Goal: Task Accomplishment & Management: Manage account settings

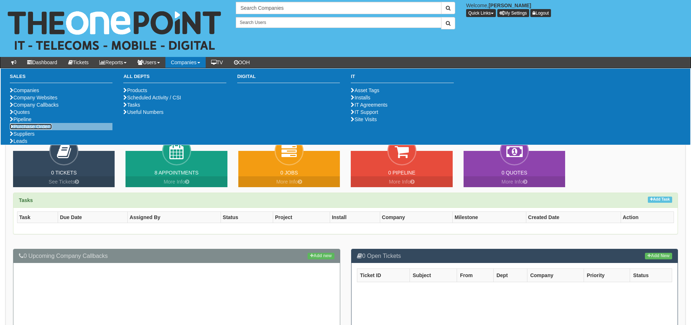
click at [48, 129] on link "Purchase Orders" at bounding box center [31, 127] width 42 height 6
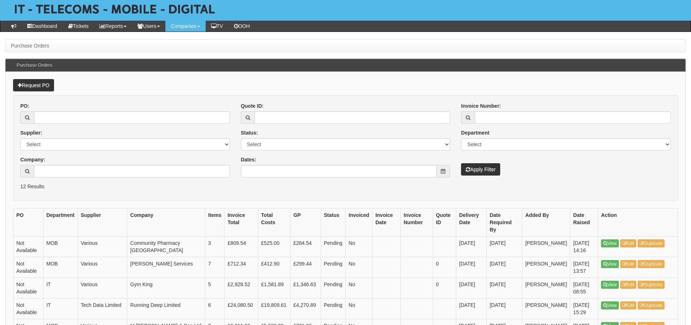
scroll to position [73, 0]
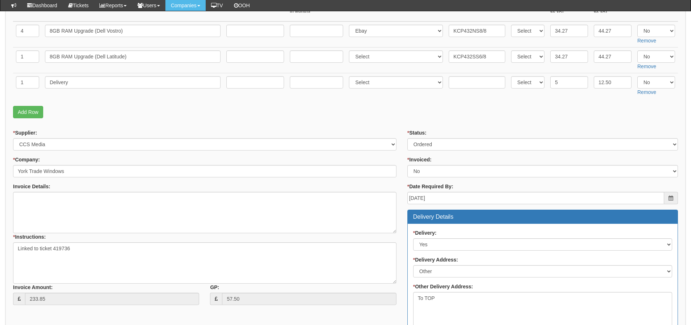
scroll to position [66, 0]
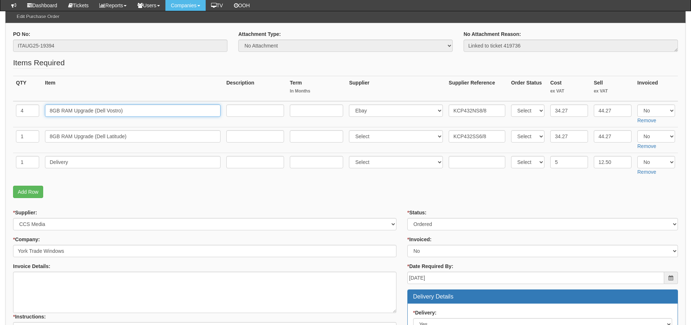
drag, startPoint x: 154, startPoint y: 115, endPoint x: -5, endPoint y: 117, distance: 159.6
click at [0, 117] on html "× Send Email × Add Appointment × Create Ticket × Create Proactive Activity × Ad…" at bounding box center [345, 311] width 691 height 754
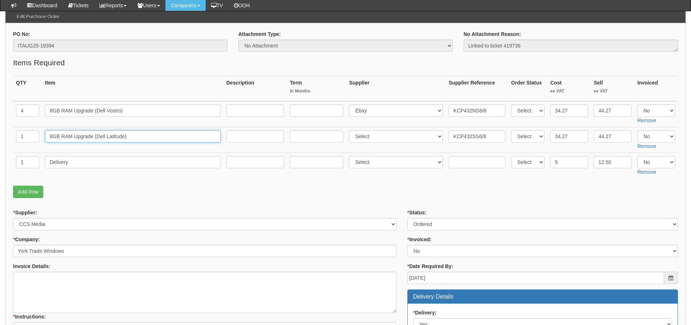
drag, startPoint x: 140, startPoint y: 140, endPoint x: 26, endPoint y: 144, distance: 113.6
click at [26, 144] on tr "1 8GB RAM Upgrade (Dell Latitude) Select 123 REG.co.uk 1Password 3 4Gon AA Jone…" at bounding box center [345, 140] width 665 height 26
click at [655, 108] on select "Select Yes No N/A" at bounding box center [656, 110] width 38 height 12
select select "Yes"
click at [637, 104] on select "Select Yes No N/A" at bounding box center [656, 110] width 38 height 12
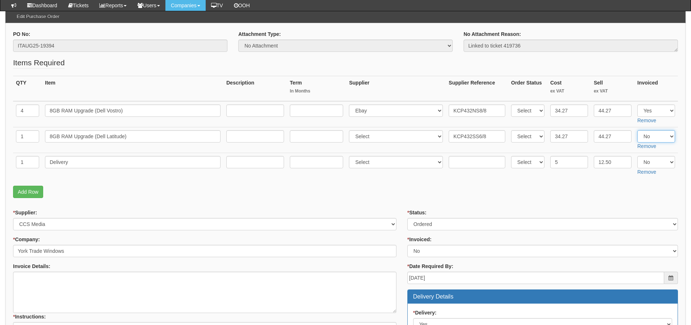
click at [651, 134] on select "Select Yes No N/A" at bounding box center [656, 136] width 38 height 12
select select "Yes"
click at [637, 130] on select "Select Yes No N/A" at bounding box center [656, 136] width 38 height 12
click at [649, 162] on select "Select Yes No N/A" at bounding box center [656, 162] width 38 height 12
select select "Yes"
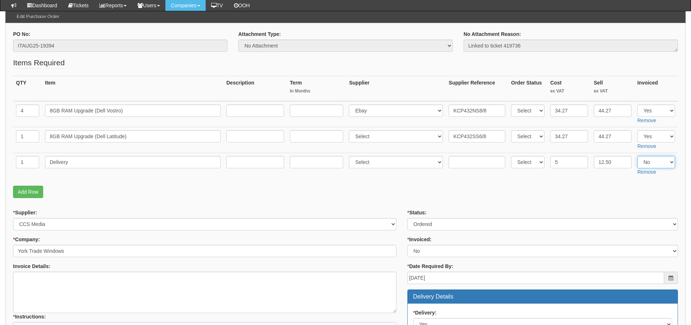
click at [637, 156] on select "Select Yes No N/A" at bounding box center [656, 162] width 38 height 12
click at [561, 191] on p "Add Row" at bounding box center [345, 192] width 665 height 12
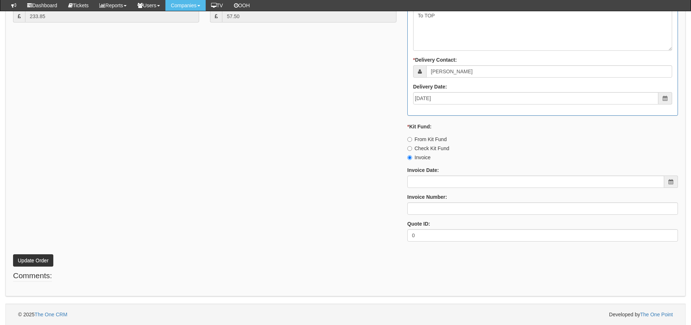
scroll to position [429, 0]
click at [451, 174] on div "Invoice Date:" at bounding box center [542, 176] width 271 height 21
click at [450, 176] on input "Invoice Date:" at bounding box center [535, 181] width 257 height 12
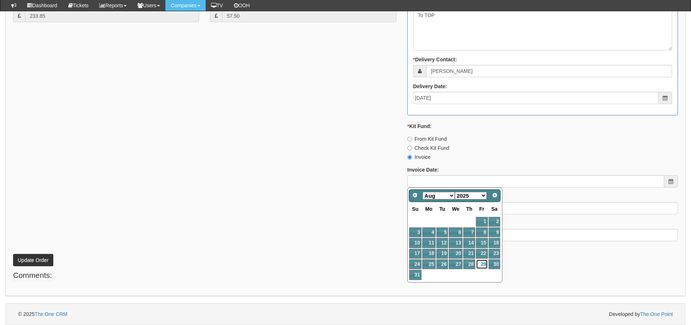
click at [479, 261] on link "29" at bounding box center [482, 264] width 12 height 10
type input "[DATE]"
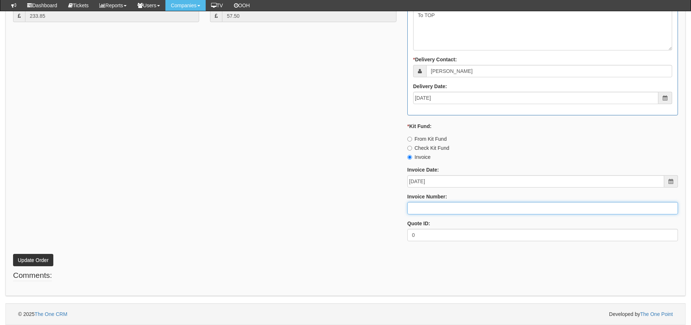
click at [477, 210] on input "Invoice Number:" at bounding box center [542, 208] width 271 height 12
type input "205167"
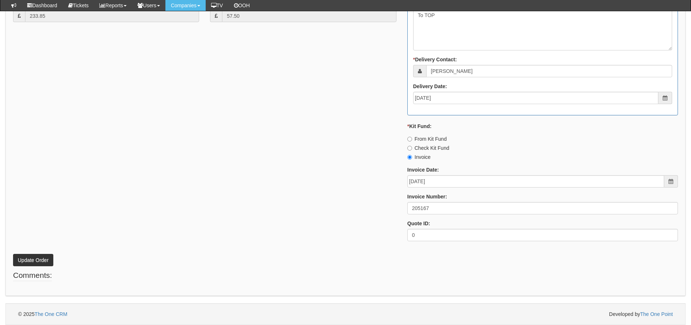
click at [355, 199] on div "* Supplier: Select 123 [DOMAIN_NAME] 1Password 3 4Gon [PERSON_NAME] Electric Lt…" at bounding box center [346, 46] width 676 height 401
click at [22, 263] on button "Update Order" at bounding box center [33, 260] width 40 height 12
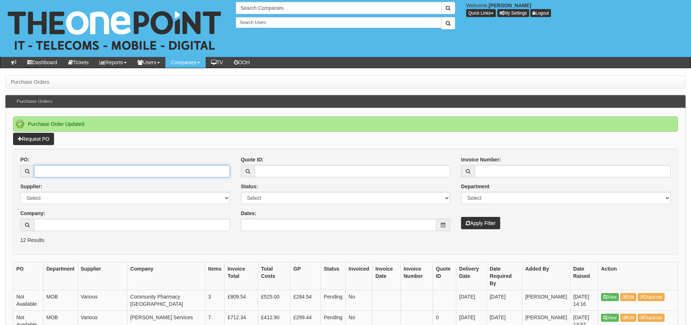
click at [120, 174] on input "PO:" at bounding box center [132, 171] width 196 height 12
type input "19392"
click at [461, 217] on button "Apply Filter" at bounding box center [480, 223] width 39 height 12
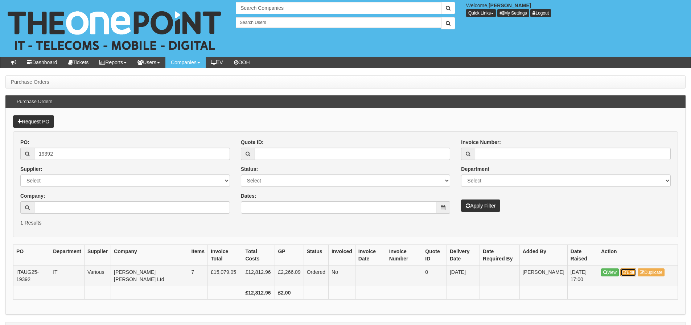
click at [626, 269] on link "Edit" at bounding box center [628, 272] width 16 height 8
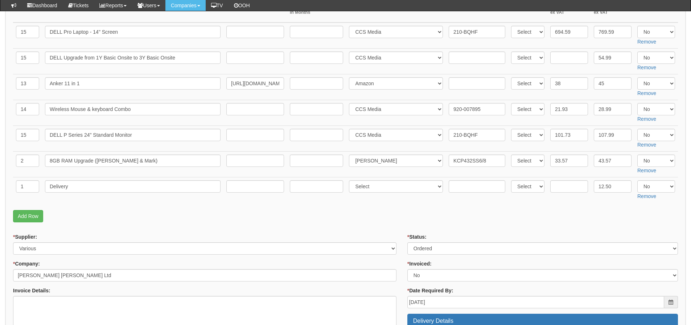
scroll to position [109, 0]
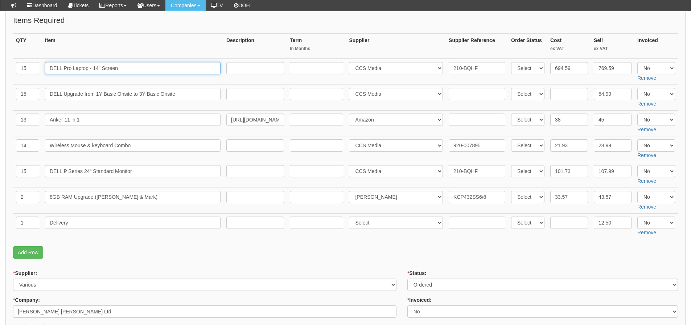
drag, startPoint x: 124, startPoint y: 71, endPoint x: 18, endPoint y: 77, distance: 106.4
click at [18, 77] on tr "15 DELL Pro Laptop - 14" Screen Select 123 REG.co.uk 1Password 3 4Gon AA Jones …" at bounding box center [345, 72] width 665 height 26
drag, startPoint x: 198, startPoint y: 94, endPoint x: -32, endPoint y: 102, distance: 230.0
click at [0, 102] on html "× Send Email × Add Appointment × Create Ticket × Create Proactive Activity × Ad…" at bounding box center [345, 319] width 691 height 857
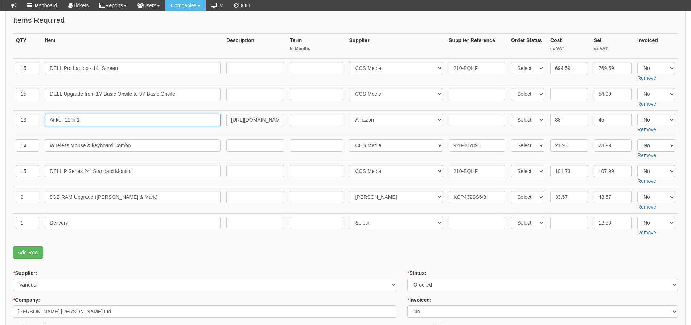
drag, startPoint x: 112, startPoint y: 121, endPoint x: -3, endPoint y: 128, distance: 114.8
click at [0, 128] on html "× Send Email × Add Appointment × Create Ticket × Create Proactive Activity × Ad…" at bounding box center [345, 319] width 691 height 857
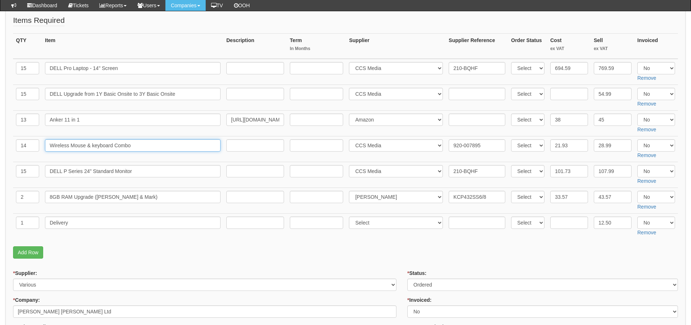
drag, startPoint x: 139, startPoint y: 145, endPoint x: 24, endPoint y: 149, distance: 115.4
click at [24, 149] on tr "14 Wireless Mouse & keyboard Combo Select 123 REG.co.uk 1Password 3 4Gon AA Jon…" at bounding box center [345, 149] width 665 height 26
drag, startPoint x: 138, startPoint y: 172, endPoint x: 8, endPoint y: 176, distance: 130.6
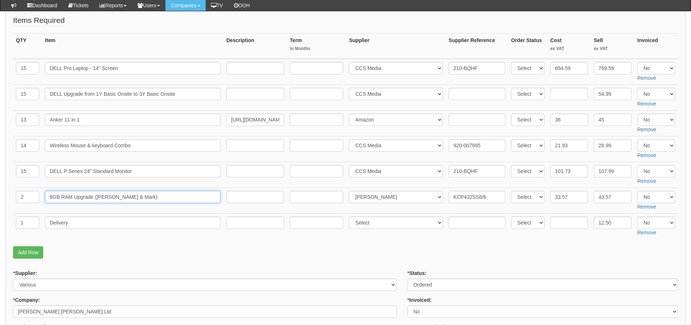
drag, startPoint x: 148, startPoint y: 198, endPoint x: -44, endPoint y: 198, distance: 192.2
click at [0, 198] on html "× Send Email × Add Appointment × Create Ticket × Create Proactive Activity × Ad…" at bounding box center [345, 319] width 691 height 857
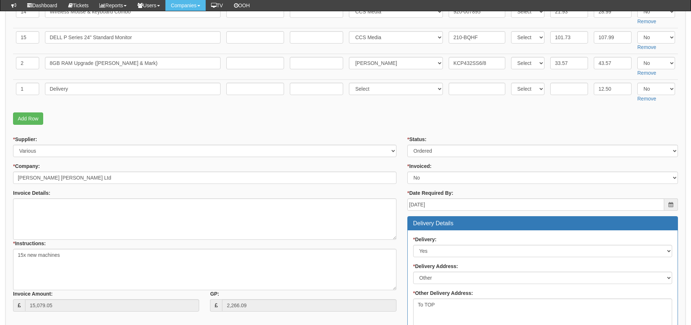
scroll to position [254, 0]
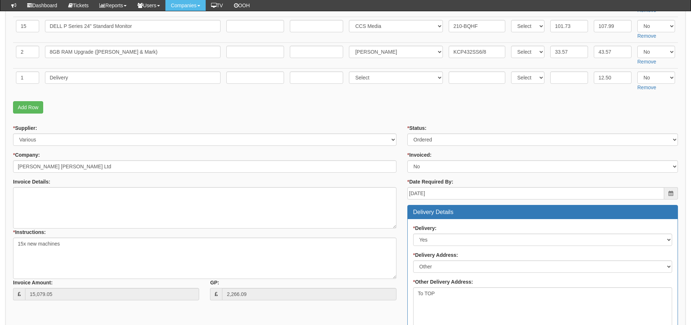
click at [337, 125] on div "* Supplier: Select 123 REG.co.uk 1Password 3 4Gon AA Jones Electric Ltd Abzorb …" at bounding box center [204, 134] width 383 height 21
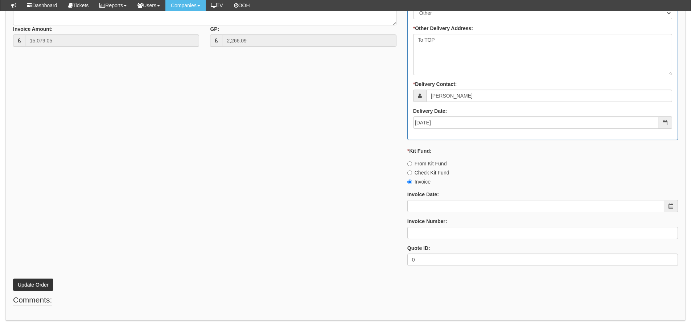
scroll to position [508, 0]
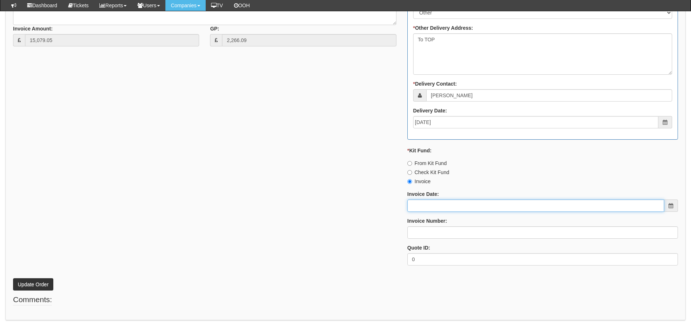
click at [426, 207] on input "Invoice Date:" at bounding box center [535, 205] width 257 height 12
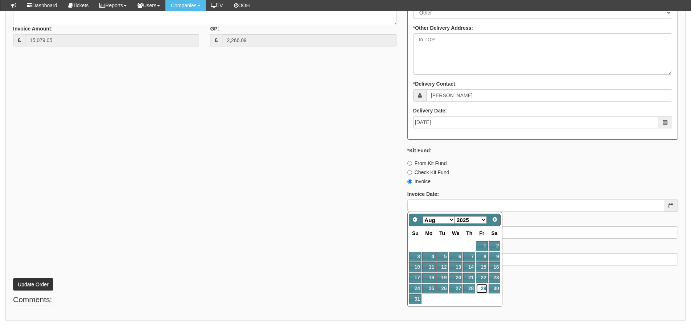
click at [484, 290] on link "29" at bounding box center [482, 289] width 12 height 10
type input "[DATE]"
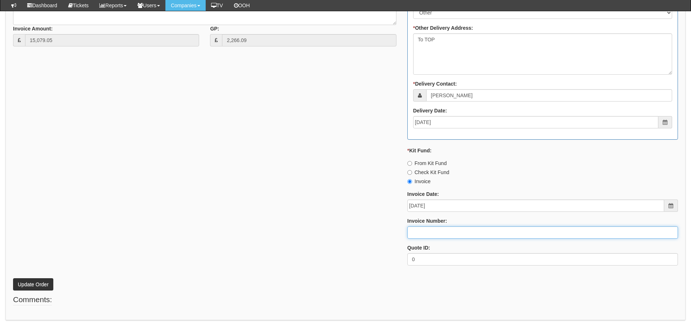
click at [477, 236] on input "Invoice Number:" at bounding box center [542, 232] width 271 height 12
type input "205168"
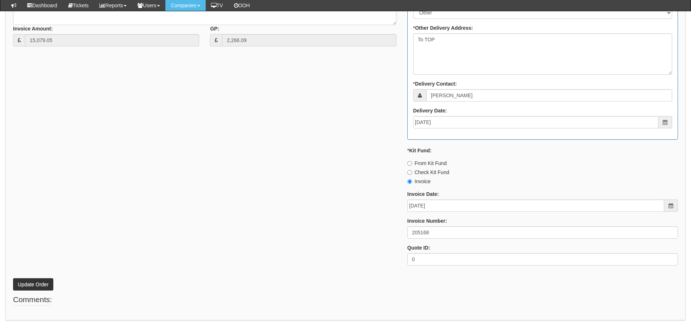
click at [326, 224] on div "* Supplier: Select 123 [DOMAIN_NAME] 1Password 3 4Gon [PERSON_NAME] Electric Lt…" at bounding box center [346, 71] width 676 height 401
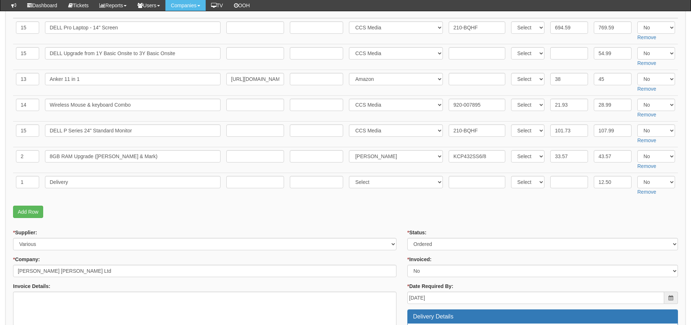
scroll to position [109, 0]
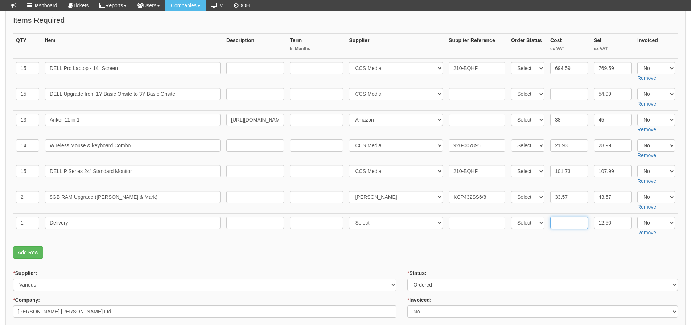
click at [571, 224] on input "text" at bounding box center [569, 222] width 38 height 12
type input "5"
click at [653, 198] on select "Select Yes No N/A" at bounding box center [656, 197] width 38 height 12
select select "Yes"
click at [637, 191] on select "Select Yes No N/A" at bounding box center [656, 197] width 38 height 12
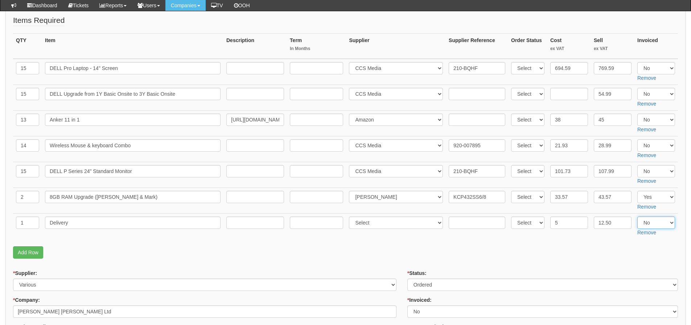
click at [663, 220] on select "Select Yes No N/A" at bounding box center [656, 222] width 38 height 12
select select "Yes"
click at [637, 216] on select "Select Yes No N/A" at bounding box center [656, 222] width 38 height 12
click at [521, 257] on p "Add Row" at bounding box center [345, 252] width 665 height 12
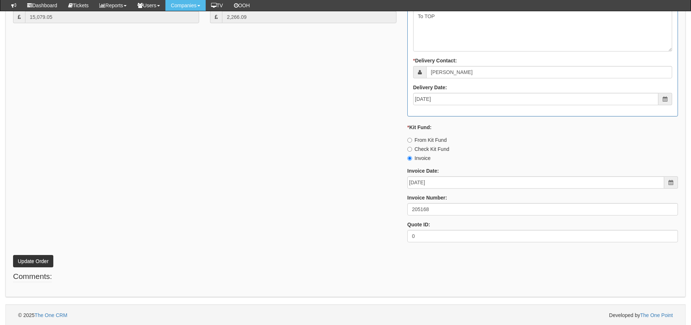
scroll to position [532, 0]
click at [33, 260] on button "Update Order" at bounding box center [33, 260] width 40 height 12
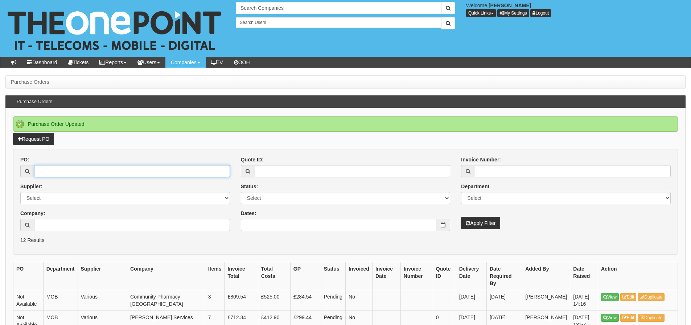
click at [102, 174] on input "PO:" at bounding box center [132, 171] width 196 height 12
type input "19384"
click at [461, 217] on button "Apply Filter" at bounding box center [480, 223] width 39 height 12
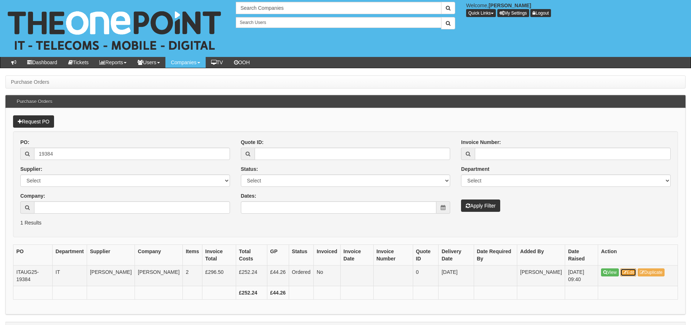
click at [634, 272] on link "Edit" at bounding box center [628, 272] width 16 height 8
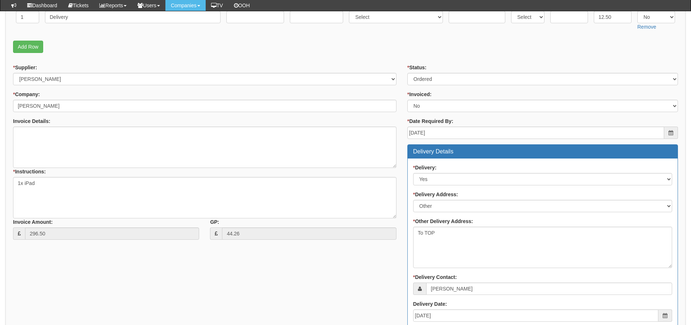
scroll to position [77, 0]
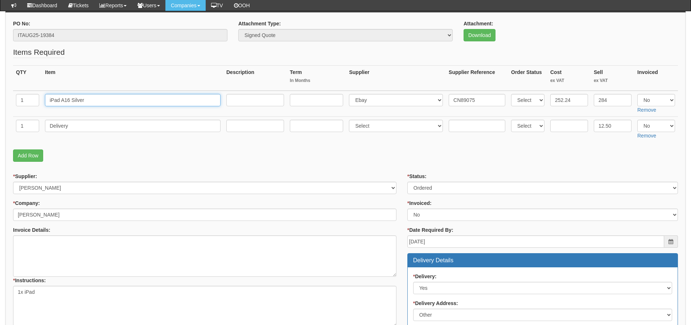
drag, startPoint x: 100, startPoint y: 100, endPoint x: 8, endPoint y: 98, distance: 92.5
click at [8, 98] on div "PO No: ITAUG25-19384 Attachment Type: Select Signed Quote Auth email if quote u…" at bounding box center [345, 318] width 680 height 610
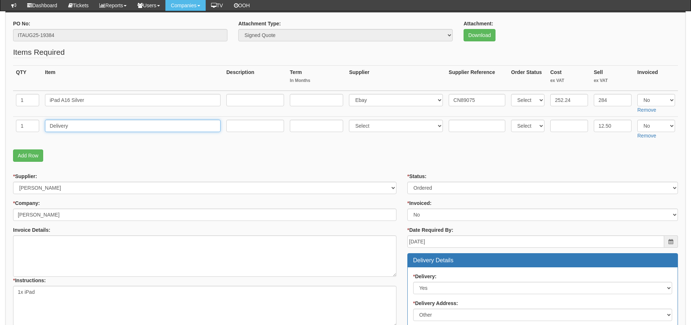
drag, startPoint x: 74, startPoint y: 123, endPoint x: -11, endPoint y: 120, distance: 84.6
click at [0, 120] on html "× Send Email × Add Appointment × Create Ticket × Create Proactive Activity × Ad…" at bounding box center [345, 287] width 691 height 728
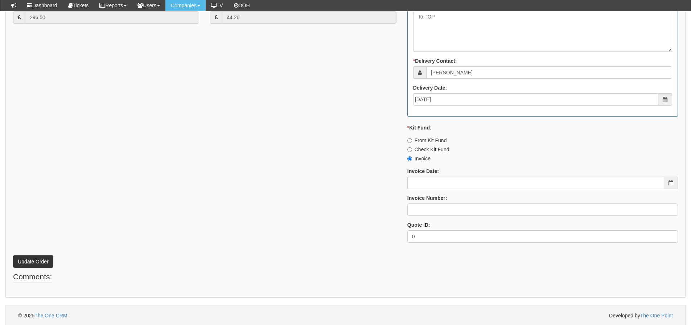
scroll to position [403, 0]
click at [428, 181] on input "Invoice Date:" at bounding box center [535, 181] width 257 height 12
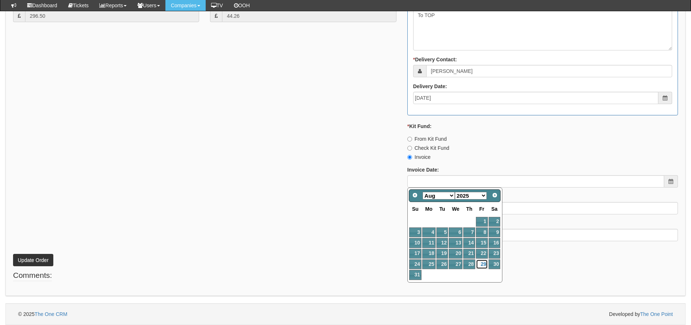
click at [482, 264] on link "29" at bounding box center [482, 264] width 12 height 10
type input "[DATE]"
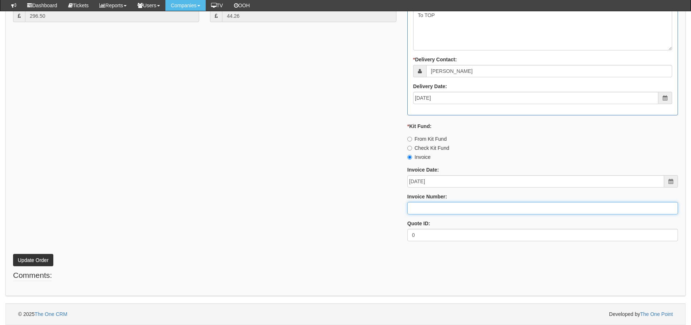
click at [435, 209] on input "Invoice Number:" at bounding box center [542, 208] width 271 height 12
type input "205169"
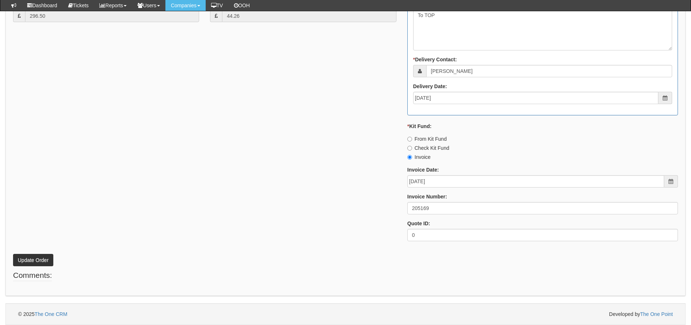
click at [320, 229] on div "* Supplier: Select 123 [DOMAIN_NAME] 1Password 3 4Gon [PERSON_NAME] Electric Lt…" at bounding box center [346, 46] width 676 height 401
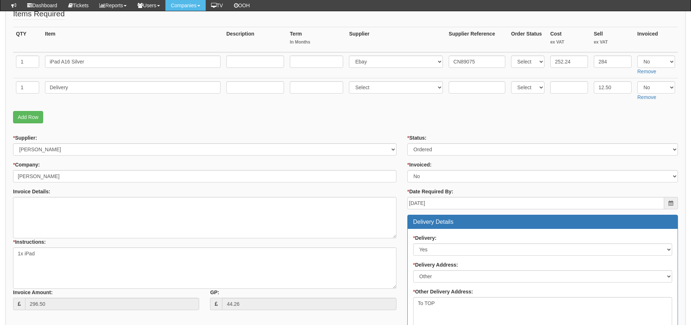
scroll to position [113, 0]
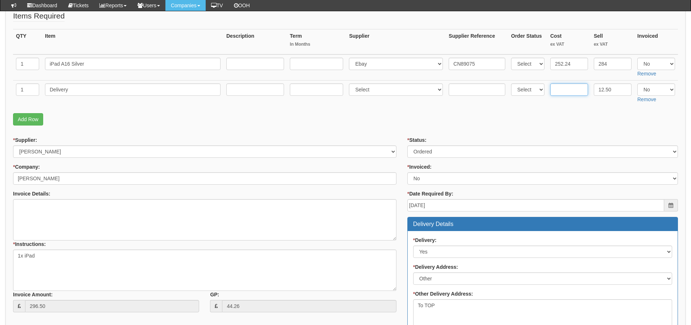
click at [559, 93] on input "text" at bounding box center [569, 89] width 38 height 12
type input "5"
click at [656, 69] on select "Select Yes No N/A" at bounding box center [656, 64] width 38 height 12
select select "Yes"
click at [637, 58] on select "Select Yes No N/A" at bounding box center [656, 64] width 38 height 12
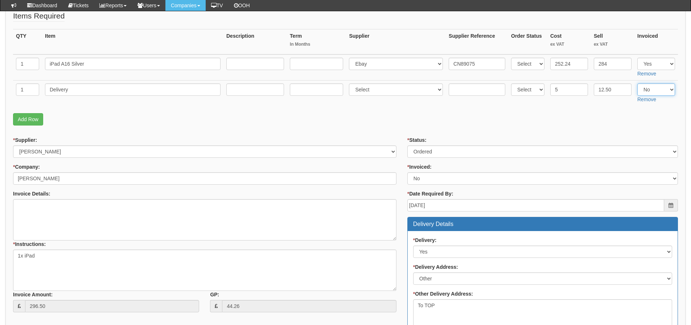
click at [649, 86] on select "Select Yes No N/A" at bounding box center [656, 89] width 38 height 12
select select "Yes"
click at [637, 83] on select "Select Yes No N/A" at bounding box center [656, 89] width 38 height 12
click at [592, 110] on fieldset "Items Required QTY Item Description Term In Months Supplier Supplier Reference …" at bounding box center [345, 70] width 665 height 119
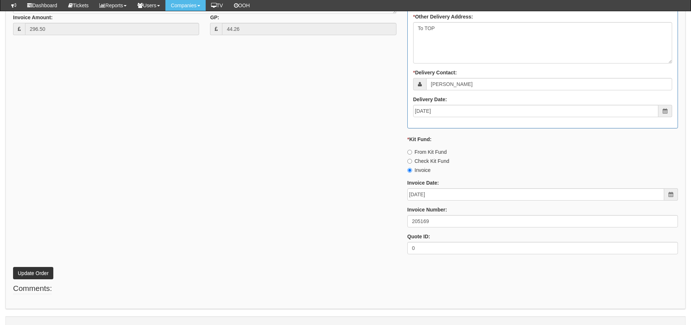
scroll to position [403, 0]
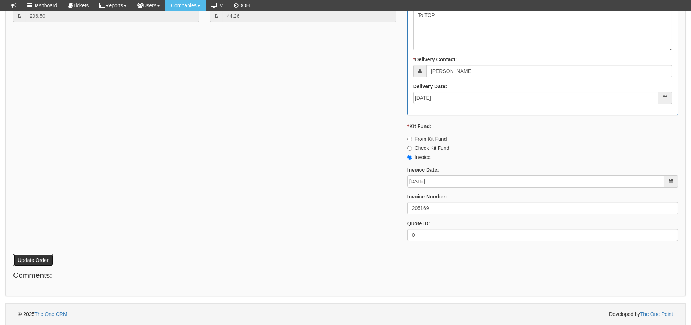
click at [41, 259] on button "Update Order" at bounding box center [33, 260] width 40 height 12
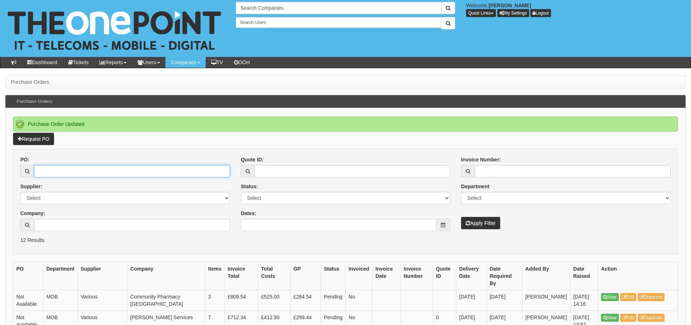
click at [71, 173] on input "PO:" at bounding box center [132, 171] width 196 height 12
type input "19383"
click at [461, 217] on button "Apply Filter" at bounding box center [480, 223] width 39 height 12
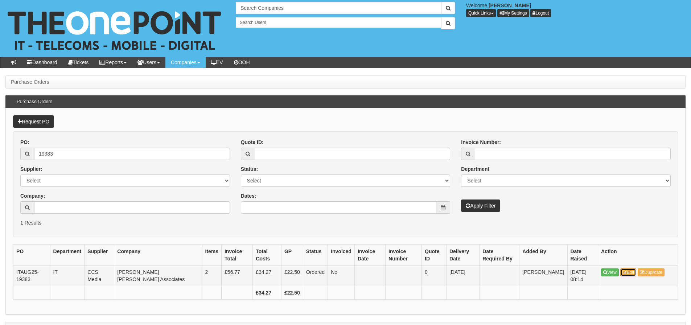
click at [634, 273] on link "Edit" at bounding box center [628, 272] width 16 height 8
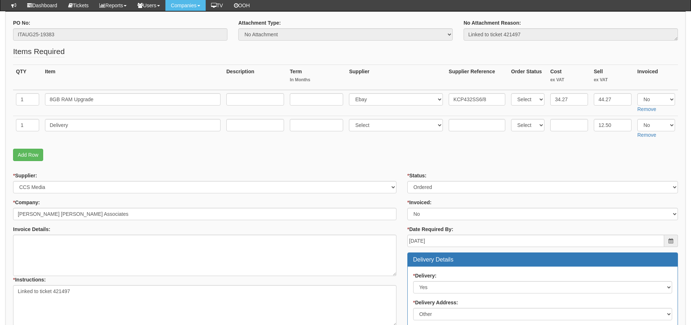
scroll to position [77, 0]
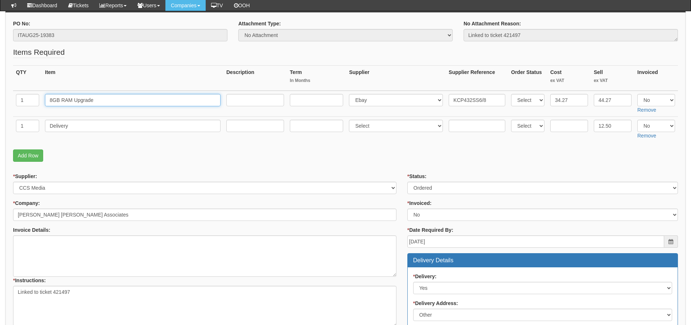
drag, startPoint x: 166, startPoint y: 102, endPoint x: 21, endPoint y: 100, distance: 144.7
click at [21, 100] on tr "1 8GB RAM Upgrade Select 123 [DOMAIN_NAME] 1Password 3 4Gon [PERSON_NAME] Elect…" at bounding box center [345, 104] width 665 height 26
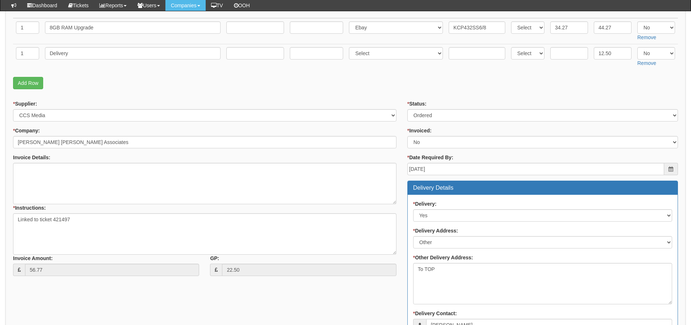
scroll to position [113, 0]
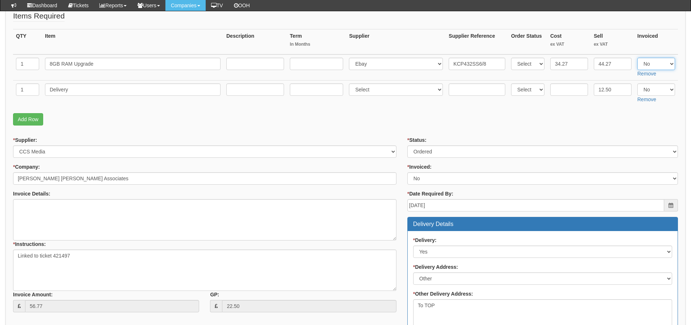
drag, startPoint x: 657, startPoint y: 63, endPoint x: 654, endPoint y: 69, distance: 6.3
click at [657, 63] on select "Select Yes No N/A" at bounding box center [656, 64] width 38 height 12
select select "Yes"
click at [637, 58] on select "Select Yes No N/A" at bounding box center [656, 64] width 38 height 12
click at [644, 87] on select "Select Yes No N/A" at bounding box center [656, 89] width 38 height 12
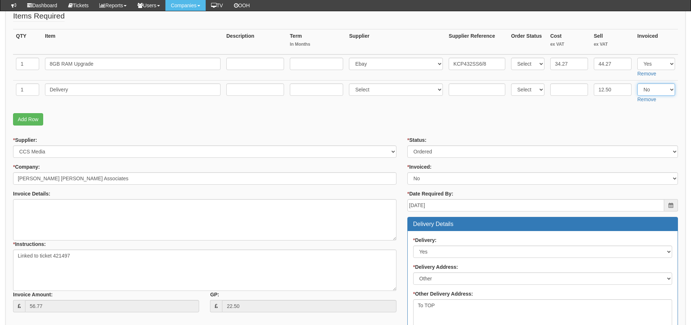
select select "Yes"
click at [637, 83] on select "Select Yes No N/A" at bounding box center [656, 89] width 38 height 12
click at [632, 117] on p "Add Row" at bounding box center [345, 119] width 665 height 12
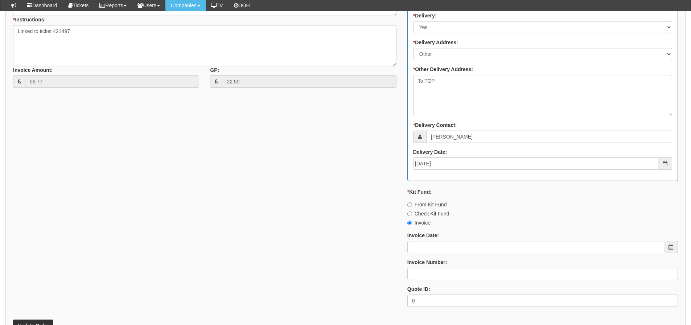
scroll to position [403, 0]
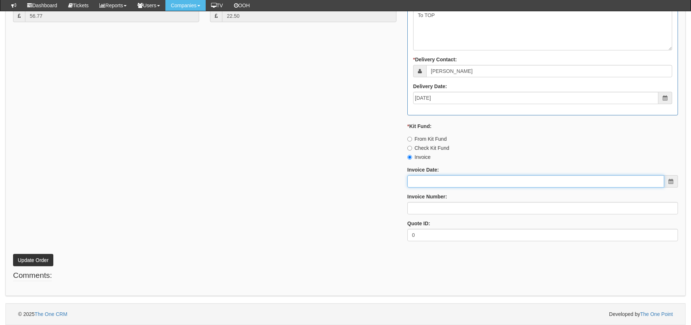
click at [479, 185] on input "Invoice Date:" at bounding box center [535, 181] width 257 height 12
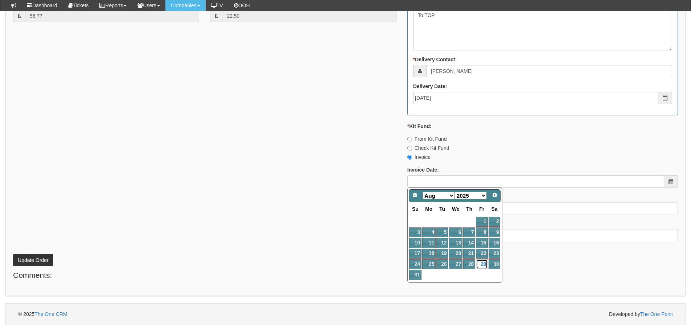
click at [483, 266] on link "29" at bounding box center [482, 264] width 12 height 10
type input "[DATE]"
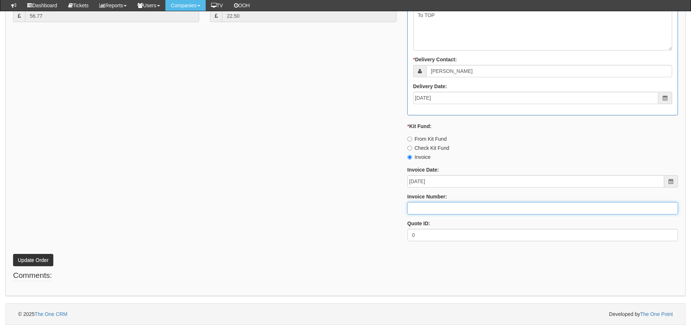
click at [434, 207] on input "Invoice Number:" at bounding box center [542, 208] width 271 height 12
type input "205170"
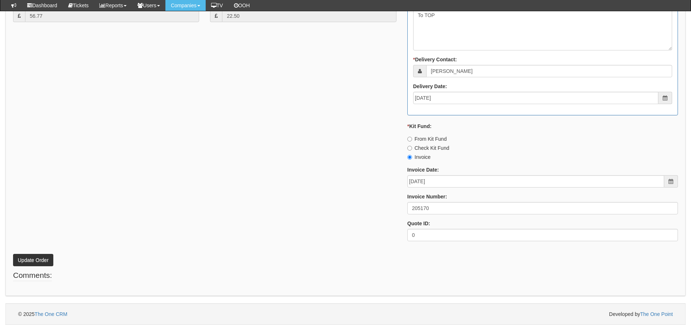
click at [302, 223] on div "* Supplier: Select 123 REG.co.uk 1Password 3 4Gon AA Jones Electric Ltd Abzorb …" at bounding box center [346, 46] width 676 height 401
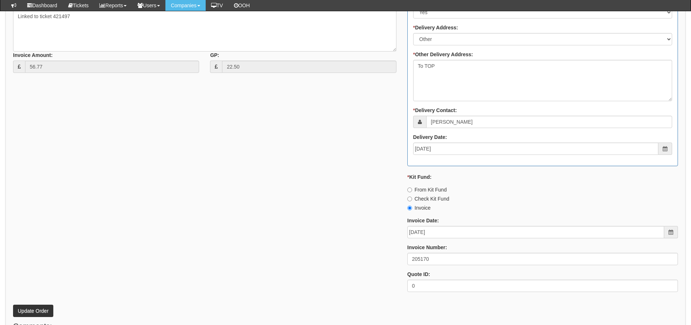
scroll to position [367, 0]
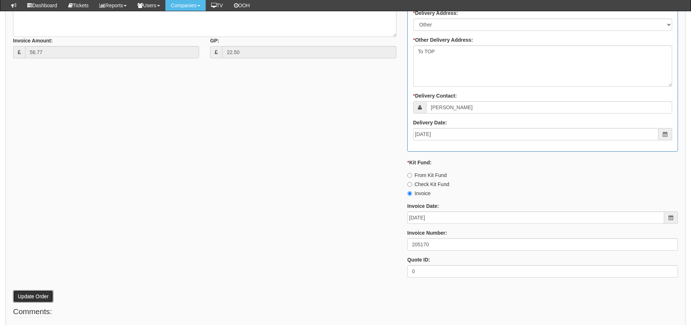
click at [41, 292] on button "Update Order" at bounding box center [33, 296] width 40 height 12
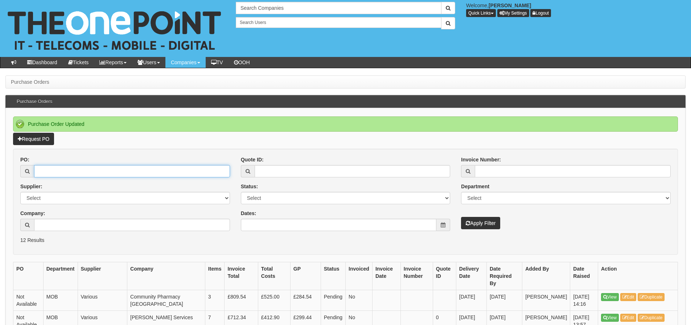
click at [159, 171] on input "PO:" at bounding box center [132, 171] width 196 height 12
type input "19396"
click at [461, 217] on button "Apply Filter" at bounding box center [480, 223] width 39 height 12
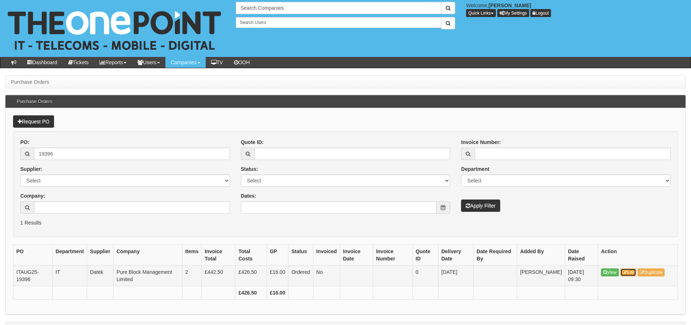
click at [623, 273] on link "Edit" at bounding box center [628, 272] width 16 height 8
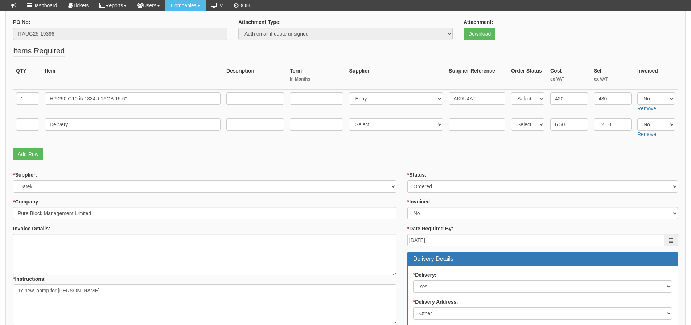
scroll to position [77, 0]
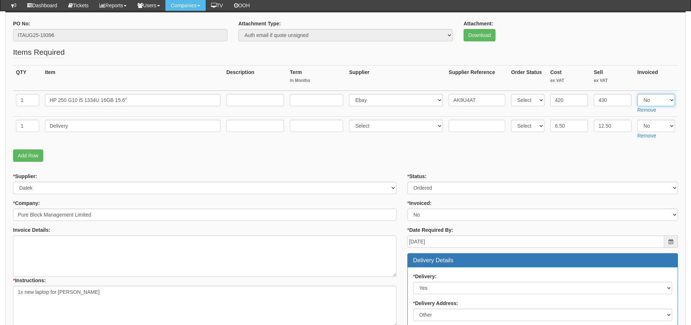
click at [646, 102] on select "Select Yes No N/A" at bounding box center [656, 100] width 38 height 12
select select "Yes"
click at [637, 94] on select "Select Yes No N/A" at bounding box center [656, 100] width 38 height 12
click at [646, 126] on select "Select Yes No N/A" at bounding box center [656, 126] width 38 height 12
select select "Yes"
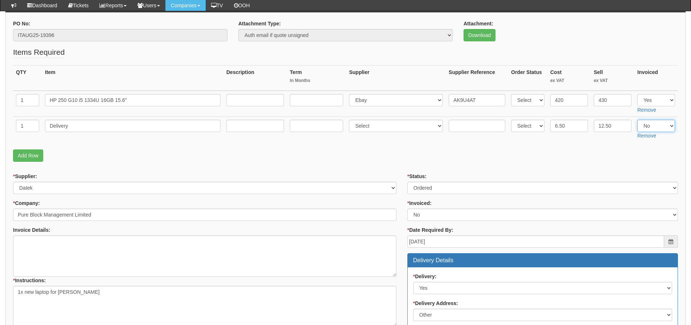
click at [637, 120] on select "Select Yes No N/A" at bounding box center [656, 126] width 38 height 12
click at [644, 149] on fieldset "Items Required QTY Item Description Term In Months Supplier Supplier Reference …" at bounding box center [345, 106] width 665 height 119
drag, startPoint x: 186, startPoint y: 97, endPoint x: -54, endPoint y: 92, distance: 239.7
click at [0, 92] on html "× Send Email × Add Appointment × Create Ticket × Create Proactive Activity × Ad…" at bounding box center [345, 287] width 691 height 728
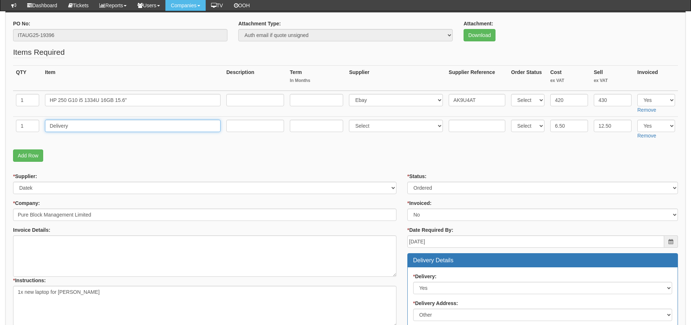
drag, startPoint x: 70, startPoint y: 121, endPoint x: -7, endPoint y: 121, distance: 77.2
click at [0, 121] on html "× Send Email × Add Appointment × Create Ticket × Create Proactive Activity × Ad…" at bounding box center [345, 287] width 691 height 728
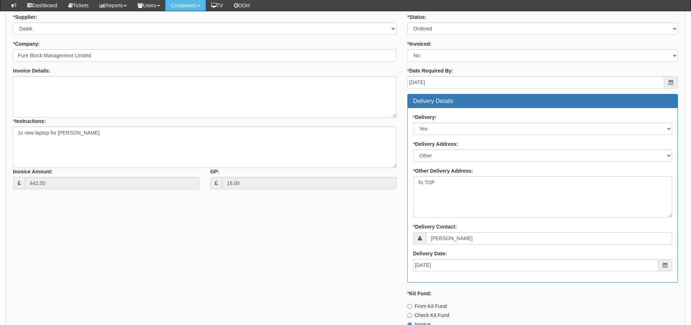
scroll to position [367, 0]
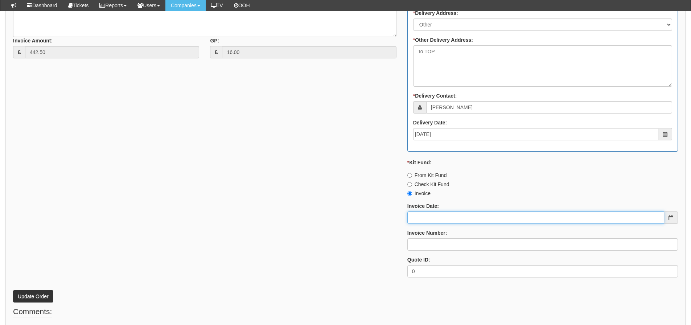
click at [425, 214] on input "Invoice Date:" at bounding box center [535, 217] width 257 height 12
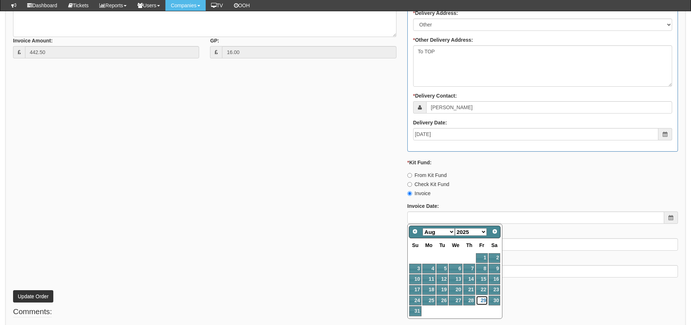
click at [484, 300] on link "29" at bounding box center [482, 301] width 12 height 10
type input "[DATE]"
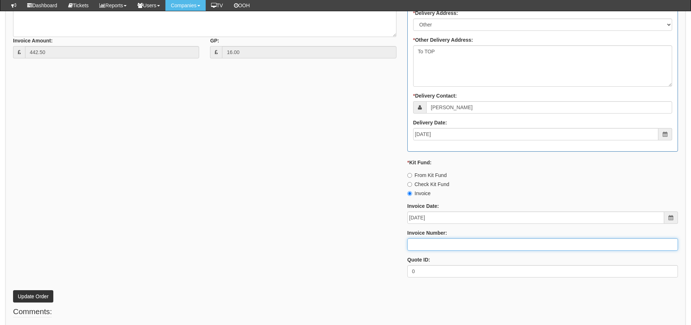
click at [449, 239] on input "Invoice Number:" at bounding box center [542, 244] width 271 height 12
type input "205171"
drag, startPoint x: 256, startPoint y: 231, endPoint x: 212, endPoint y: 223, distance: 44.7
click at [255, 230] on div "* Supplier: Select 123 REG.co.uk 1Password 3 4Gon AA Jones Electric Ltd Abzorb …" at bounding box center [346, 83] width 676 height 401
click at [50, 297] on button "Update Order" at bounding box center [33, 296] width 40 height 12
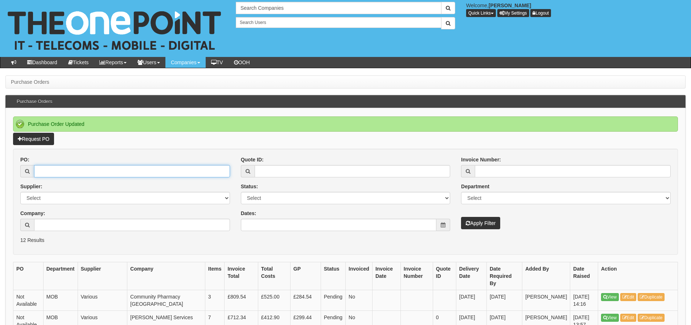
click at [61, 177] on input "PO:" at bounding box center [132, 171] width 196 height 12
type input "19410"
click at [461, 217] on button "Apply Filter" at bounding box center [480, 223] width 39 height 12
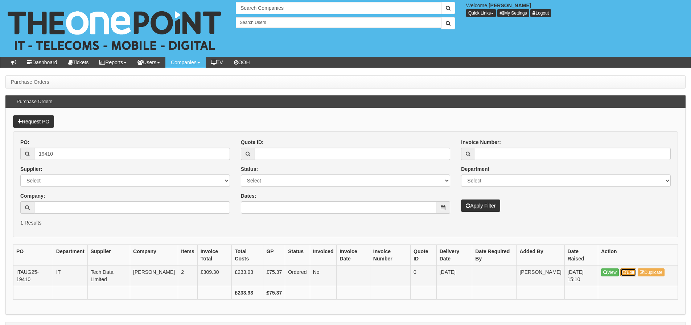
click at [629, 272] on link "Edit" at bounding box center [628, 272] width 16 height 8
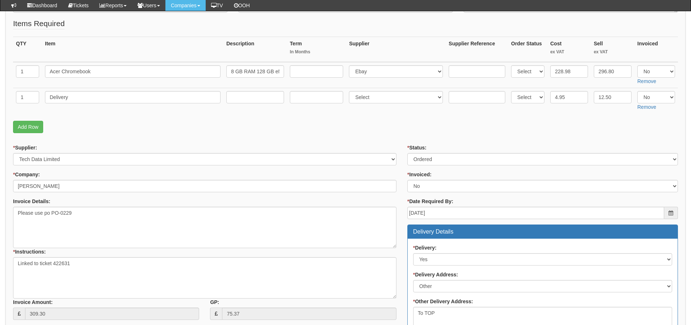
scroll to position [109, 0]
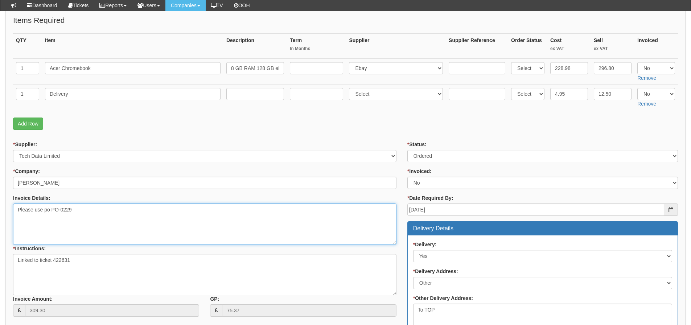
drag, startPoint x: 77, startPoint y: 213, endPoint x: 53, endPoint y: 216, distance: 23.7
click at [53, 216] on textarea "Please use po PO-0229" at bounding box center [204, 223] width 383 height 41
drag, startPoint x: 143, startPoint y: 70, endPoint x: -149, endPoint y: 66, distance: 292.0
click at [0, 66] on html "× Send Email × Add Appointment × Create Ticket × Create Proactive Activity × Ad…" at bounding box center [345, 255] width 691 height 728
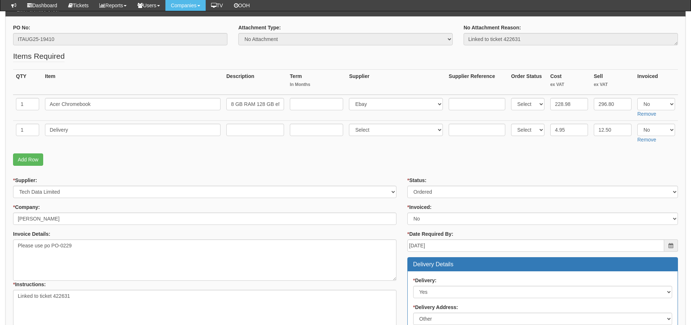
scroll to position [73, 0]
click at [650, 106] on select "Select Yes No N/A" at bounding box center [656, 104] width 38 height 12
select select "Yes"
click at [637, 98] on select "Select Yes No N/A" at bounding box center [656, 104] width 38 height 12
click at [653, 126] on select "Select Yes No N/A" at bounding box center [656, 130] width 38 height 12
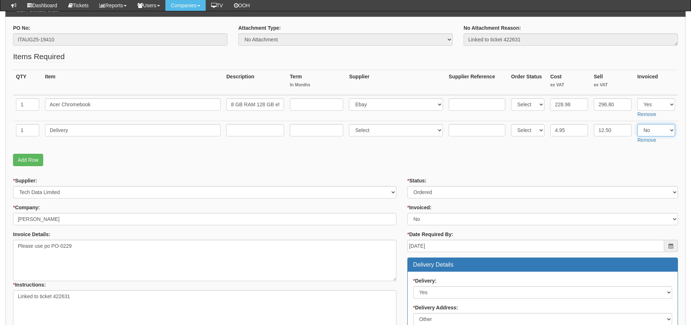
select select "Yes"
click at [637, 124] on select "Select Yes No N/A" at bounding box center [656, 130] width 38 height 12
click at [578, 154] on p "Add Row" at bounding box center [345, 160] width 665 height 12
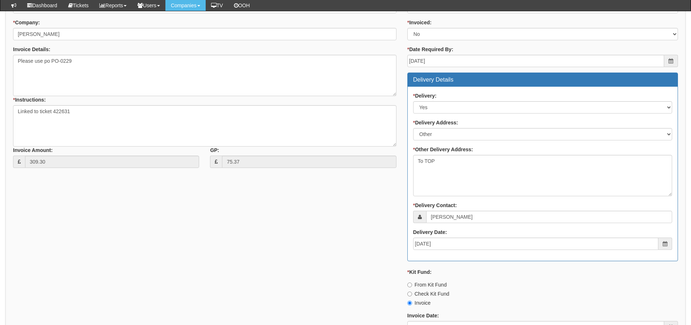
scroll to position [326, 0]
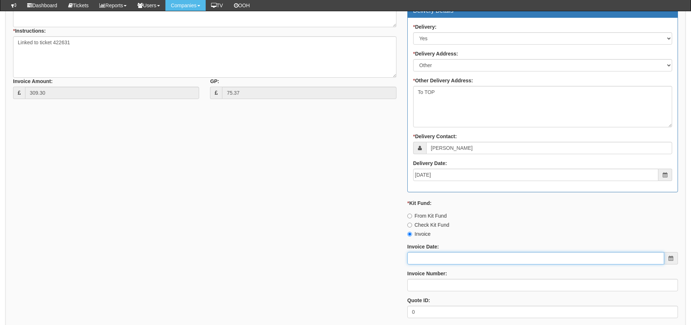
click at [450, 253] on input "Invoice Date:" at bounding box center [535, 258] width 257 height 12
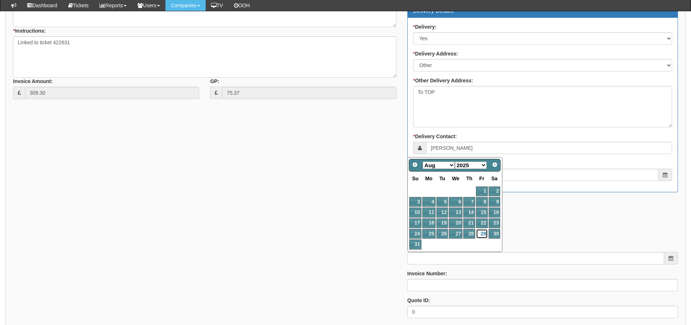
click at [484, 231] on link "29" at bounding box center [482, 234] width 12 height 10
type input "[DATE]"
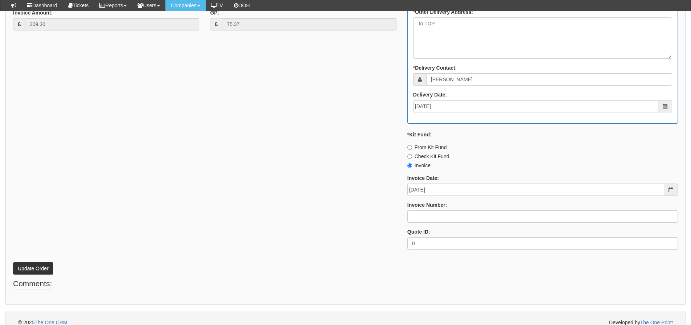
scroll to position [399, 0]
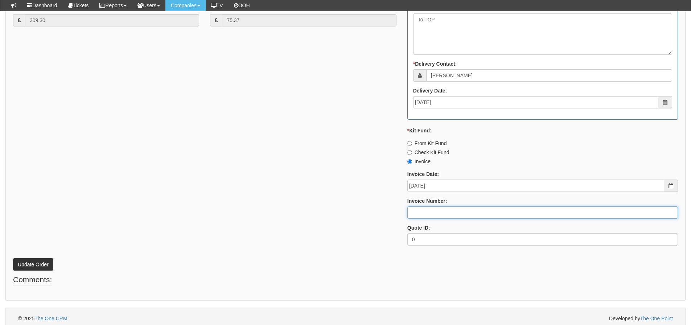
click at [455, 215] on input "Invoice Number:" at bounding box center [542, 212] width 271 height 12
type input "205172"
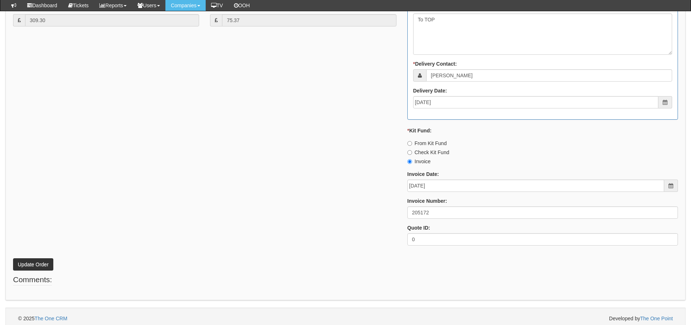
click at [119, 149] on div "* Supplier: Select 123 REG.co.uk 1Password 3 4Gon AA Jones Electric Ltd Abzorb …" at bounding box center [346, 51] width 676 height 401
click at [31, 260] on button "Update Order" at bounding box center [33, 264] width 40 height 12
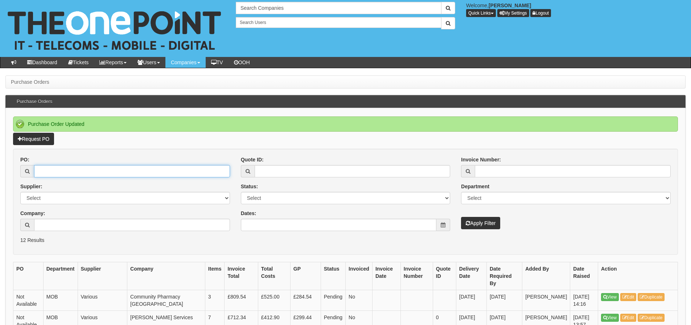
click at [57, 174] on input "PO:" at bounding box center [132, 171] width 196 height 12
type input "19392"
click at [461, 217] on button "Apply Filter" at bounding box center [480, 223] width 39 height 12
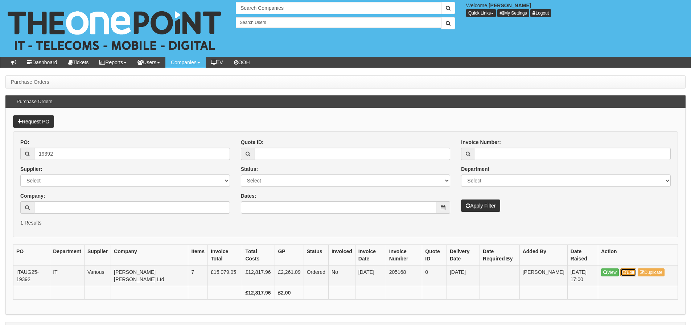
click at [629, 273] on link "Edit" at bounding box center [628, 272] width 16 height 8
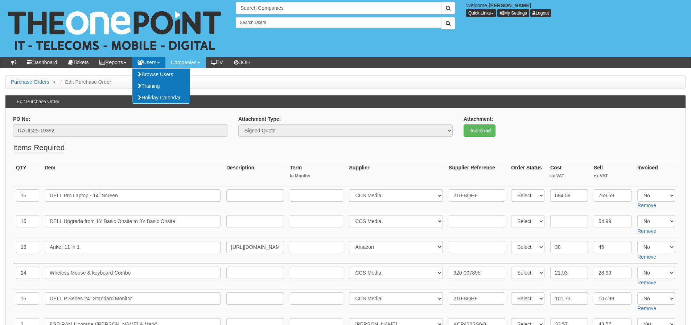
click at [110, 148] on fieldset "Items Required QTY Item Description Term In Months Supplier Supplier Reference …" at bounding box center [345, 265] width 665 height 247
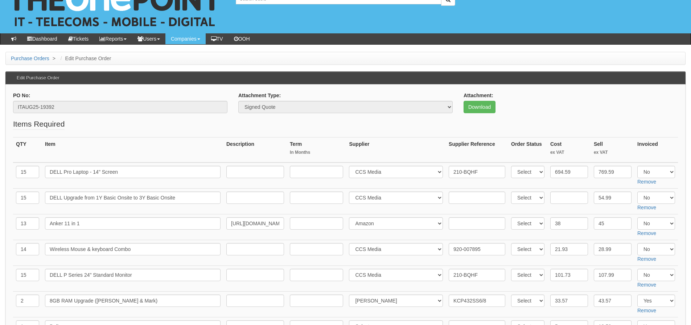
scroll to position [36, 0]
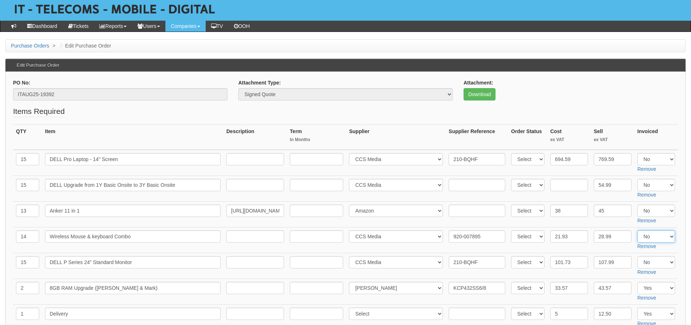
click at [657, 235] on select "Select Yes No N/A" at bounding box center [656, 236] width 38 height 12
select select "Yes"
click at [637, 230] on select "Select Yes No N/A" at bounding box center [656, 236] width 38 height 12
click at [610, 98] on p "Download" at bounding box center [570, 94] width 214 height 12
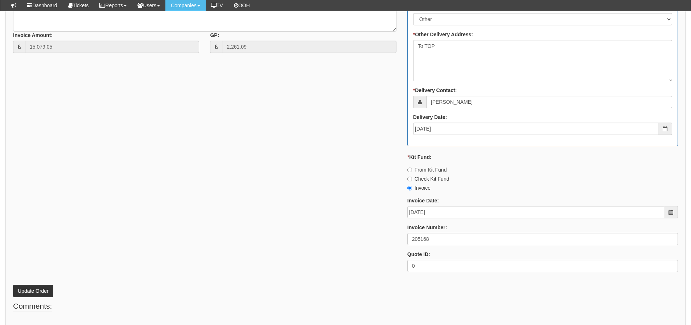
scroll to position [508, 0]
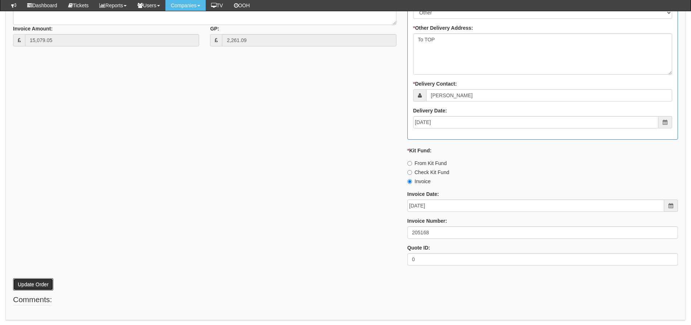
click at [37, 282] on button "Update Order" at bounding box center [33, 284] width 40 height 12
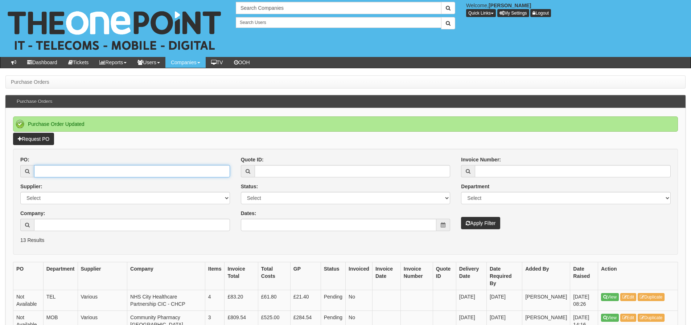
click at [87, 176] on input "PO:" at bounding box center [132, 171] width 196 height 12
type input "19267"
click at [461, 217] on button "Apply Filter" at bounding box center [480, 223] width 39 height 12
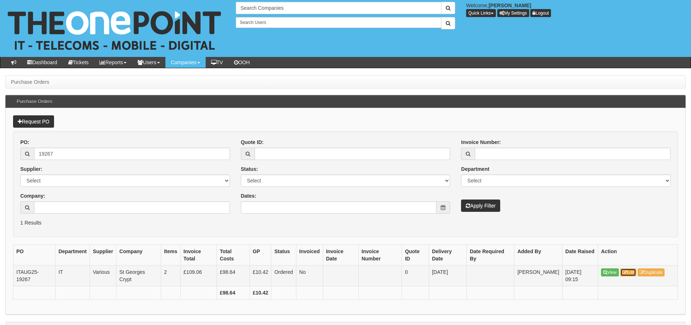
click at [628, 275] on link "Edit" at bounding box center [628, 272] width 16 height 8
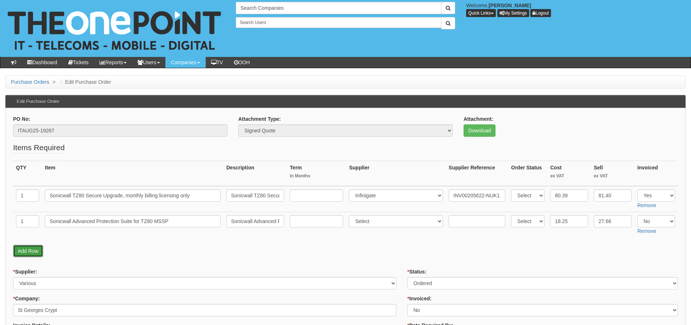
click at [35, 255] on link "Add Row" at bounding box center [28, 251] width 30 height 12
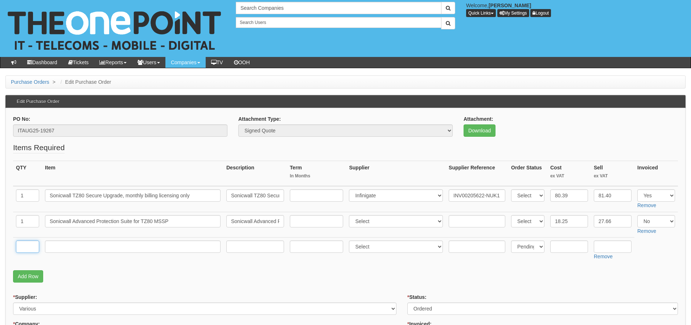
click at [29, 248] on input "text" at bounding box center [27, 246] width 23 height 12
type input "1"
type input "Delivery"
click at [550, 247] on input "text" at bounding box center [569, 246] width 38 height 12
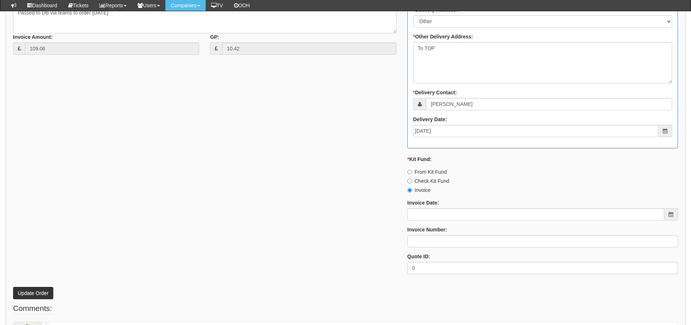
scroll to position [399, 0]
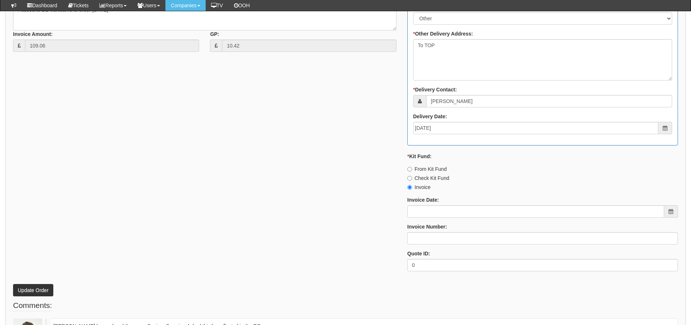
type input "8.72"
click at [46, 290] on button "Update Order" at bounding box center [33, 290] width 40 height 12
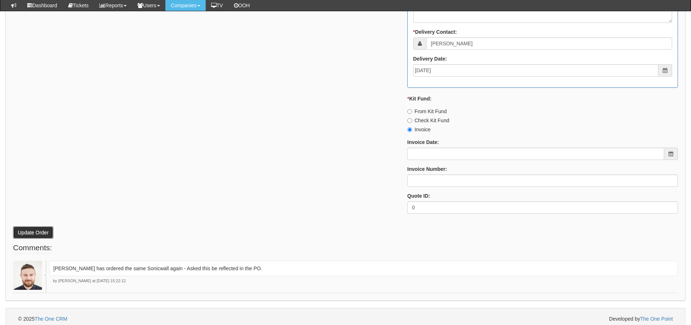
scroll to position [461, 0]
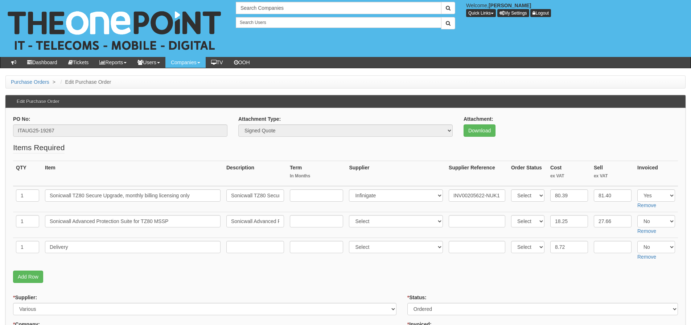
select select "349"
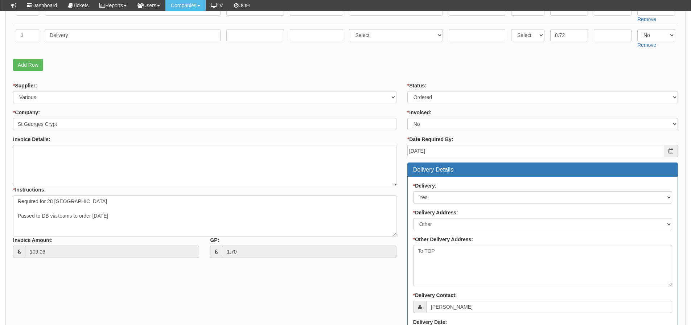
scroll to position [135, 0]
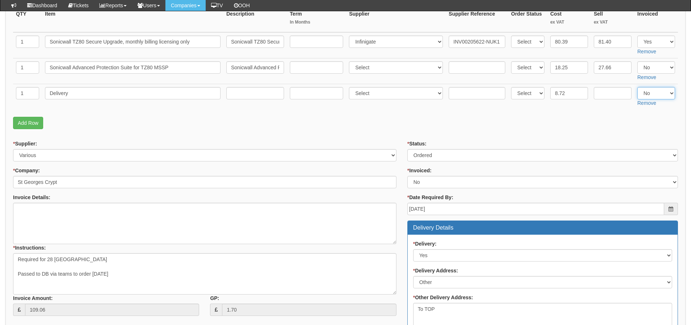
click at [645, 91] on select "Select Yes No N/A" at bounding box center [656, 93] width 38 height 12
select select "Yes"
click at [637, 87] on select "Select Yes No N/A" at bounding box center [656, 93] width 38 height 12
click at [579, 127] on p "Add Row" at bounding box center [345, 123] width 665 height 12
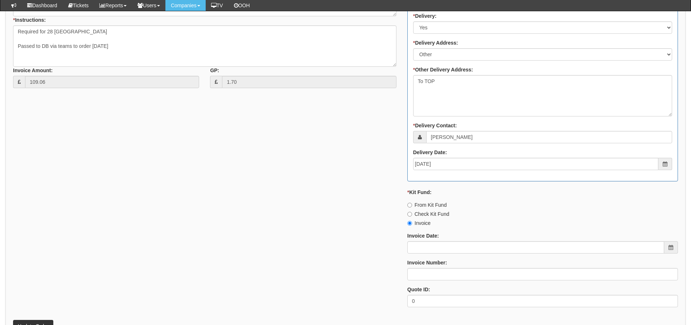
scroll to position [461, 0]
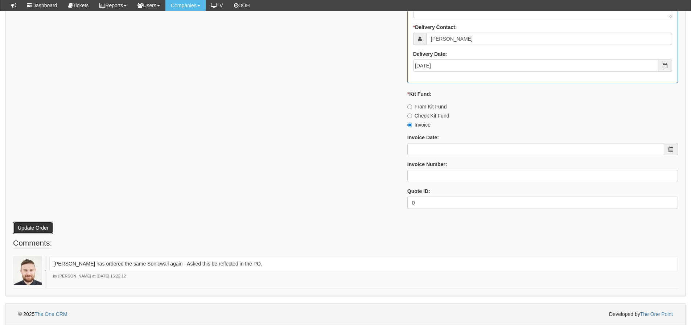
click at [42, 228] on button "Update Order" at bounding box center [33, 228] width 40 height 12
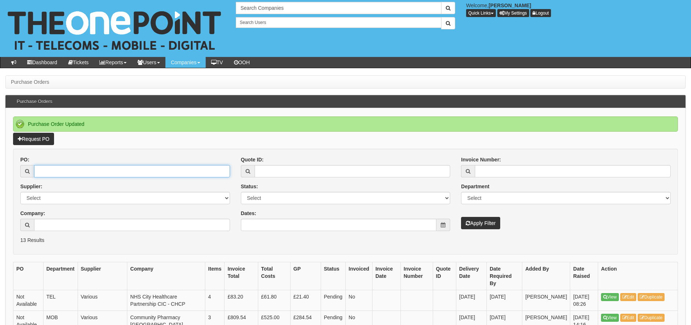
click at [75, 170] on input "PO:" at bounding box center [132, 171] width 196 height 12
type input "19093"
click at [461, 217] on button "Apply Filter" at bounding box center [480, 223] width 39 height 12
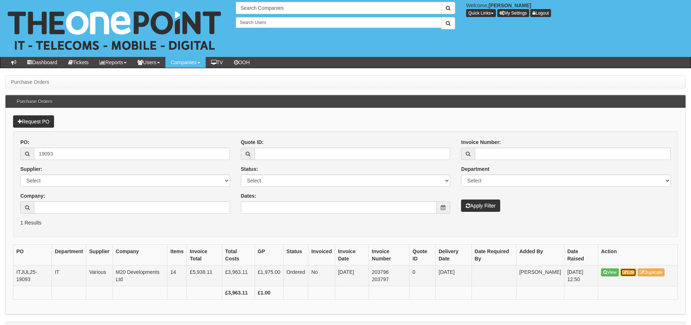
click at [634, 272] on link "Edit" at bounding box center [628, 272] width 16 height 8
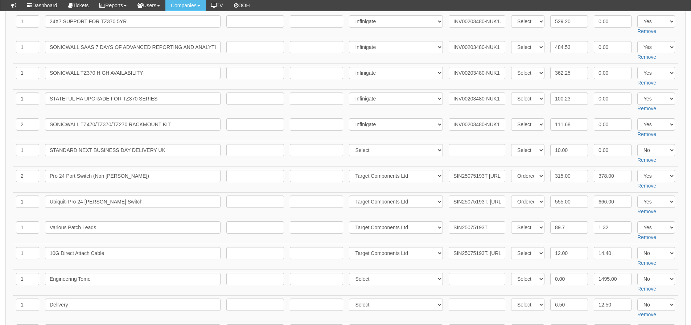
scroll to position [218, 0]
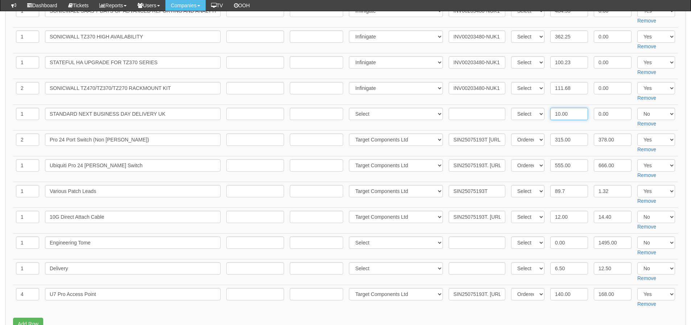
click at [561, 112] on input "10.00" at bounding box center [569, 114] width 38 height 12
drag, startPoint x: 562, startPoint y: 113, endPoint x: 576, endPoint y: 114, distance: 13.8
click at [576, 114] on input "10.00" at bounding box center [569, 114] width 38 height 12
type input "10.94"
click at [644, 110] on select "Select Yes No N/A" at bounding box center [656, 114] width 38 height 12
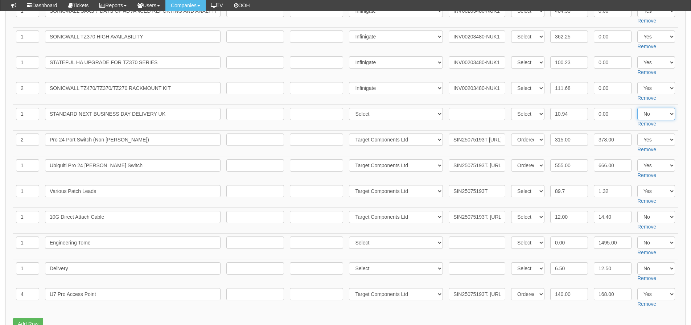
select select "Yes"
click at [637, 108] on select "Select Yes No N/A" at bounding box center [656, 114] width 38 height 12
click at [677, 126] on td "Select Yes No N/A Remove" at bounding box center [656, 117] width 44 height 26
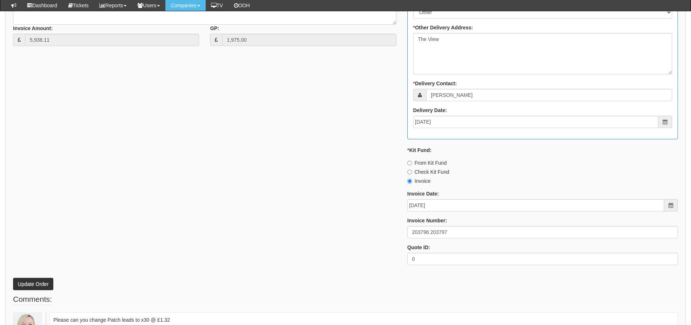
scroll to position [689, 0]
click at [33, 277] on button "Update Order" at bounding box center [33, 283] width 40 height 12
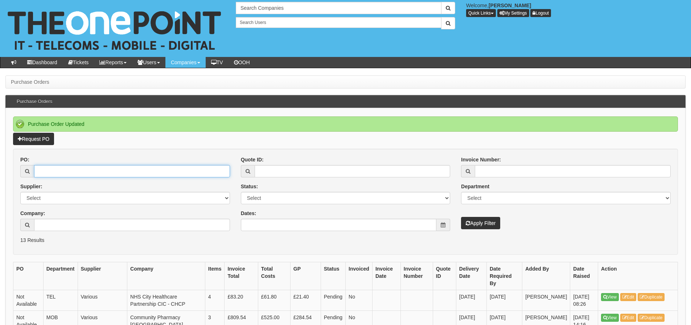
click at [132, 166] on input "PO:" at bounding box center [132, 171] width 196 height 12
type input "19401"
click at [461, 217] on button "Apply Filter" at bounding box center [480, 223] width 39 height 12
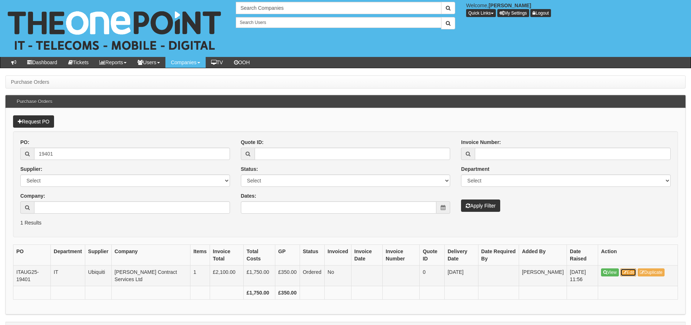
click at [632, 273] on link "Edit" at bounding box center [628, 272] width 16 height 8
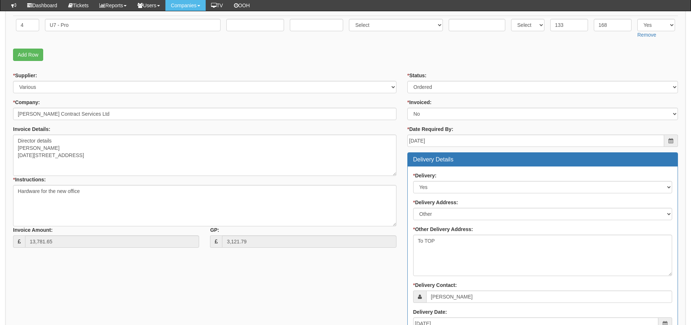
scroll to position [218, 0]
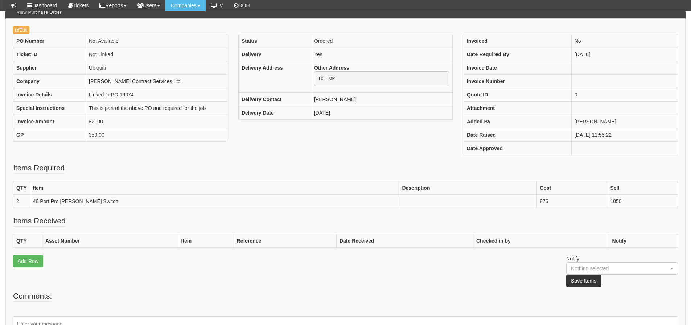
scroll to position [73, 0]
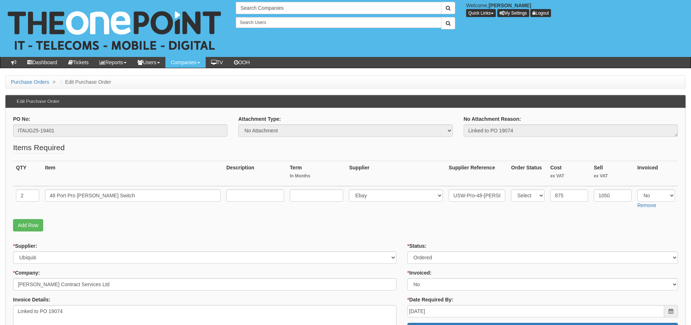
click at [572, 212] on fieldset "Items Required QTY Item Description Term In Months Supplier Supplier Reference …" at bounding box center [345, 188] width 665 height 93
click at [652, 196] on select "Select Yes No N/A" at bounding box center [656, 195] width 38 height 12
select select "Yes"
click at [637, 189] on select "Select Yes No N/A" at bounding box center [656, 195] width 38 height 12
click at [535, 229] on p "Add Row" at bounding box center [345, 225] width 665 height 12
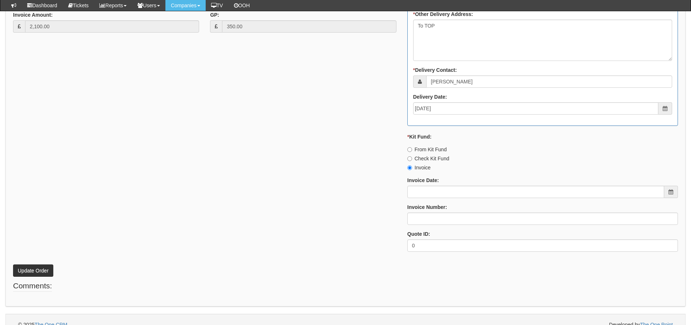
scroll to position [378, 0]
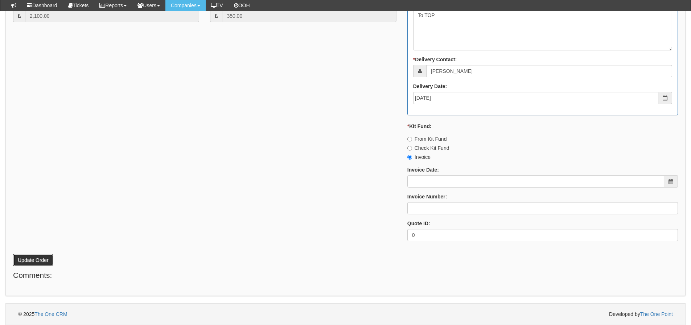
click at [20, 266] on button "Update Order" at bounding box center [33, 260] width 40 height 12
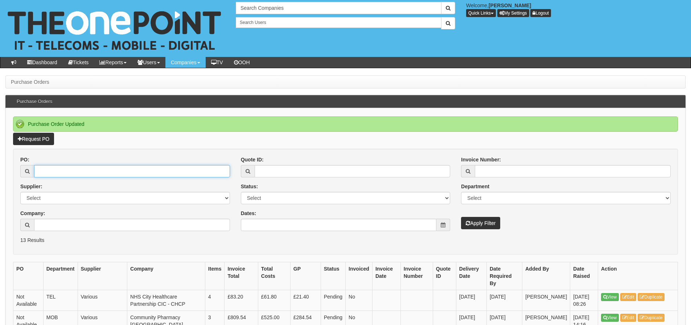
click at [159, 174] on input "PO:" at bounding box center [132, 171] width 196 height 12
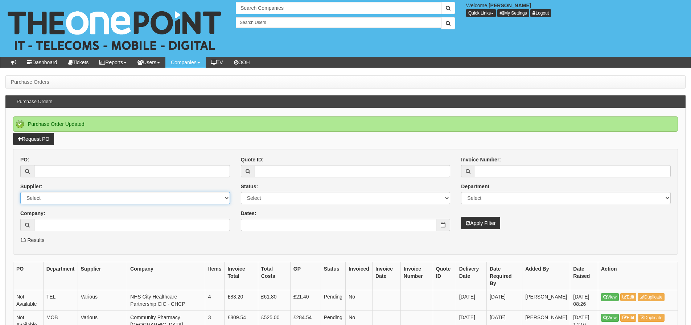
click at [151, 195] on select "Select 123 REG.co.uk 1Password 3 4Gon AA Jones Electric Ltd Abzorb Access Group…" at bounding box center [125, 198] width 210 height 12
select select "73"
click at [20, 192] on select "Select 123 REG.co.uk 1Password 3 4Gon AA Jones Electric Ltd Abzorb Access Group…" at bounding box center [125, 198] width 210 height 12
click at [480, 223] on button "Apply Filter" at bounding box center [480, 223] width 39 height 12
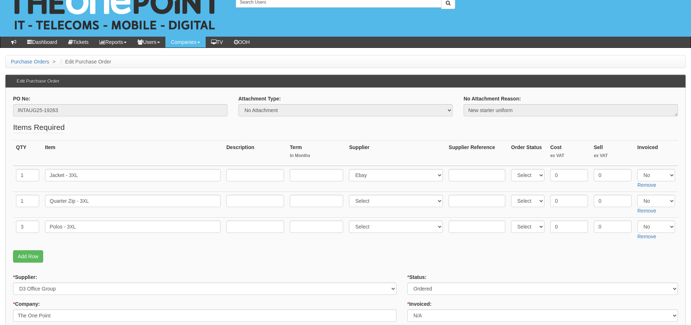
scroll to position [36, 0]
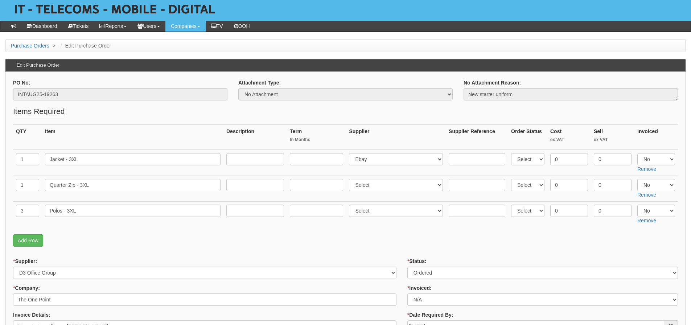
click at [591, 160] on td "0" at bounding box center [613, 163] width 44 height 26
drag, startPoint x: 583, startPoint y: 159, endPoint x: 519, endPoint y: 155, distance: 64.3
click at [519, 161] on tr "1 Jacket - 3XL Select 123 REG.co.uk 1Password 3 4Gon AA Jones Electric Ltd Abzo…" at bounding box center [345, 163] width 665 height 26
type input "14.59"
click at [653, 162] on select "Select Yes No N/A" at bounding box center [656, 159] width 38 height 12
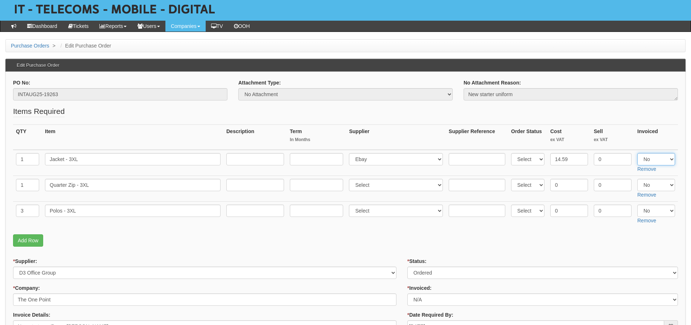
select select "Yes"
click at [637, 153] on select "Select Yes No N/A" at bounding box center [656, 159] width 38 height 12
drag, startPoint x: 579, startPoint y: 186, endPoint x: 532, endPoint y: 191, distance: 47.8
click at [532, 191] on tr "1 Quarter Zip - 3XL Select 123 REG.co.uk 1Password 3 4Gon AA Jones Electric Ltd…" at bounding box center [345, 189] width 665 height 26
type input "16.75"
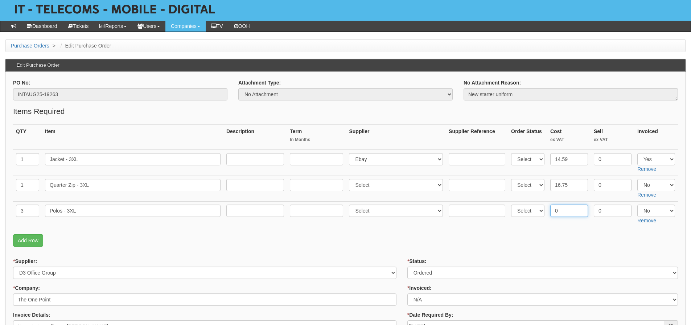
drag, startPoint x: 564, startPoint y: 215, endPoint x: 540, endPoint y: 216, distance: 24.0
click at [540, 216] on tr "3 Polos - 3XL Select 123 REG.co.uk 1Password 3 4Gon AA Jones Electric Ltd Abzor…" at bounding box center [345, 214] width 665 height 26
type input "11.20"
click at [657, 185] on select "Select Yes No N/A" at bounding box center [656, 185] width 38 height 12
select select "Yes"
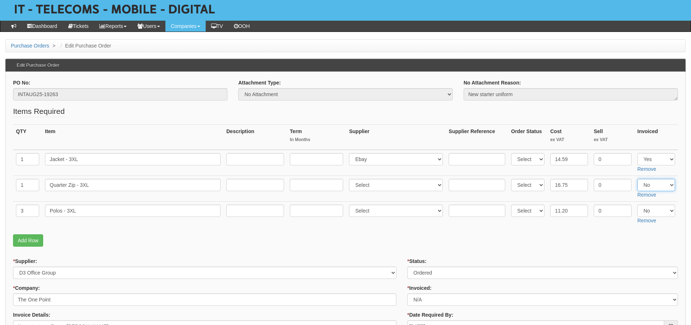
click at [637, 179] on select "Select Yes No N/A" at bounding box center [656, 185] width 38 height 12
click at [655, 215] on select "Select Yes No N/A" at bounding box center [656, 211] width 38 height 12
select select "Yes"
click at [637, 205] on select "Select Yes No N/A" at bounding box center [656, 211] width 38 height 12
click at [545, 236] on p "Add Row" at bounding box center [345, 240] width 665 height 12
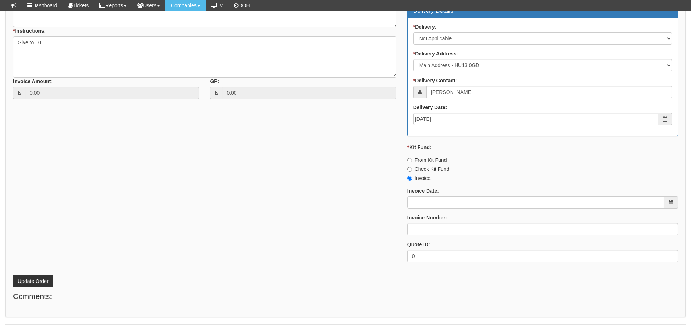
scroll to position [373, 0]
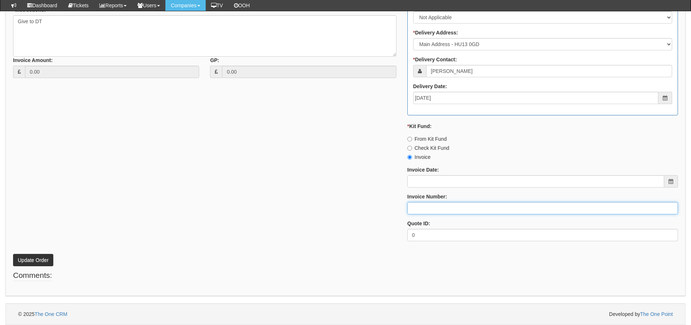
click at [419, 213] on input "Invoice Number:" at bounding box center [542, 208] width 271 height 12
type input "N/A"
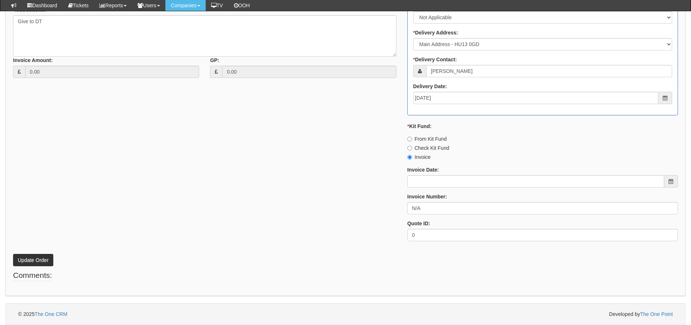
click at [229, 181] on div "* Supplier: Select 123 REG.co.uk 1Password 3 4Gon AA Jones Electric Ltd Abzorb …" at bounding box center [346, 74] width 676 height 345
click at [23, 260] on button "Update Order" at bounding box center [33, 260] width 40 height 12
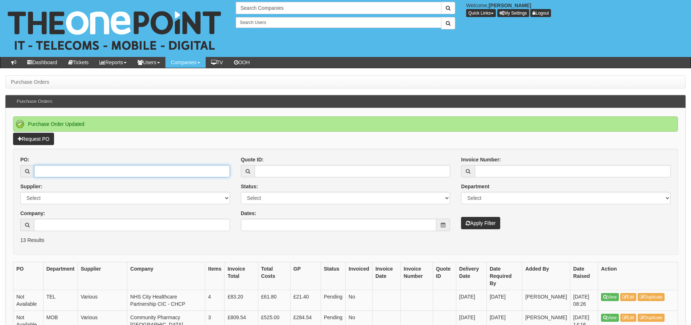
click at [112, 173] on input "PO:" at bounding box center [132, 171] width 196 height 12
type input "19395"
click at [461, 217] on button "Apply Filter" at bounding box center [480, 223] width 39 height 12
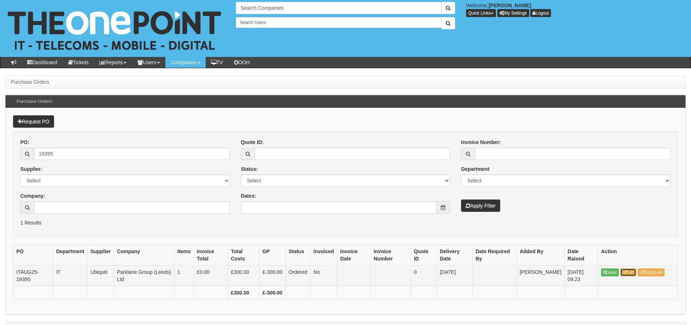
click at [631, 272] on link "Edit" at bounding box center [628, 272] width 16 height 8
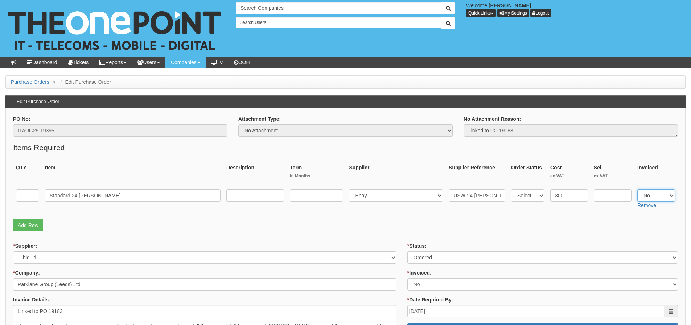
click at [639, 196] on select "Select Yes No N/A" at bounding box center [656, 195] width 38 height 12
select select "Yes"
click at [637, 189] on select "Select Yes No N/A" at bounding box center [656, 195] width 38 height 12
click at [532, 224] on p "Add Row" at bounding box center [345, 225] width 665 height 12
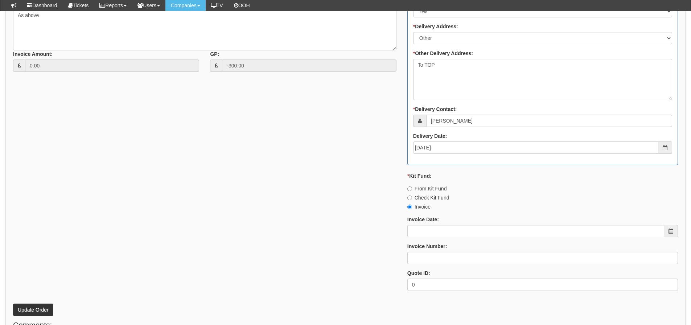
scroll to position [363, 0]
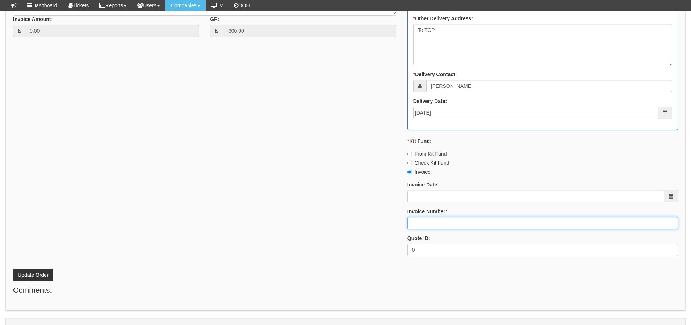
click at [532, 224] on input "Invoice Number:" at bounding box center [542, 223] width 271 height 12
type input "N/A"
click at [49, 275] on button "Update Order" at bounding box center [33, 275] width 40 height 12
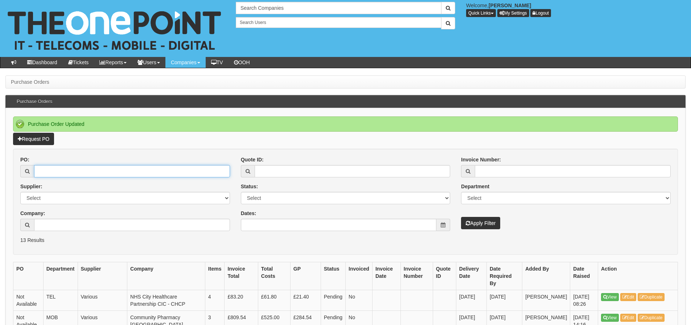
click at [88, 175] on input "PO:" at bounding box center [132, 171] width 196 height 12
type input "19390"
click at [461, 217] on button "Apply Filter" at bounding box center [480, 223] width 39 height 12
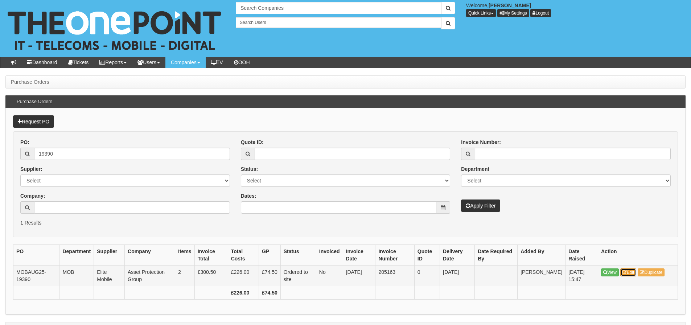
click at [630, 274] on link "Edit" at bounding box center [628, 272] width 16 height 8
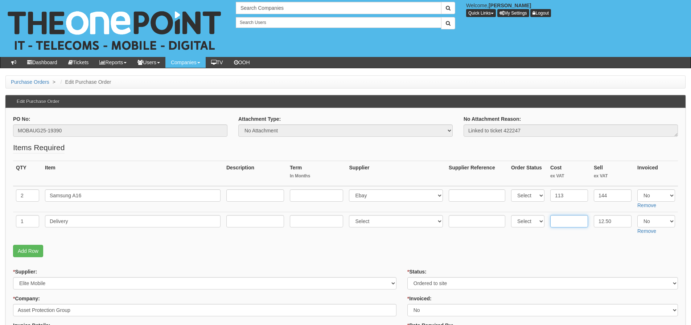
click at [566, 221] on input "text" at bounding box center [569, 221] width 38 height 12
type input "6"
click at [645, 196] on select "Select Yes No N/A" at bounding box center [656, 195] width 38 height 12
select select "Yes"
click at [637, 189] on select "Select Yes No N/A" at bounding box center [656, 195] width 38 height 12
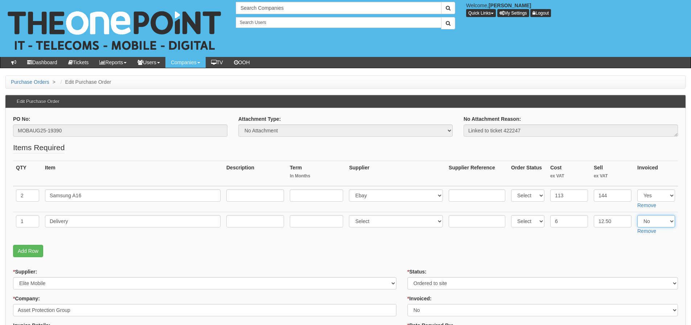
click at [647, 219] on select "Select Yes No N/A" at bounding box center [656, 221] width 38 height 12
select select "Yes"
click at [637, 215] on select "Select Yes No N/A" at bounding box center [656, 221] width 38 height 12
click at [541, 256] on p "Add Row" at bounding box center [345, 251] width 665 height 12
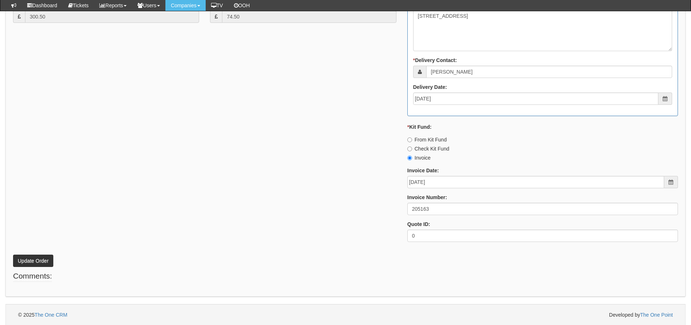
scroll to position [403, 0]
click at [32, 262] on button "Update Order" at bounding box center [33, 260] width 40 height 12
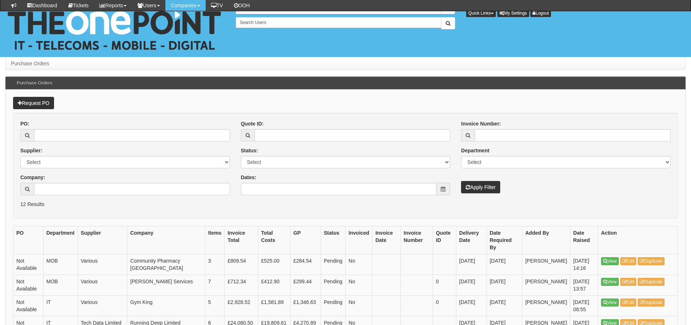
scroll to position [73, 0]
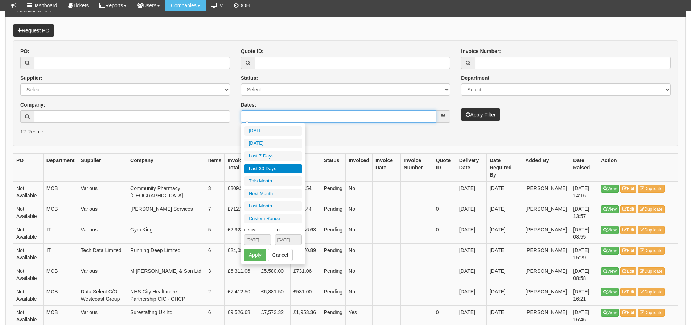
click at [260, 118] on input "Dates:" at bounding box center [339, 116] width 196 height 12
type input "2025-08-28"
type input "2025-08-23"
type input "[DATE]"
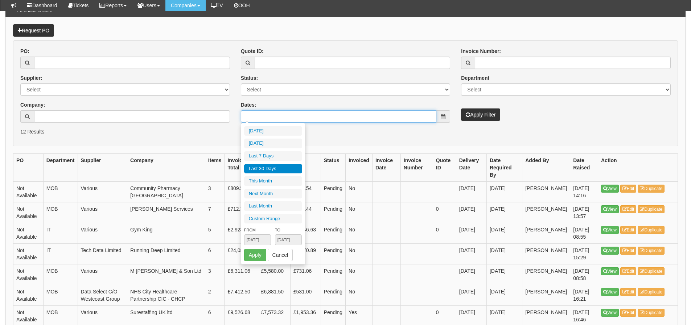
type input "[DATE]"
click at [267, 169] on li "Last 30 Days" at bounding box center [273, 169] width 58 height 10
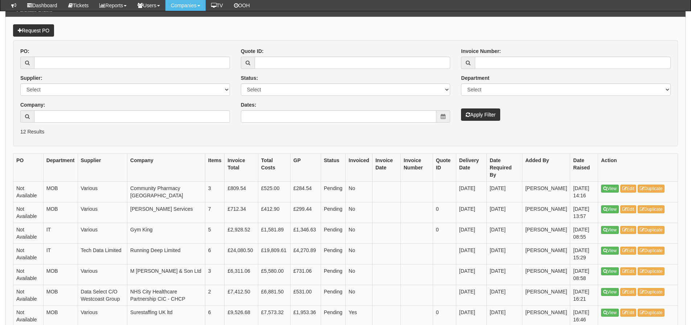
type input "[DATE] - [DATE]"
click at [488, 118] on button "Apply Filter" at bounding box center [480, 114] width 39 height 12
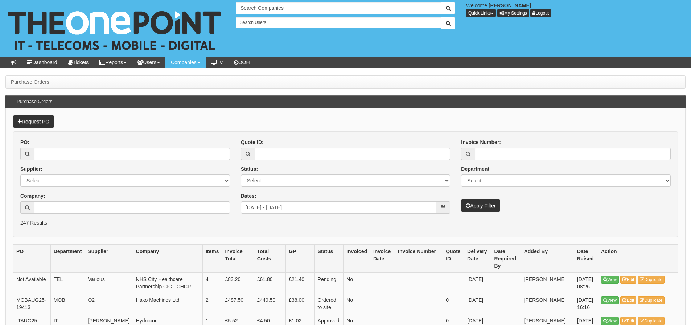
drag, startPoint x: 211, startPoint y: 251, endPoint x: 229, endPoint y: 248, distance: 17.7
click at [202, 251] on th "Company" at bounding box center [168, 258] width 70 height 28
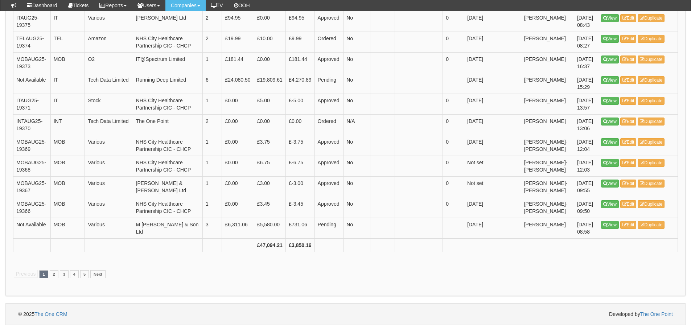
scroll to position [1419, 0]
click at [55, 272] on link "2" at bounding box center [54, 274] width 9 height 8
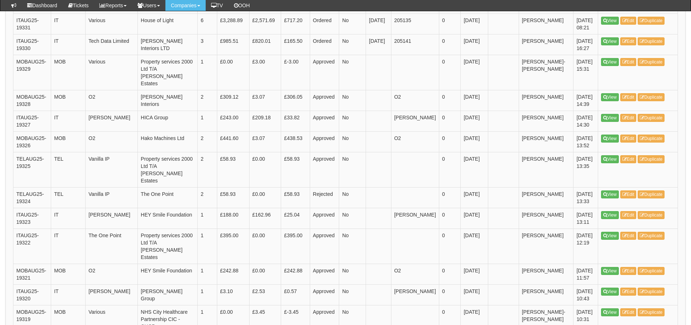
scroll to position [1085, 0]
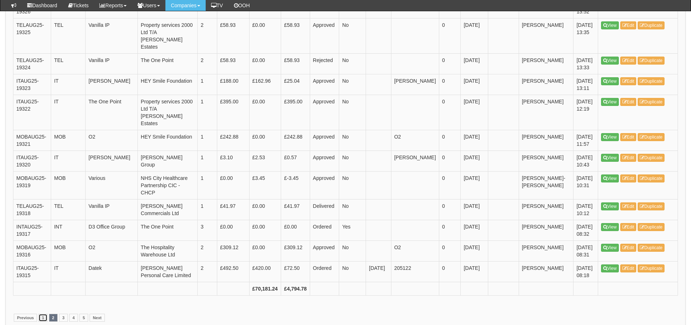
click at [45, 314] on link "1" at bounding box center [42, 318] width 9 height 8
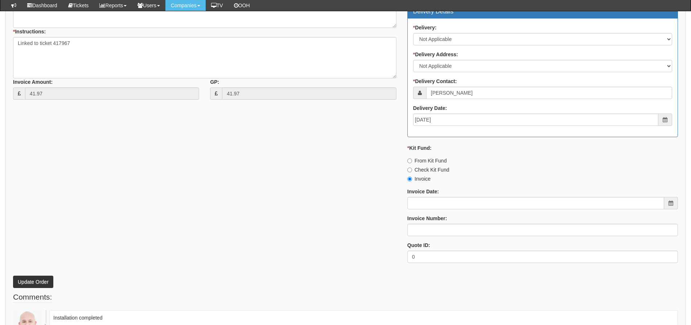
scroll to position [354, 0]
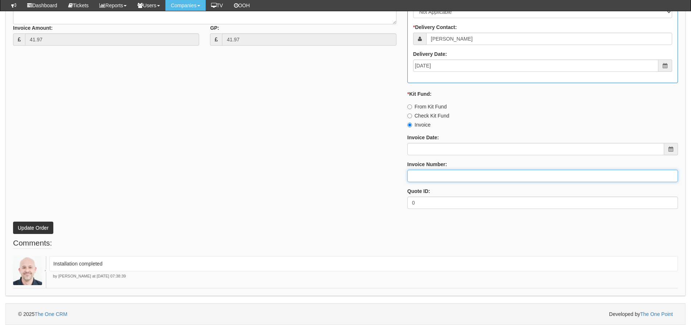
click at [450, 173] on input "Invoice Number:" at bounding box center [542, 176] width 271 height 12
type input "Vanilla"
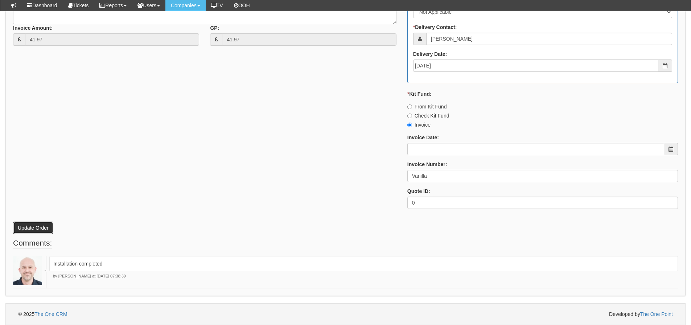
click at [38, 226] on button "Update Order" at bounding box center [33, 228] width 40 height 12
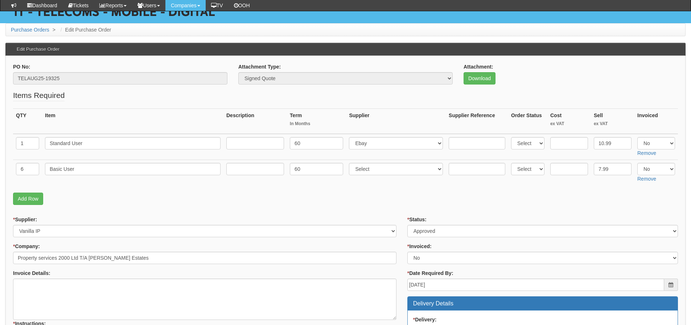
scroll to position [73, 0]
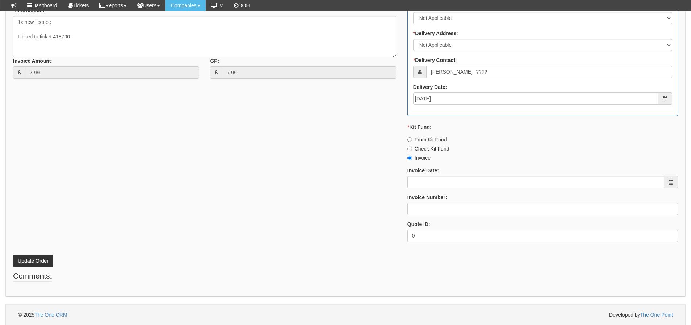
scroll to position [322, 0]
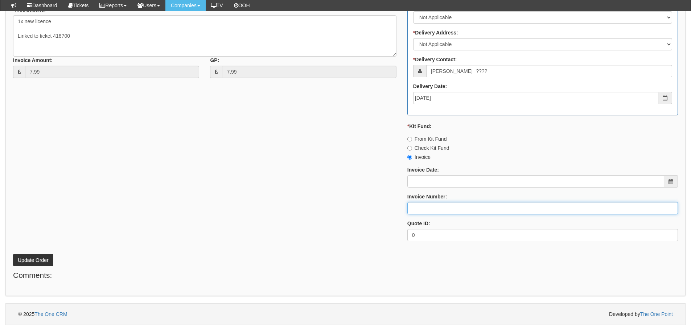
click at [426, 208] on input "Invoice Number:" at bounding box center [542, 208] width 271 height 12
type input "Vanilla"
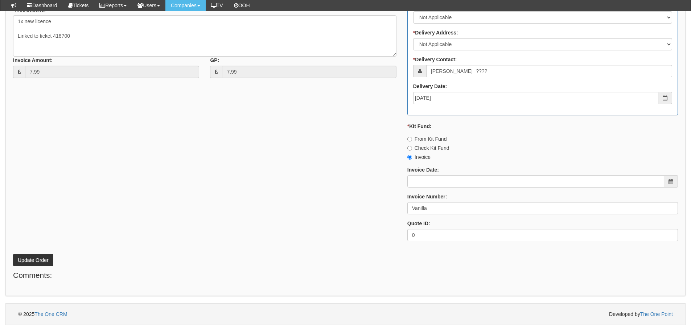
click at [43, 252] on p "Update Order" at bounding box center [345, 257] width 665 height 20
click at [44, 255] on button "Update Order" at bounding box center [33, 260] width 40 height 12
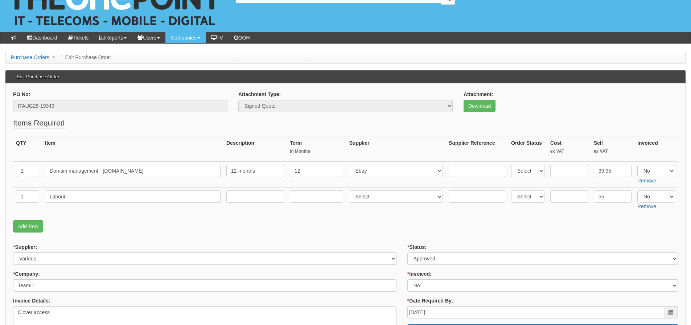
scroll to position [36, 0]
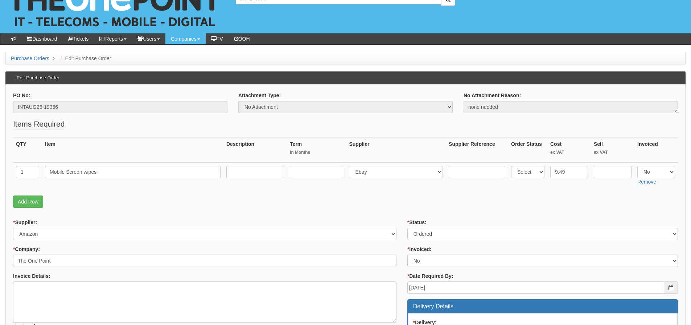
scroll to position [36, 0]
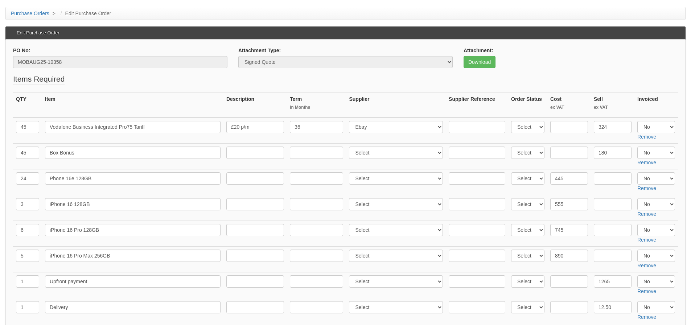
scroll to position [50, 0]
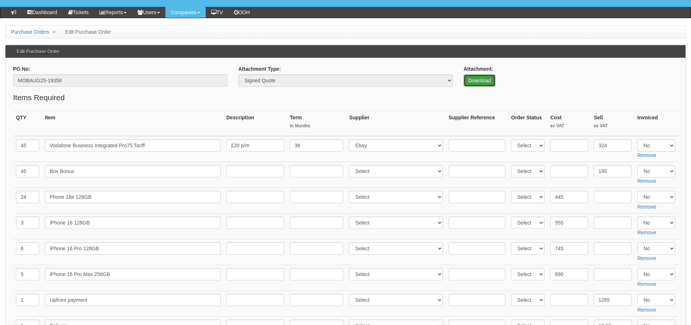
click at [491, 84] on link "Download" at bounding box center [479, 80] width 32 height 12
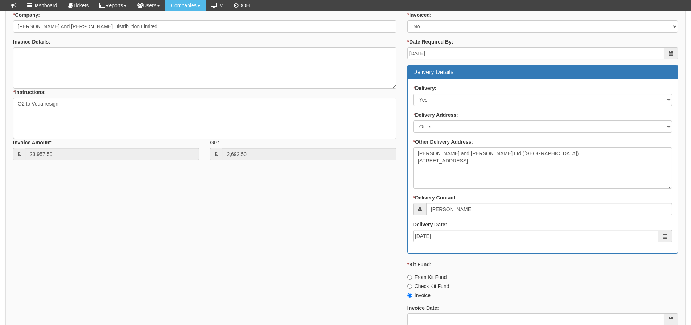
scroll to position [558, 0]
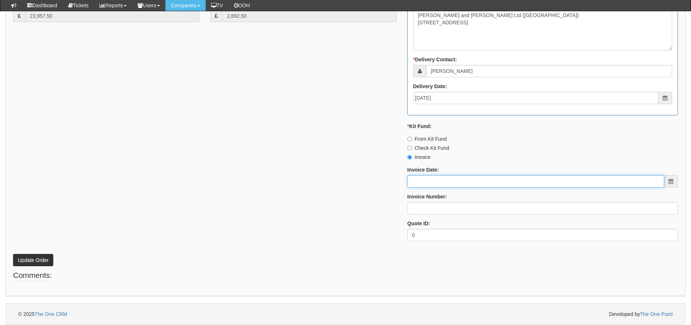
click at [420, 180] on input "Invoice Date:" at bounding box center [535, 181] width 257 height 12
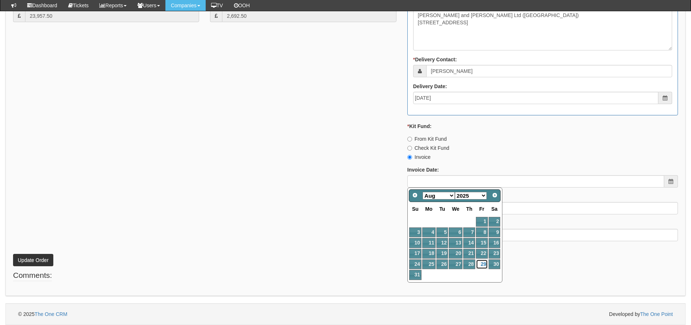
click at [479, 263] on link "29" at bounding box center [482, 264] width 12 height 10
type input "2025-08-29"
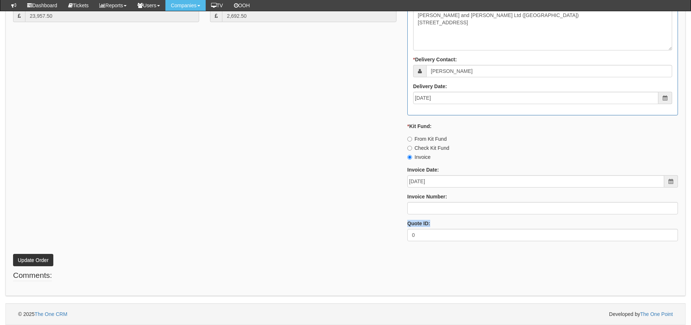
click at [436, 214] on div "* Status: Select Approved Completed Delivered Invoiced Ordered Ordered to site …" at bounding box center [542, 46] width 281 height 401
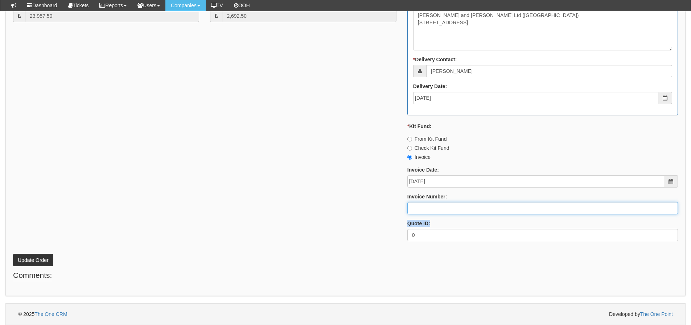
click at [433, 207] on input "Invoice Number:" at bounding box center [542, 208] width 271 height 12
type input "205173"
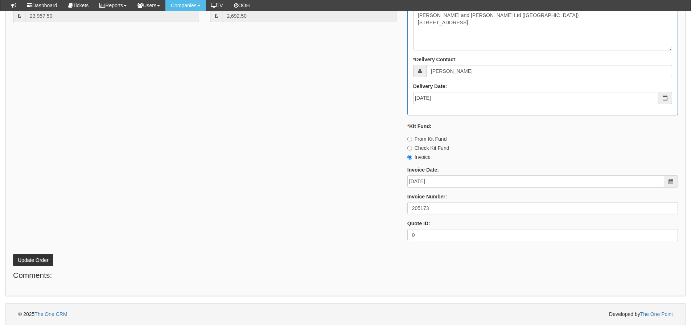
click at [302, 240] on div "* Supplier: Select 123 REG.co.uk 1Password 3 4Gon AA Jones Electric Ltd Abzorb …" at bounding box center [346, 46] width 676 height 401
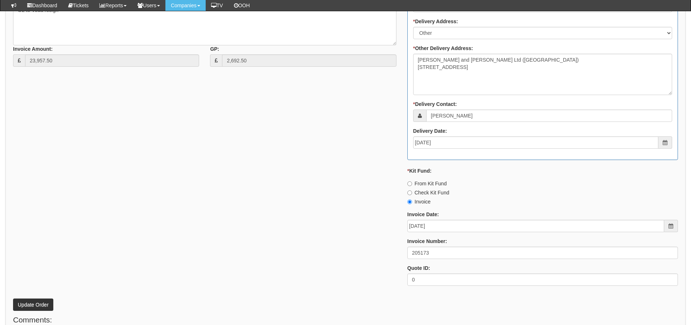
scroll to position [521, 0]
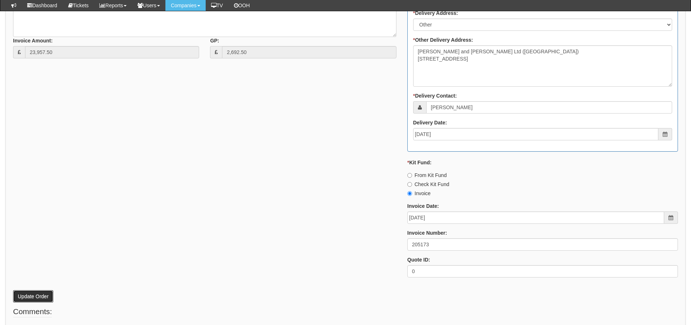
click at [48, 297] on button "Update Order" at bounding box center [33, 296] width 40 height 12
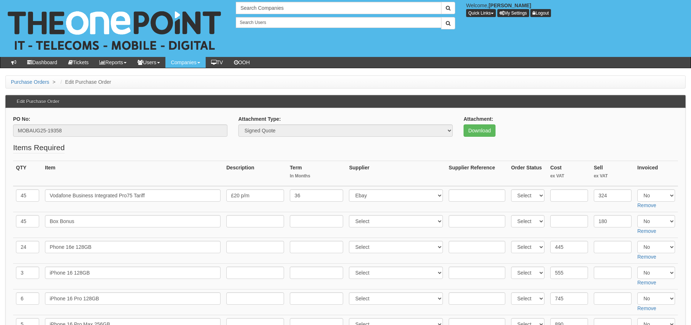
scroll to position [159, 0]
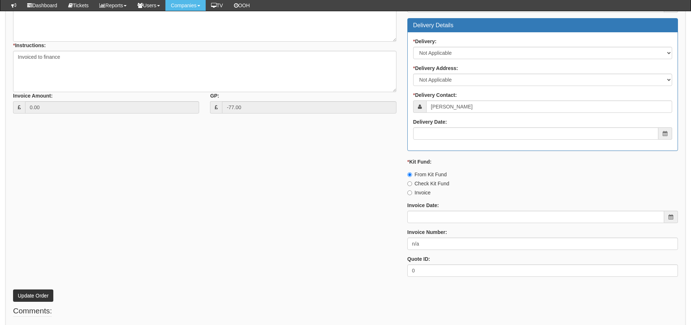
scroll to position [290, 0]
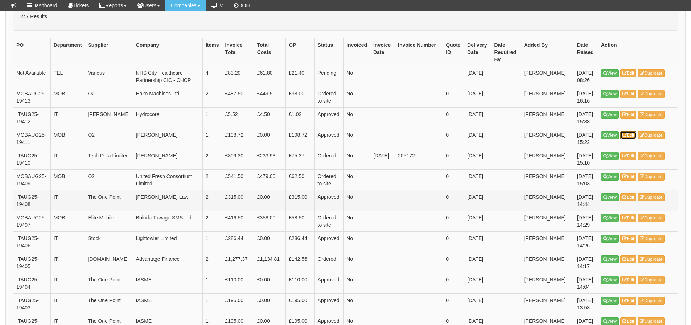
scroll to position [186, 0]
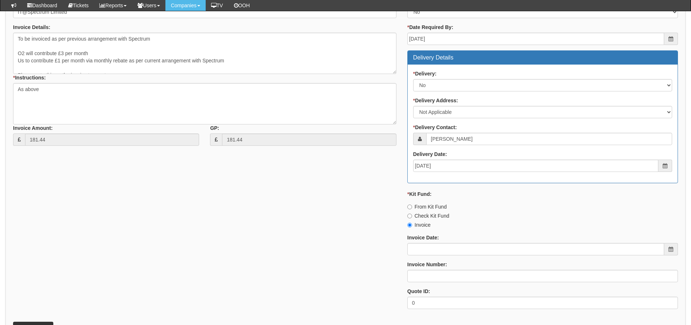
scroll to position [322, 0]
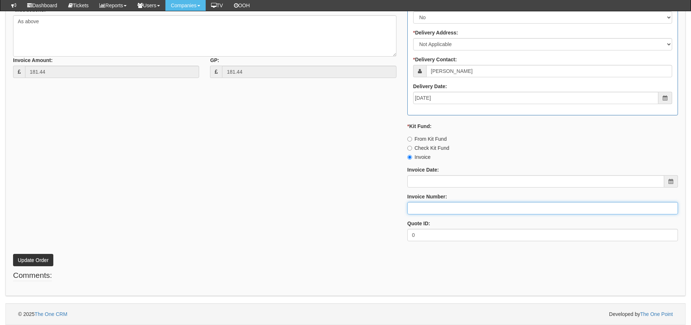
click at [416, 204] on input "Invoice Number:" at bounding box center [542, 208] width 271 height 12
type input "O2"
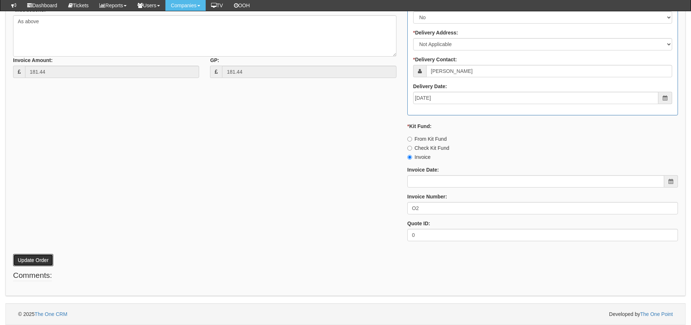
click at [41, 263] on button "Update Order" at bounding box center [33, 260] width 40 height 12
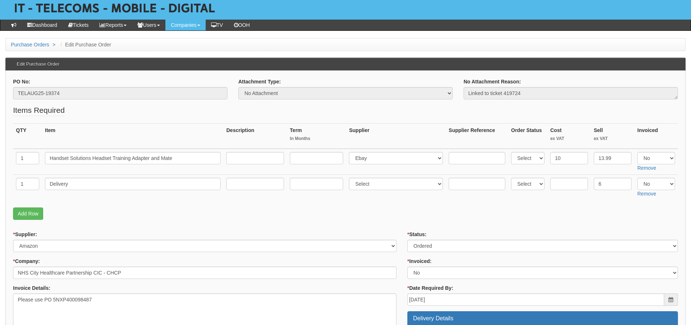
scroll to position [37, 0]
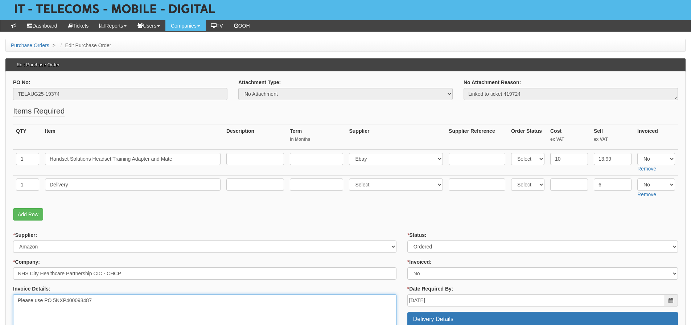
drag, startPoint x: 92, startPoint y: 300, endPoint x: 46, endPoint y: 304, distance: 46.6
click at [46, 304] on textarea "Please use PO 5NXP400098487" at bounding box center [204, 314] width 383 height 41
drag, startPoint x: 199, startPoint y: 164, endPoint x: -2, endPoint y: 160, distance: 201.7
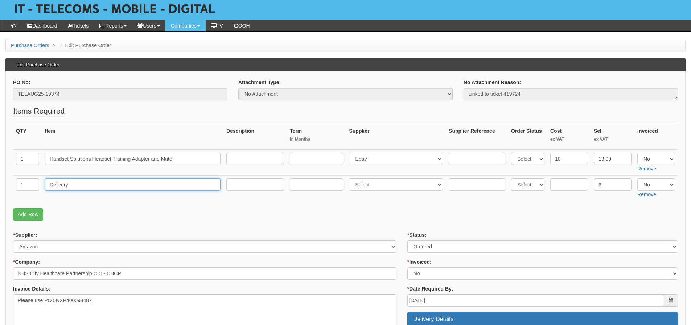
drag, startPoint x: 72, startPoint y: 183, endPoint x: 9, endPoint y: 189, distance: 62.7
click at [29, 191] on tr "1 Delivery Select 123 REG.co.uk 1Password 3 4Gon AA Jones Electric Ltd Abzorb A…" at bounding box center [345, 188] width 665 height 26
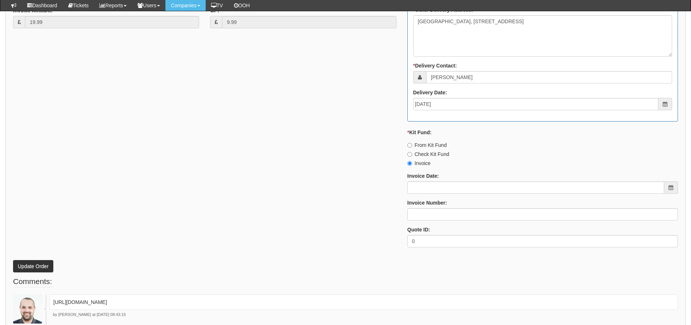
scroll to position [399, 0]
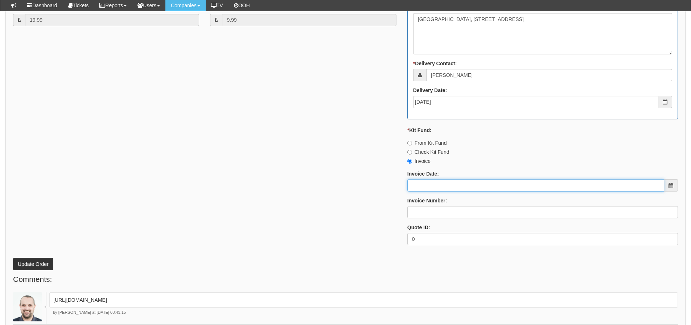
click at [436, 185] on input "Invoice Date:" at bounding box center [535, 185] width 257 height 12
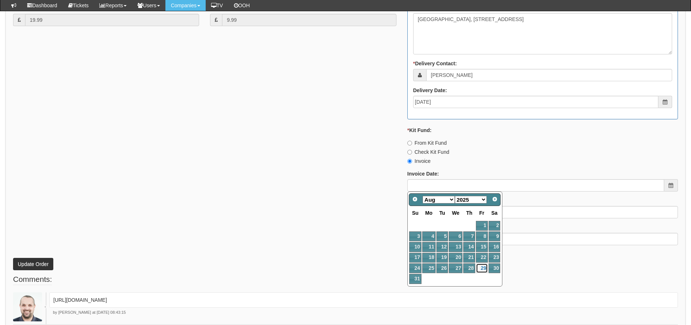
click at [482, 265] on link "29" at bounding box center [482, 268] width 12 height 10
type input "2025-08-29"
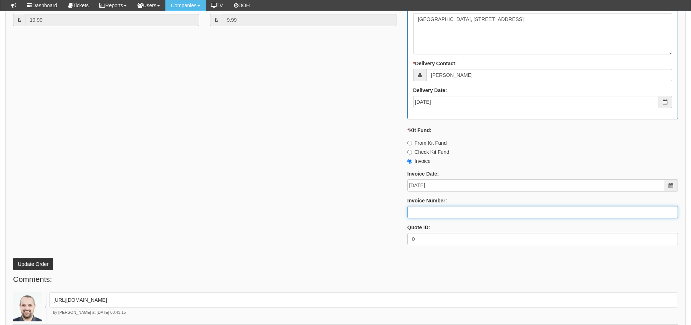
click at [465, 209] on input "Invoice Number:" at bounding box center [542, 212] width 271 height 12
type input "205174"
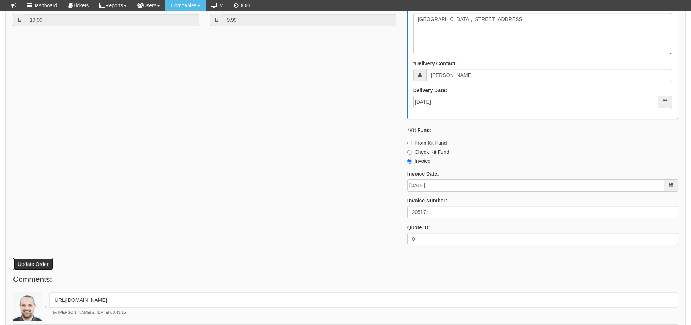
click at [44, 262] on button "Update Order" at bounding box center [33, 264] width 40 height 12
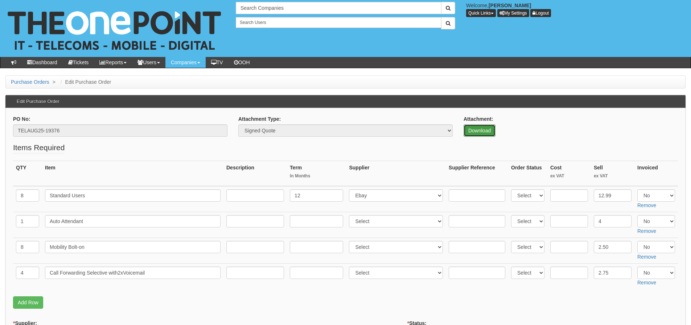
click at [469, 127] on link "Download" at bounding box center [479, 130] width 32 height 12
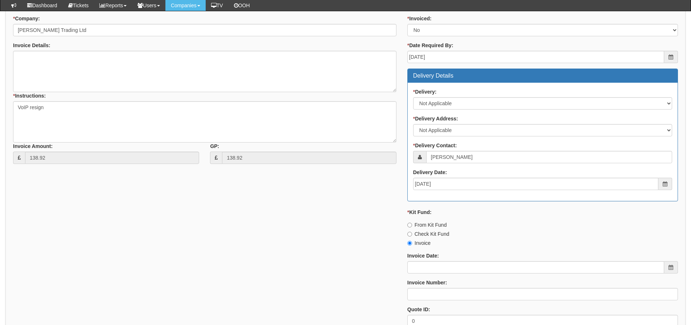
scroll to position [181, 0]
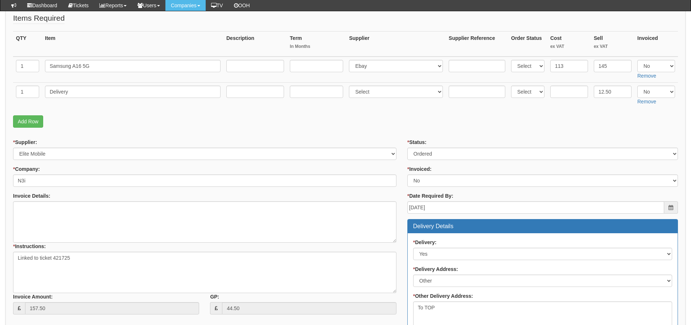
scroll to position [77, 0]
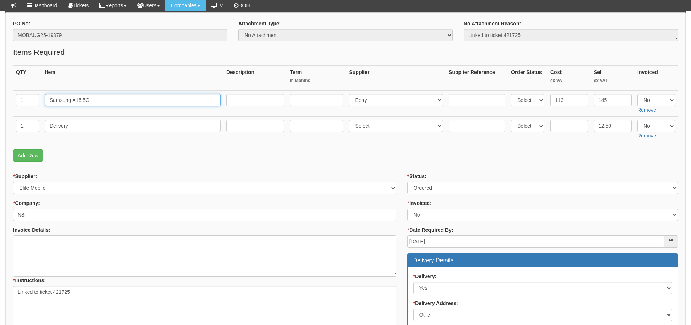
drag, startPoint x: 99, startPoint y: 103, endPoint x: -10, endPoint y: 99, distance: 108.8
click at [0, 99] on html "× Send Email × Add Appointment × Create Ticket × Create Proactive Activity × Ad…" at bounding box center [345, 287] width 691 height 728
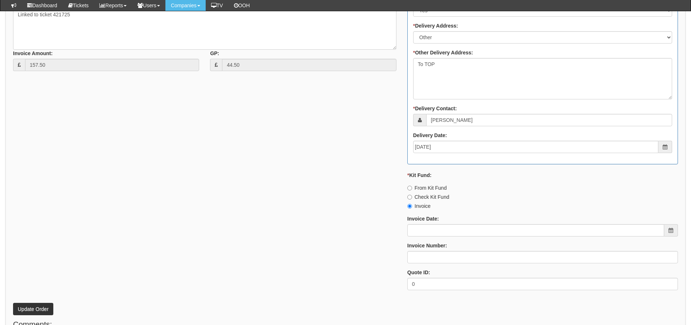
scroll to position [367, 0]
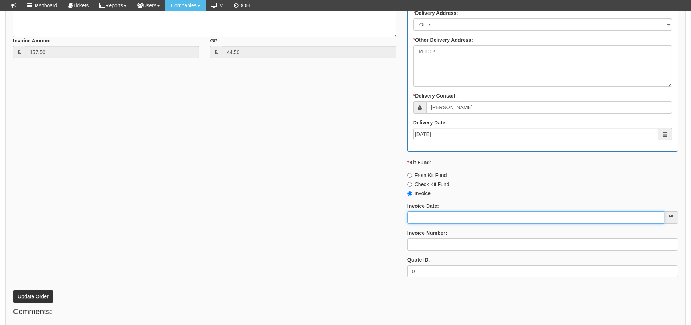
click at [413, 214] on input "Invoice Date:" at bounding box center [535, 217] width 257 height 12
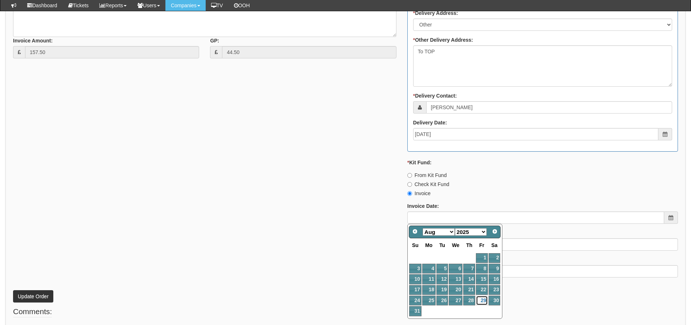
click at [480, 301] on link "29" at bounding box center [482, 301] width 12 height 10
type input "[DATE]"
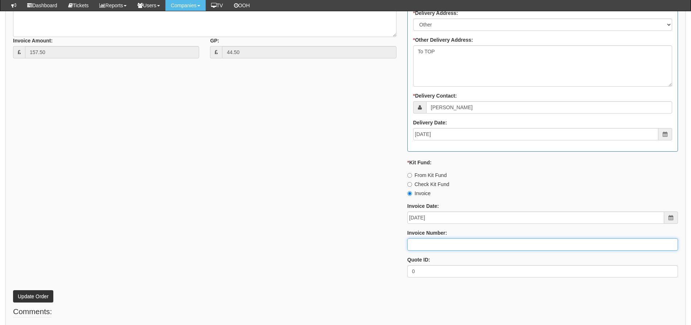
click at [466, 246] on input "Invoice Number:" at bounding box center [542, 244] width 271 height 12
type input "205175"
click at [285, 227] on div "* Supplier: Select 123 [DOMAIN_NAME] 1Password 3 4Gon [PERSON_NAME] Electric Lt…" at bounding box center [346, 83] width 676 height 401
click at [21, 300] on button "Update Order" at bounding box center [33, 296] width 40 height 12
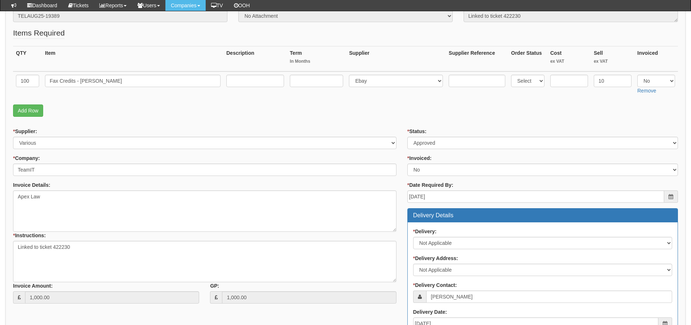
scroll to position [109, 0]
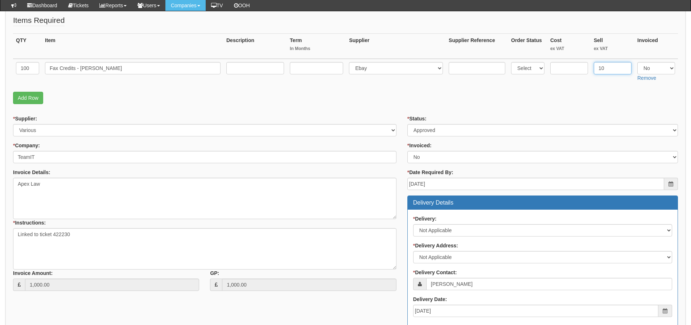
click at [595, 71] on input "10" at bounding box center [613, 68] width 38 height 12
type input ".10"
click at [598, 96] on p "Add Row" at bounding box center [345, 98] width 665 height 12
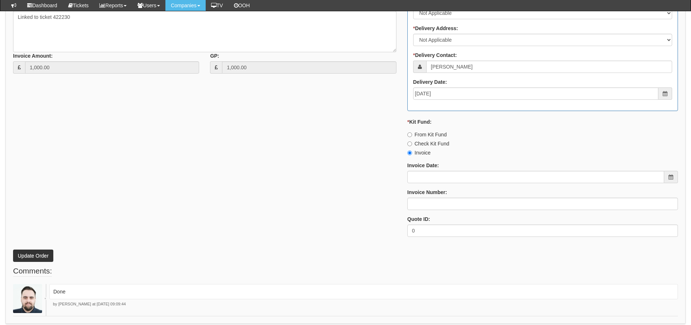
scroll to position [326, 0]
click at [36, 258] on button "Update Order" at bounding box center [33, 255] width 40 height 12
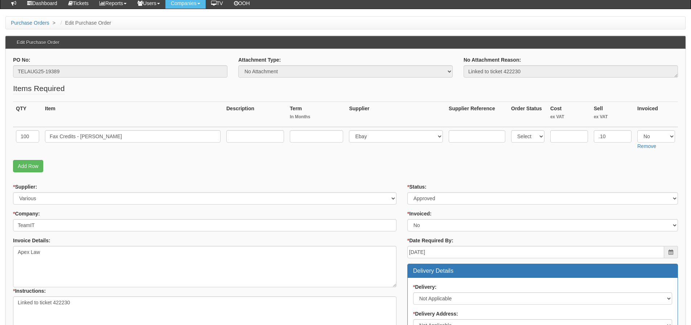
scroll to position [55, 0]
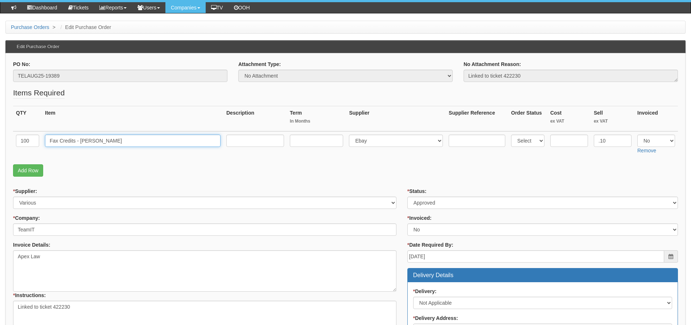
drag, startPoint x: 121, startPoint y: 141, endPoint x: 76, endPoint y: 144, distance: 45.4
click at [76, 144] on input "Fax Credits - [PERSON_NAME]" at bounding box center [133, 141] width 176 height 12
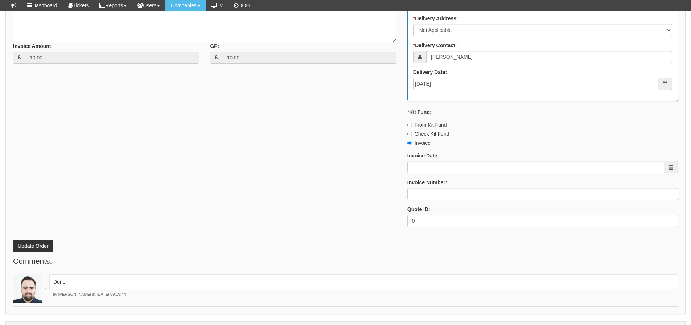
scroll to position [354, 0]
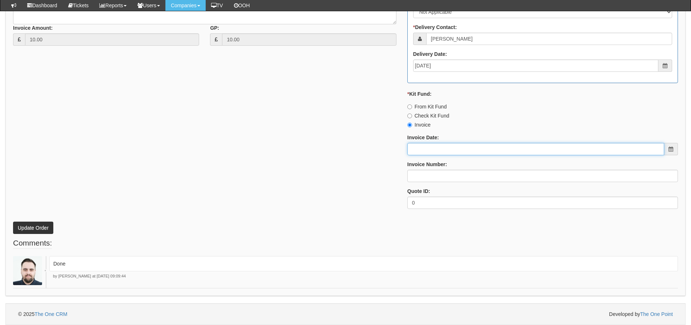
click at [439, 150] on input "Invoice Date:" at bounding box center [535, 149] width 257 height 12
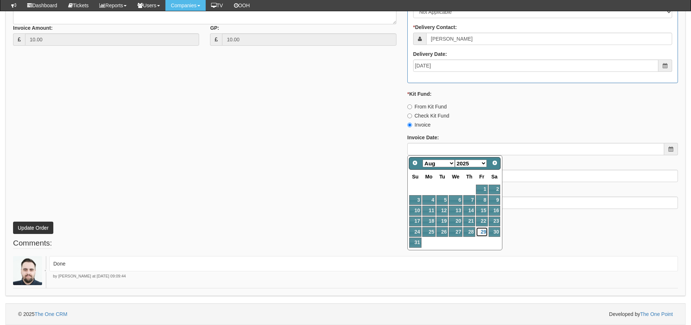
drag, startPoint x: 484, startPoint y: 232, endPoint x: 480, endPoint y: 221, distance: 11.9
click at [484, 232] on link "29" at bounding box center [482, 232] width 12 height 10
type input "[DATE]"
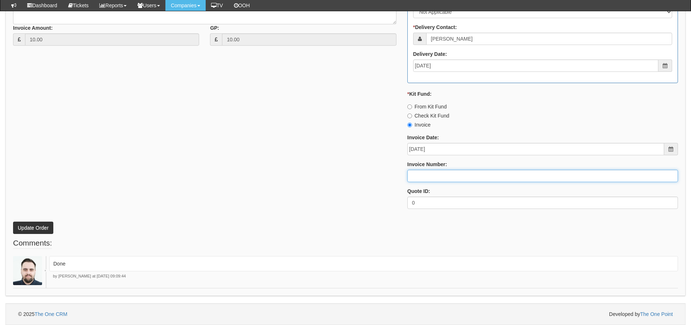
click at [455, 172] on input "Invoice Number:" at bounding box center [542, 176] width 271 height 12
type input "205176"
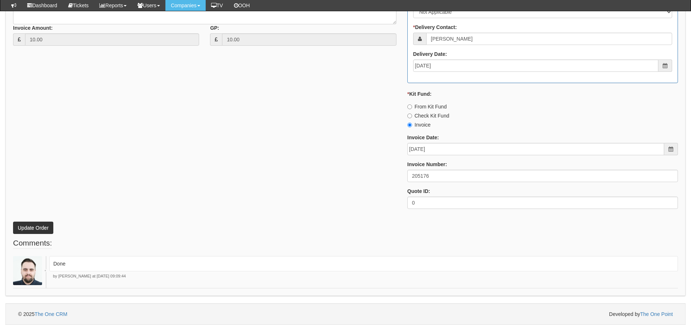
click at [263, 141] on div "* Supplier: Select 123 REG.co.uk 1Password 3 4Gon AA Jones Electric Ltd Abzorb …" at bounding box center [346, 42] width 676 height 345
click at [37, 228] on button "Update Order" at bounding box center [33, 228] width 40 height 12
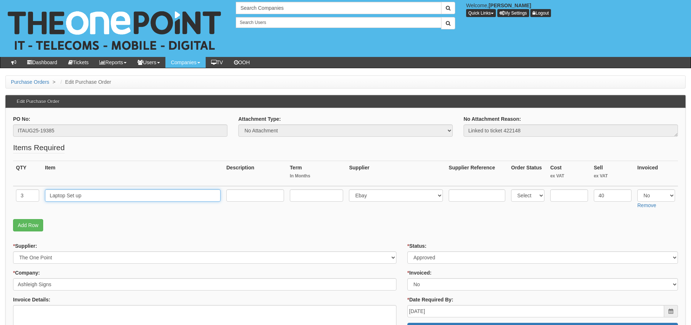
drag, startPoint x: 98, startPoint y: 201, endPoint x: 15, endPoint y: 203, distance: 83.1
click at [15, 203] on tr "3 Laptop Set up Select 123 REG.co.uk 1Password 3 4Gon AA Jones Electric Ltd Abz…" at bounding box center [345, 199] width 665 height 26
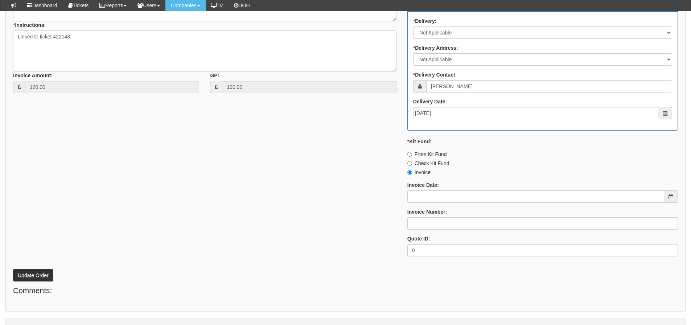
scroll to position [322, 0]
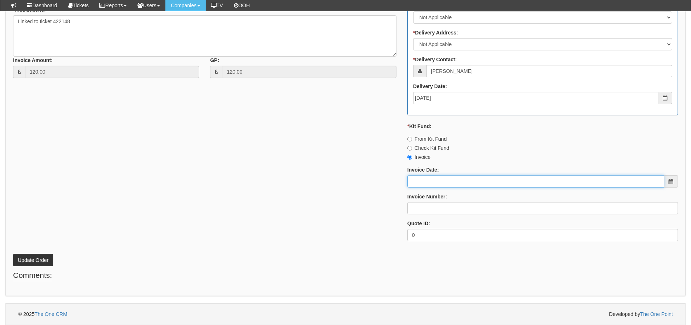
click at [445, 183] on input "Invoice Date:" at bounding box center [535, 181] width 257 height 12
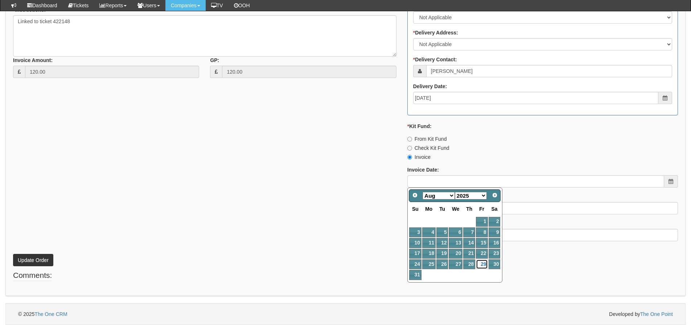
click at [482, 266] on link "29" at bounding box center [482, 264] width 12 height 10
type input "2025-08-29"
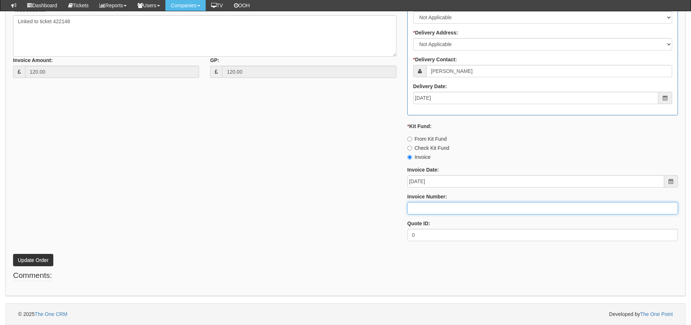
click at [455, 209] on input "Invoice Number:" at bounding box center [542, 208] width 271 height 12
type input "205177"
click at [13, 254] on button "Update Order" at bounding box center [33, 260] width 40 height 12
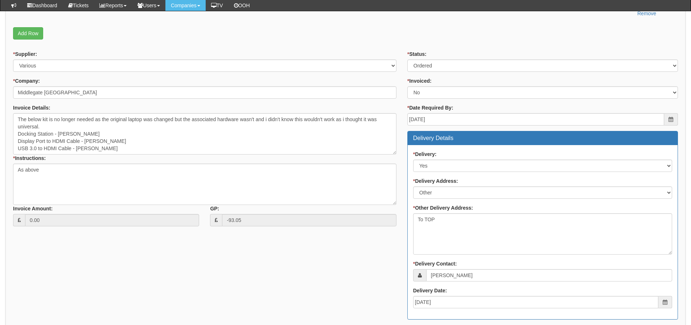
scroll to position [113, 0]
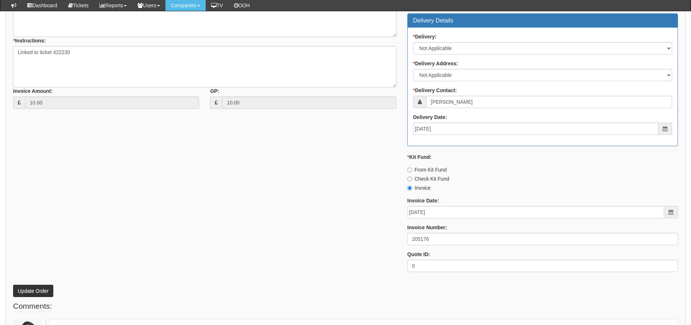
scroll to position [326, 0]
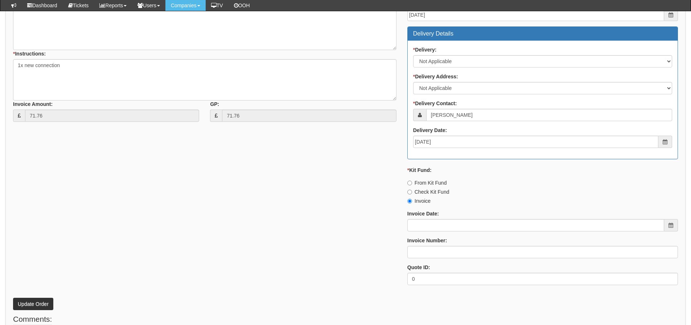
scroll to position [322, 0]
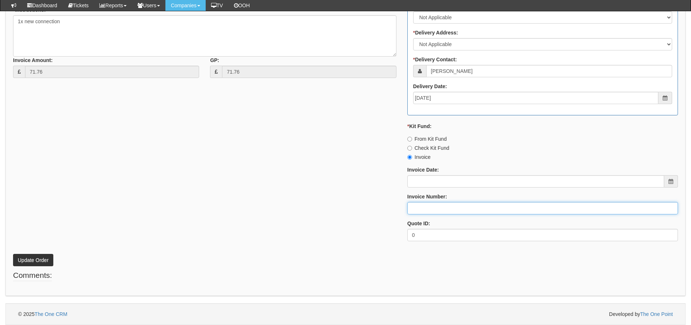
click at [420, 209] on input "Invoice Number:" at bounding box center [542, 208] width 271 height 12
type input "O2"
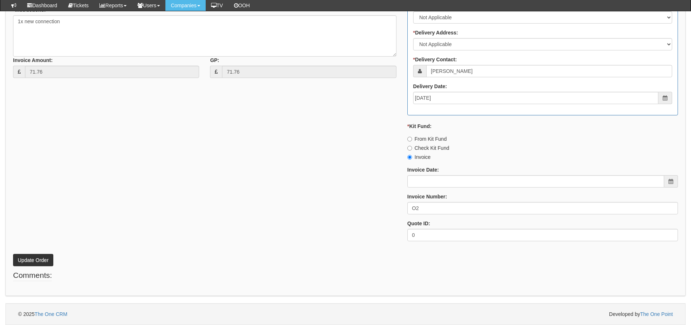
click at [334, 199] on div "* Supplier: Select 123 REG.co.uk 1Password 3 4Gon AA Jones Electric Ltd Abzorb …" at bounding box center [346, 74] width 676 height 345
click at [45, 255] on button "Update Order" at bounding box center [33, 260] width 40 height 12
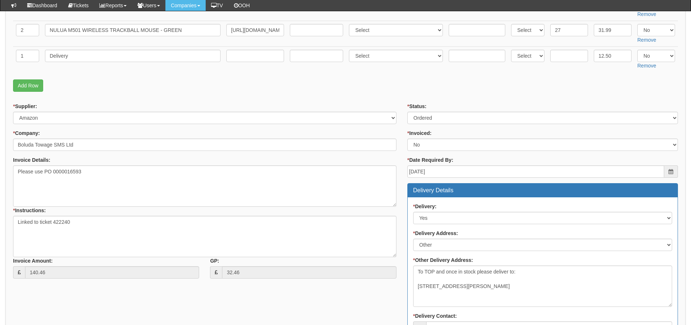
scroll to position [103, 0]
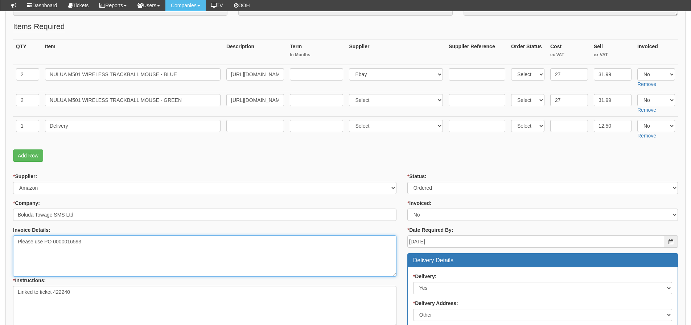
drag, startPoint x: 103, startPoint y: 243, endPoint x: 44, endPoint y: 246, distance: 59.2
click at [44, 246] on textarea "Please use PO 0000016593" at bounding box center [204, 255] width 383 height 41
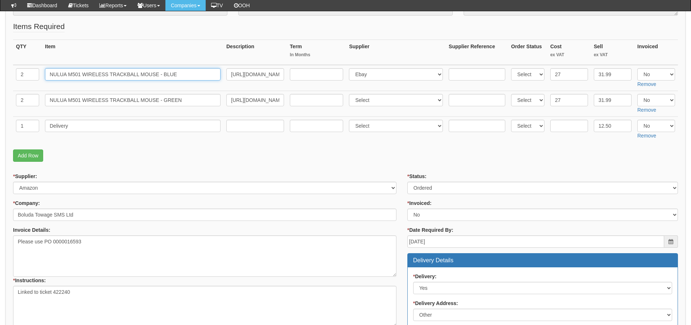
drag, startPoint x: 191, startPoint y: 77, endPoint x: -62, endPoint y: 84, distance: 253.9
click at [0, 84] on html "× Send Email × Add Appointment × Create Ticket × Create Proactive Activity × Ad…" at bounding box center [345, 274] width 691 height 754
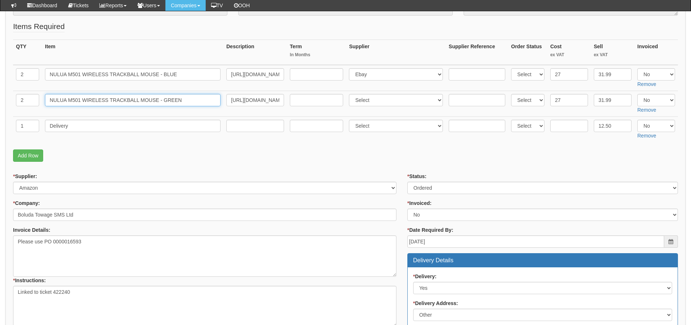
drag, startPoint x: 194, startPoint y: 102, endPoint x: -65, endPoint y: 115, distance: 258.5
click at [0, 115] on html "× Send Email × Add Appointment × Create Ticket × Create Proactive Activity × Ad…" at bounding box center [345, 274] width 691 height 754
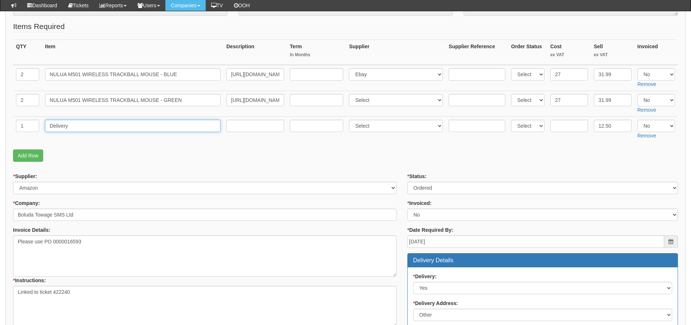
drag, startPoint x: 91, startPoint y: 131, endPoint x: 37, endPoint y: 132, distance: 53.7
click at [38, 132] on tr "1 Delivery Select 123 REG.co.uk 1Password 3 4Gon AA Jones Electric Ltd Abzorb A…" at bounding box center [345, 129] width 665 height 26
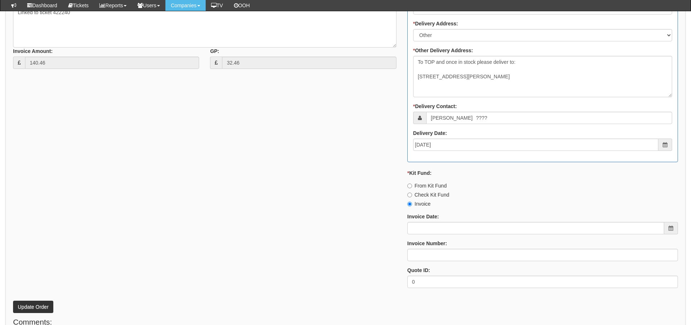
scroll to position [393, 0]
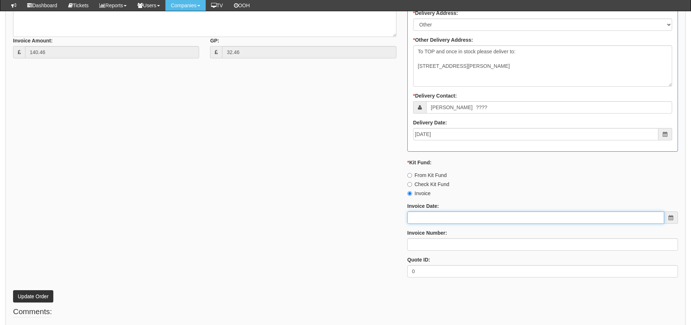
click at [526, 223] on input "Invoice Date:" at bounding box center [535, 217] width 257 height 12
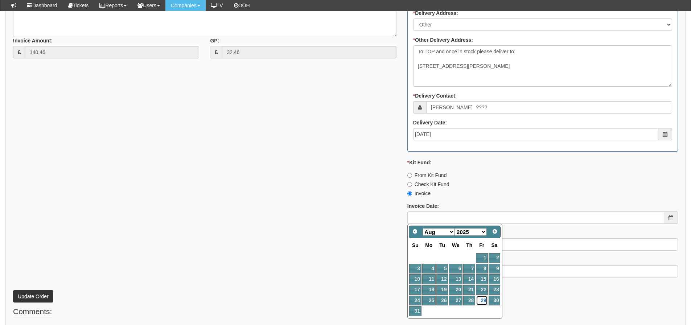
click at [479, 300] on link "29" at bounding box center [482, 301] width 12 height 10
type input "[DATE]"
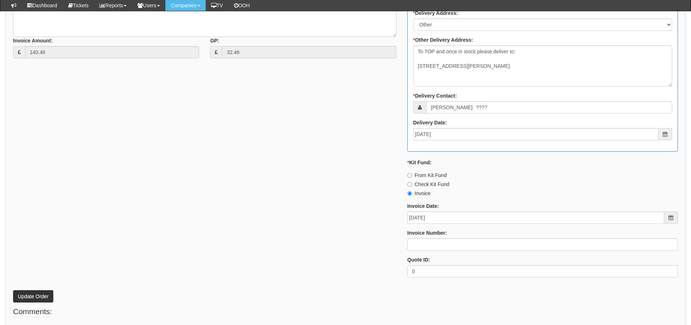
click at [460, 251] on div "* Status: Select Approved Completed Delivered Invoiced Ordered Ordered to site …" at bounding box center [542, 83] width 281 height 401
click at [461, 246] on input "Invoice Number:" at bounding box center [542, 244] width 271 height 12
type input "205178"
click at [13, 290] on button "Update Order" at bounding box center [33, 296] width 40 height 12
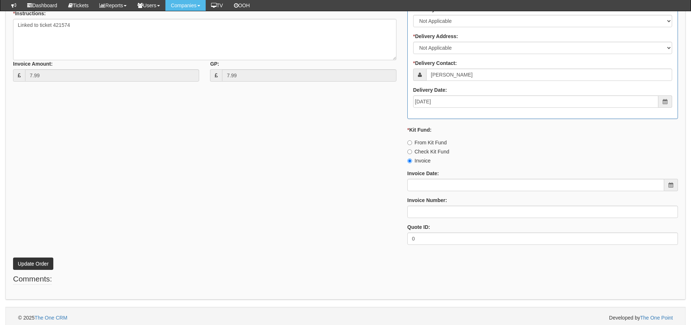
scroll to position [322, 0]
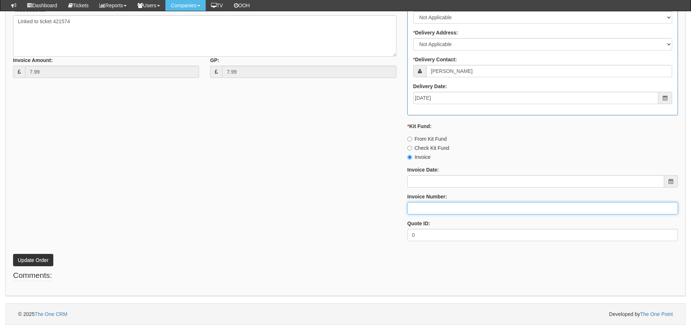
click at [426, 211] on input "Invoice Number:" at bounding box center [542, 208] width 271 height 12
type input "Vanilla"
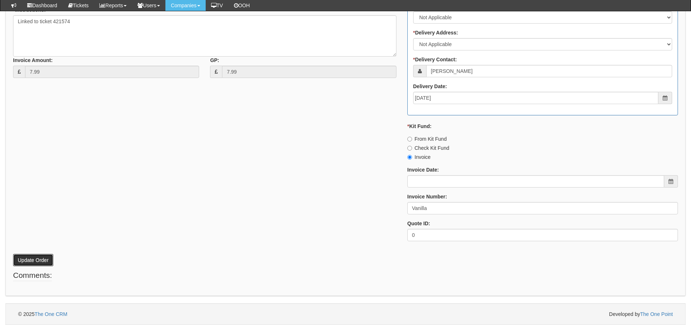
click at [38, 264] on button "Update Order" at bounding box center [33, 260] width 40 height 12
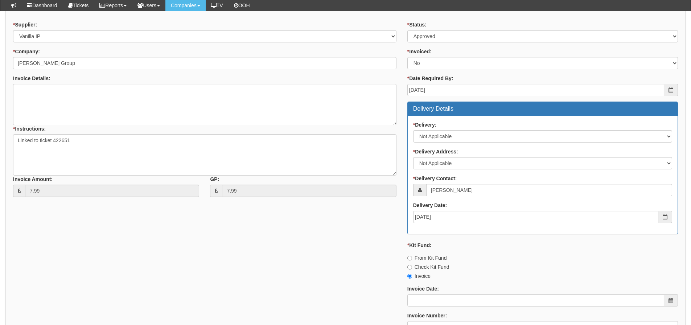
scroll to position [218, 0]
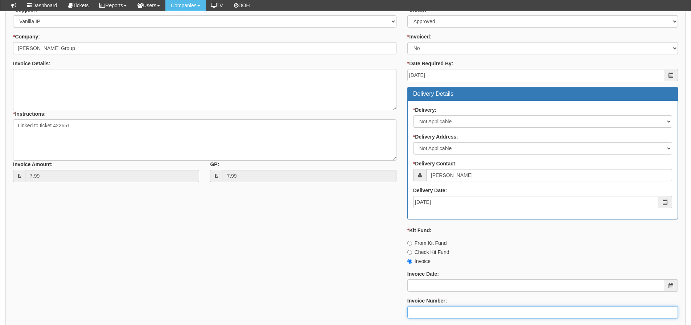
click at [420, 314] on input "Invoice Number:" at bounding box center [542, 312] width 271 height 12
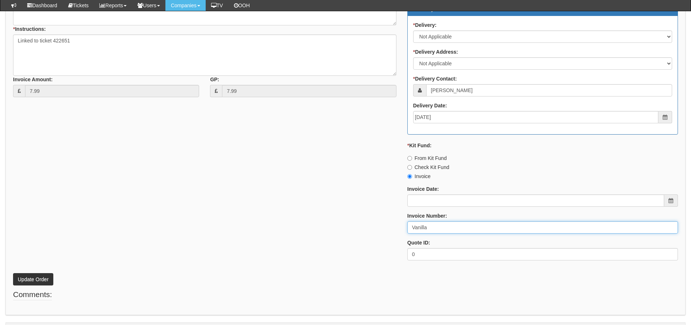
scroll to position [322, 0]
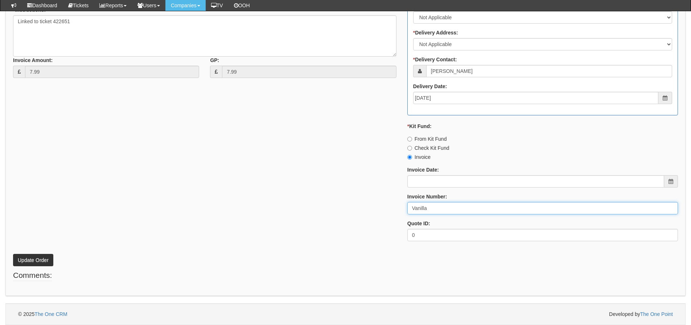
type input "Vanilla"
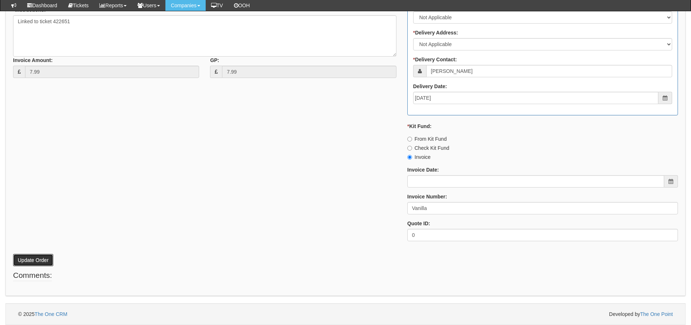
click at [43, 261] on button "Update Order" at bounding box center [33, 260] width 40 height 12
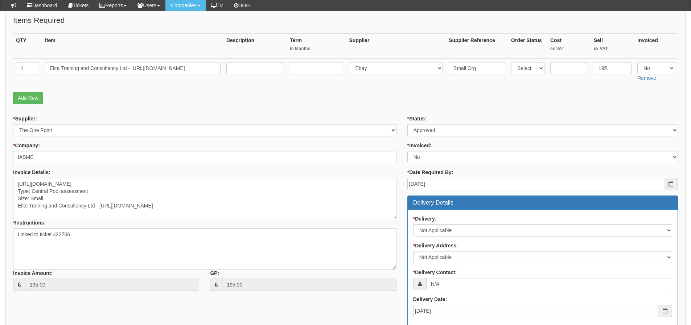
scroll to position [145, 0]
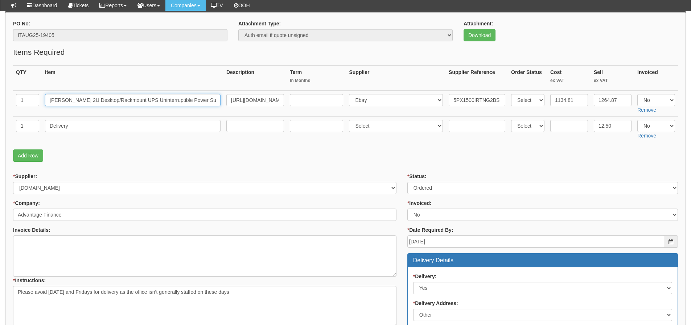
scroll to position [0, 91]
drag, startPoint x: 50, startPoint y: 98, endPoint x: 268, endPoint y: 102, distance: 217.6
click at [268, 102] on tr "1 Eaton 2U Desktop/Rackmount UPS Uninterruptible Power Supply w/ Network Manage…" at bounding box center [345, 104] width 665 height 26
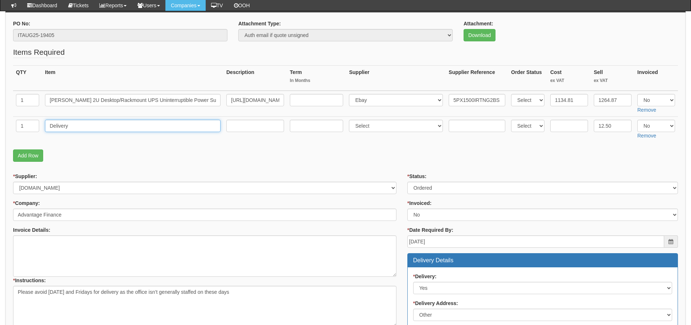
drag, startPoint x: 111, startPoint y: 124, endPoint x: -176, endPoint y: 155, distance: 288.5
click at [0, 155] on html "× Send Email × Add Appointment × Create Ticket × Create Proactive Activity × Ad…" at bounding box center [345, 287] width 691 height 728
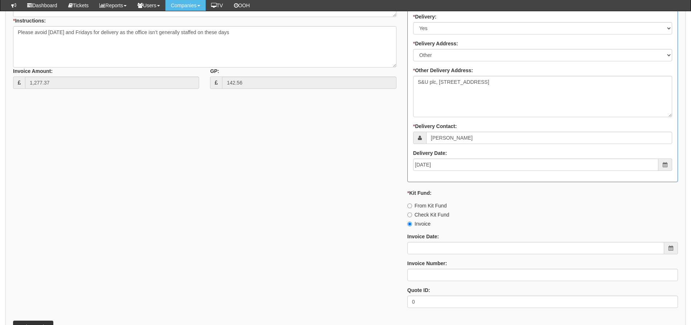
scroll to position [367, 0]
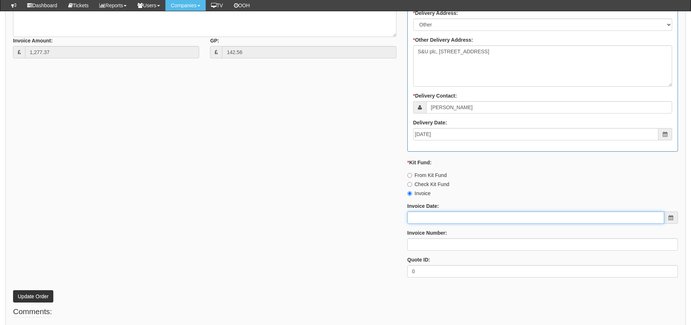
click at [416, 215] on input "Invoice Date:" at bounding box center [535, 217] width 257 height 12
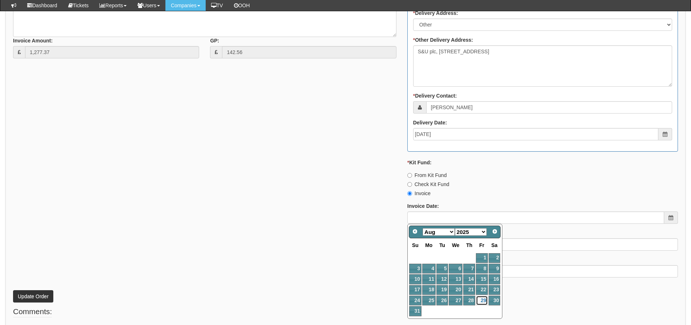
click at [479, 300] on link "29" at bounding box center [482, 301] width 12 height 10
type input "[DATE]"
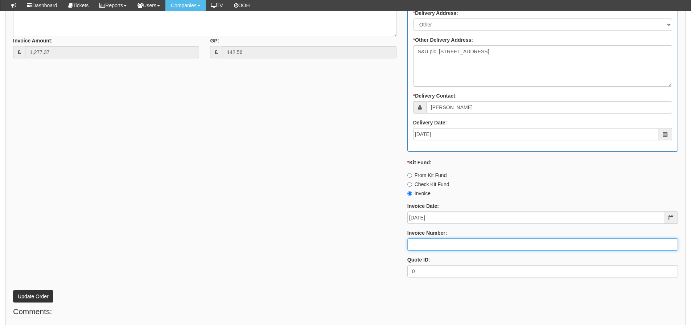
click at [450, 245] on input "Invoice Number:" at bounding box center [542, 244] width 271 height 12
type input "205179"
click at [13, 290] on button "Update Order" at bounding box center [33, 296] width 40 height 12
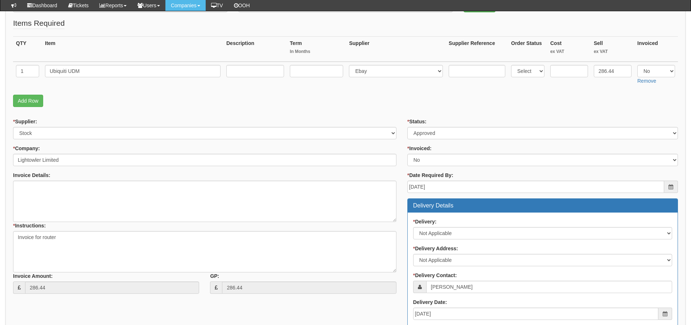
scroll to position [68, 0]
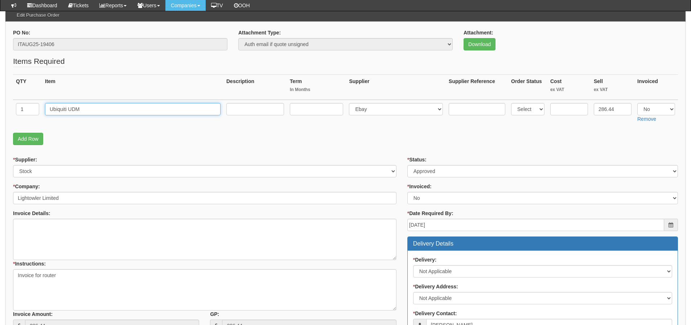
drag, startPoint x: 121, startPoint y: 110, endPoint x: -29, endPoint y: 113, distance: 150.5
click at [0, 113] on html "× Send Email × Add Appointment × Create Ticket × Create Proactive Activity × Ad…" at bounding box center [345, 255] width 691 height 647
click at [478, 40] on link "Download" at bounding box center [479, 44] width 32 height 12
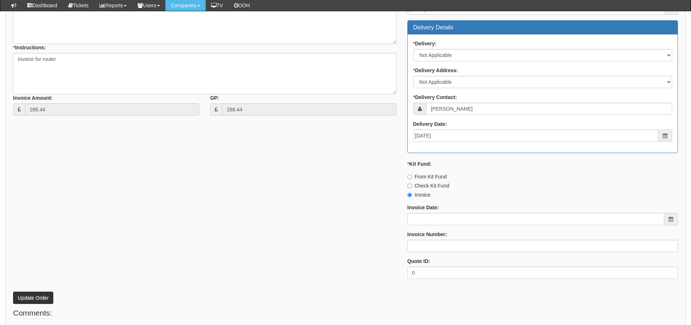
scroll to position [322, 0]
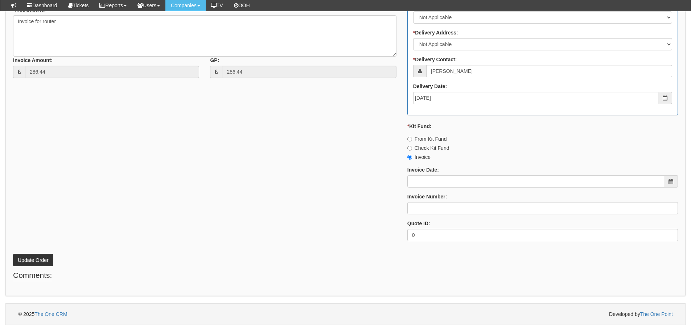
click at [454, 173] on div "Invoice Date:" at bounding box center [542, 176] width 271 height 21
click at [451, 179] on input "Invoice Date:" at bounding box center [535, 181] width 257 height 12
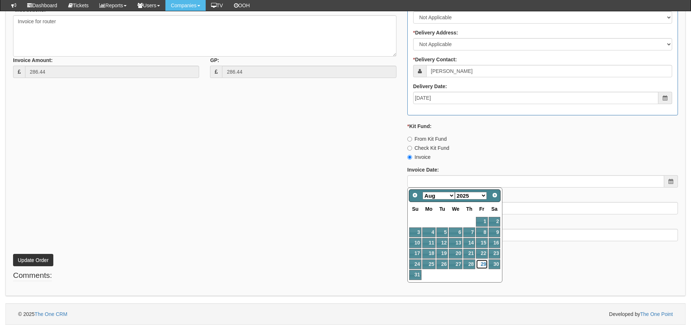
drag, startPoint x: 481, startPoint y: 262, endPoint x: 469, endPoint y: 240, distance: 24.5
click at [480, 262] on link "29" at bounding box center [482, 264] width 12 height 10
type input "[DATE]"
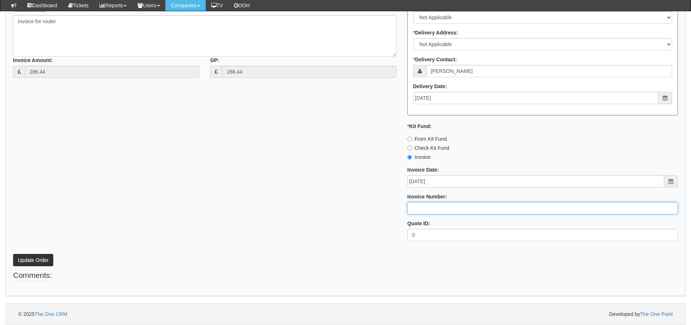
click at [448, 202] on input "Invoice Number:" at bounding box center [542, 208] width 271 height 12
type input "205180"
click at [13, 254] on button "Update Order" at bounding box center [33, 260] width 40 height 12
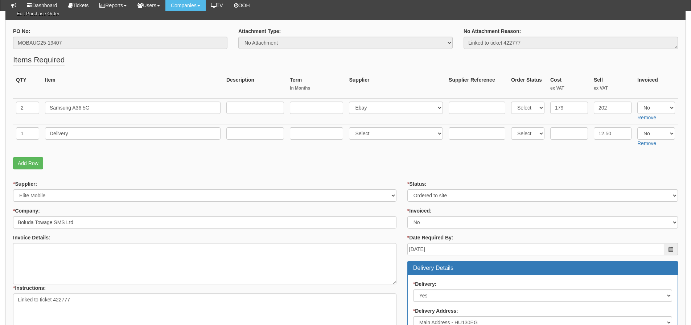
scroll to position [53, 0]
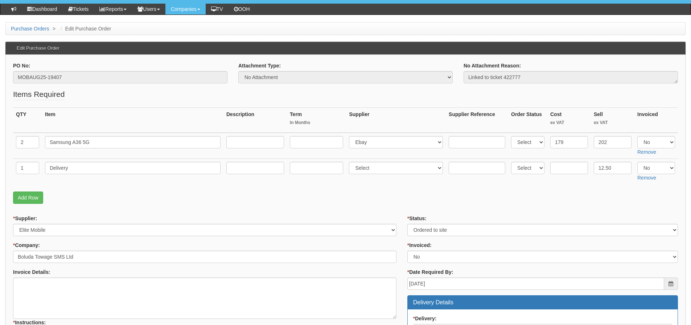
drag, startPoint x: 107, startPoint y: 149, endPoint x: 77, endPoint y: 149, distance: 30.5
click at [73, 150] on td "Samsung A36 5G" at bounding box center [132, 146] width 181 height 26
drag, startPoint x: 92, startPoint y: 145, endPoint x: 24, endPoint y: 144, distance: 67.8
click at [24, 144] on tr "2 Samsung A36 5G Select 123 REG.co.uk 1Password 3 4Gon AA Jones Electric Ltd Ab…" at bounding box center [345, 146] width 665 height 26
drag, startPoint x: 77, startPoint y: 72, endPoint x: -35, endPoint y: 71, distance: 111.7
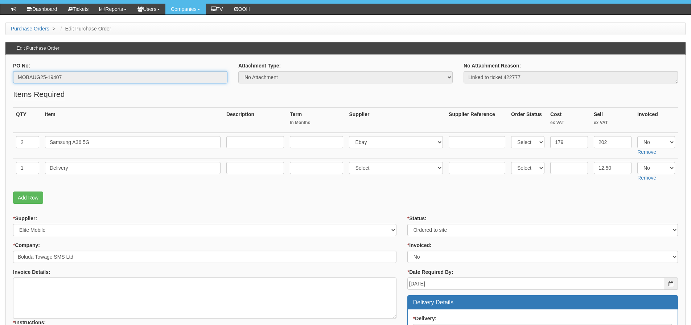
click at [0, 71] on html "× Send Email × Add Appointment × Create Ticket × Create Proactive Activity × Ad…" at bounding box center [345, 308] width 691 height 723
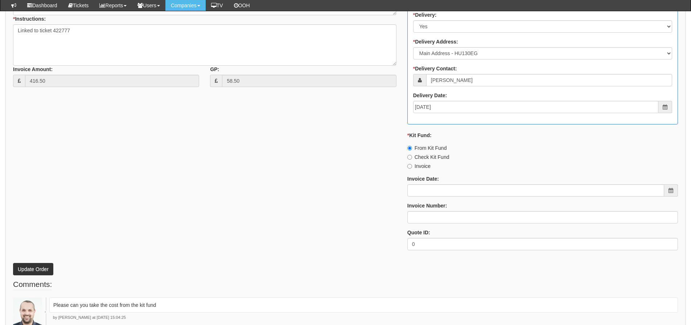
scroll to position [380, 0]
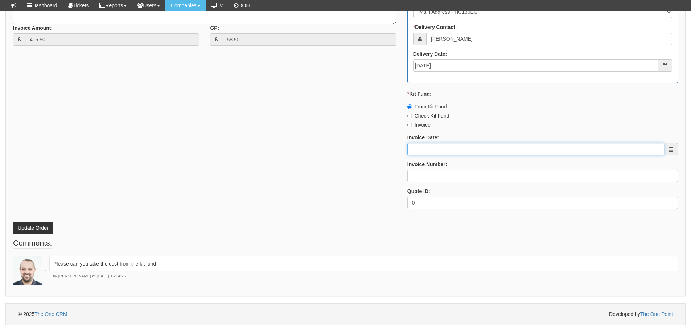
click at [456, 150] on input "Invoice Date:" at bounding box center [535, 149] width 257 height 12
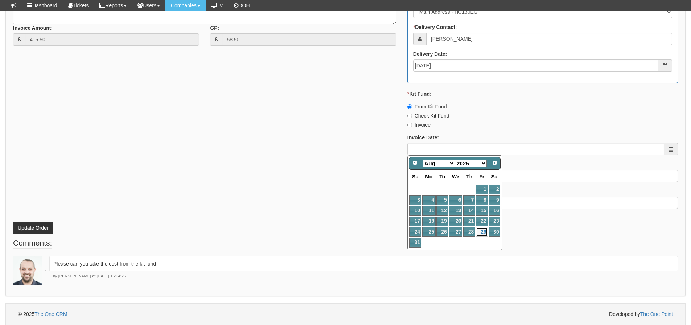
drag, startPoint x: 480, startPoint y: 230, endPoint x: 479, endPoint y: 226, distance: 4.8
click at [480, 230] on link "29" at bounding box center [482, 232] width 12 height 10
type input "[DATE]"
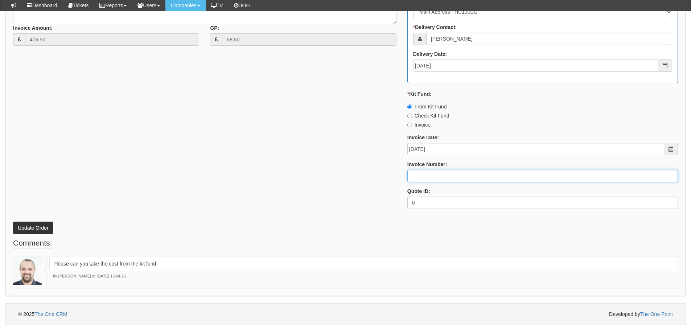
click at [444, 173] on input "Invoice Number:" at bounding box center [542, 176] width 271 height 12
click at [439, 176] on input "205181 Kit fund" at bounding box center [542, 176] width 271 height 12
type input "205181 Kit Fund"
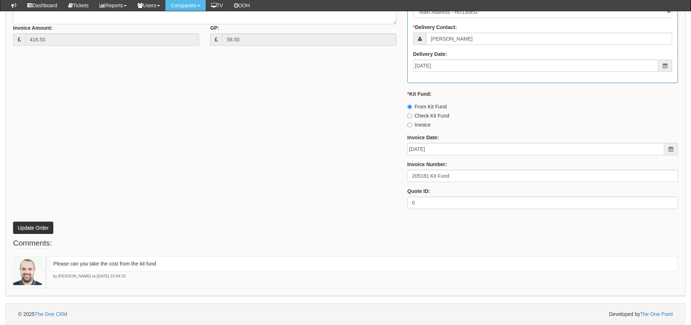
drag, startPoint x: 300, startPoint y: 138, endPoint x: 225, endPoint y: 161, distance: 78.7
click at [299, 137] on div "* Supplier: Select 123 REG.co.uk 1Password 3 4Gon AA Jones Electric Ltd Abzorb …" at bounding box center [346, 42] width 676 height 345
click at [45, 229] on button "Update Order" at bounding box center [33, 228] width 40 height 12
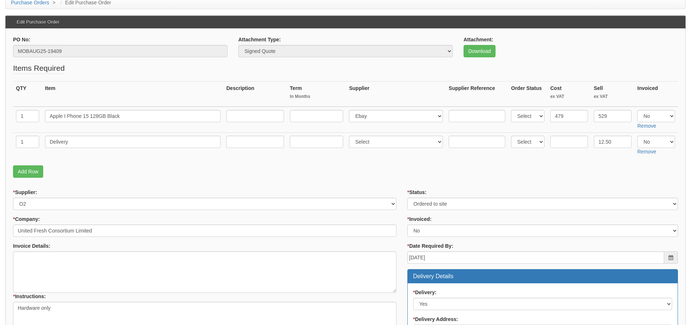
scroll to position [41, 0]
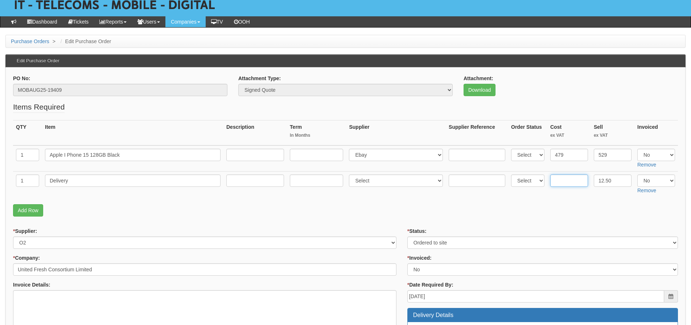
click at [574, 179] on input "text" at bounding box center [569, 180] width 38 height 12
type input "4.50"
drag, startPoint x: 67, startPoint y: 154, endPoint x: 88, endPoint y: 154, distance: 21.0
click at [88, 154] on input "Apple I Phone 15 128GB Black" at bounding box center [133, 155] width 176 height 12
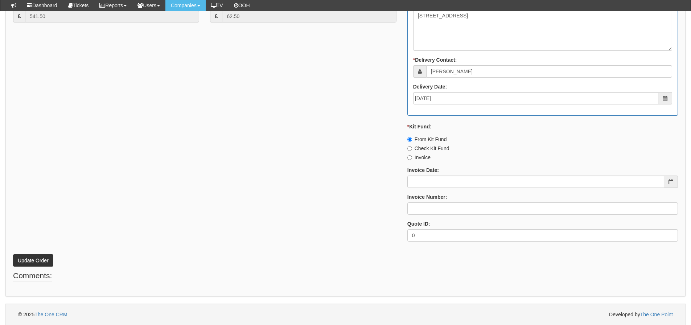
scroll to position [403, 0]
click at [34, 255] on button "Update Order" at bounding box center [33, 260] width 40 height 12
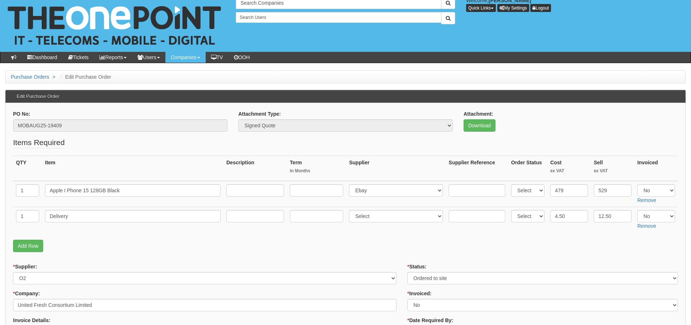
scroll to position [4, 0]
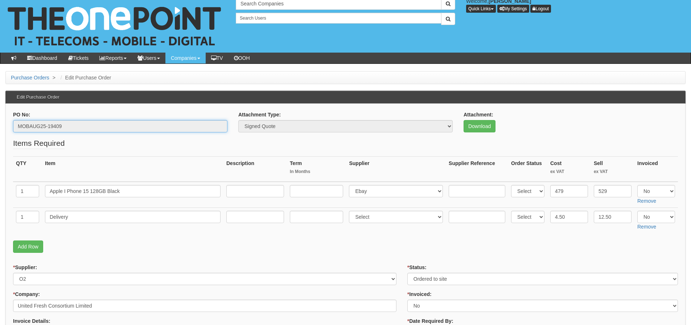
drag, startPoint x: 75, startPoint y: 126, endPoint x: 9, endPoint y: 131, distance: 66.6
click at [9, 131] on div "PO No: MOBAUG25-19409" at bounding box center [120, 124] width 225 height 27
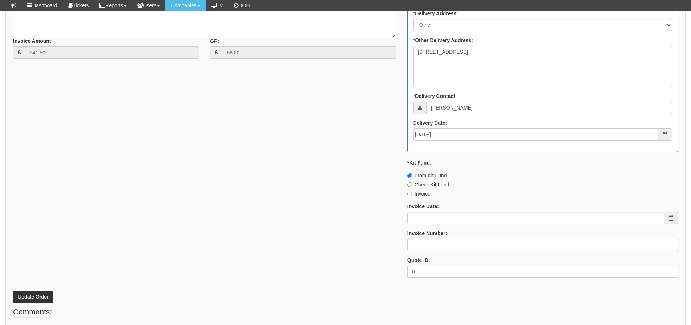
scroll to position [367, 0]
click at [455, 222] on input "Invoice Date:" at bounding box center [535, 217] width 257 height 12
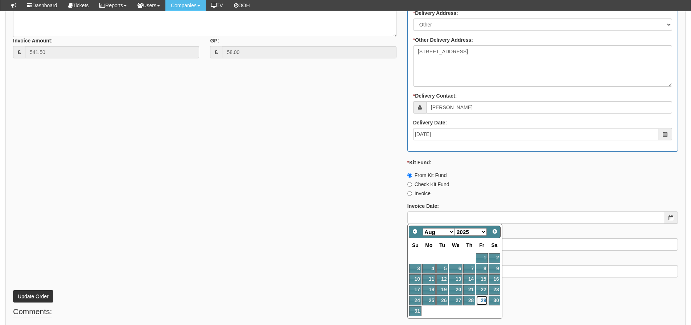
drag, startPoint x: 486, startPoint y: 298, endPoint x: 475, endPoint y: 285, distance: 16.5
click at [484, 297] on link "29" at bounding box center [482, 301] width 12 height 10
type input "[DATE]"
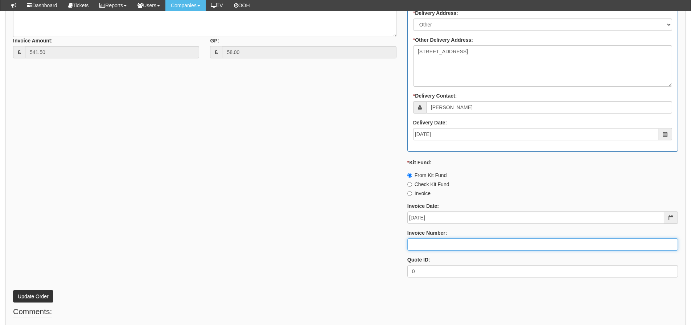
click at [436, 243] on input "Invoice Number:" at bounding box center [542, 244] width 271 height 12
type input "205182 Kit Fund"
click at [42, 293] on button "Update Order" at bounding box center [33, 296] width 40 height 12
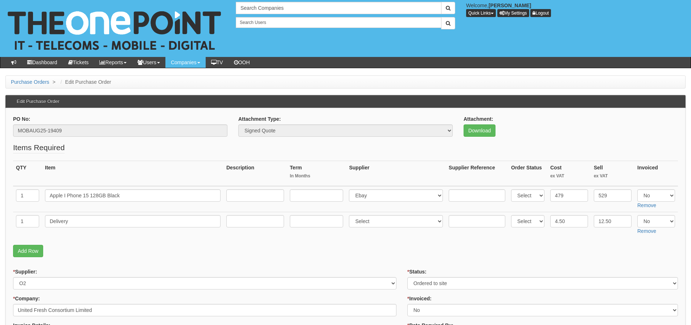
scroll to position [4, 0]
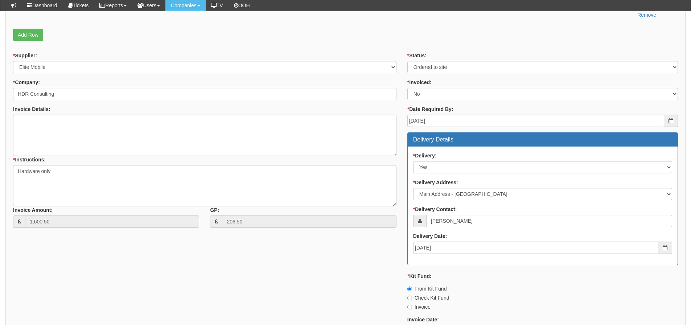
scroll to position [254, 0]
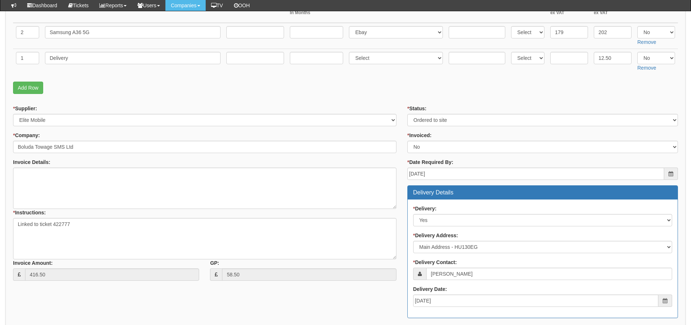
scroll to position [145, 0]
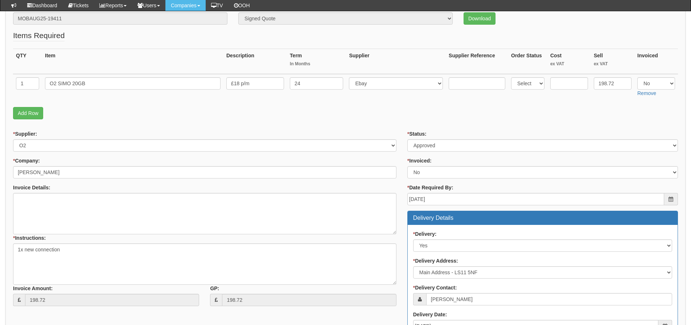
scroll to position [218, 0]
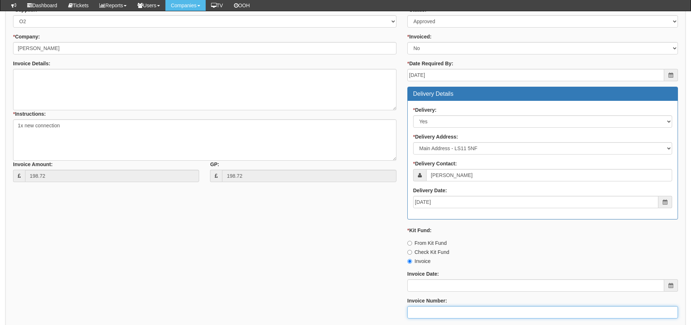
click at [420, 309] on input "Invoice Number:" at bounding box center [542, 312] width 271 height 12
type input "O2"
drag, startPoint x: 293, startPoint y: 242, endPoint x: 253, endPoint y: 244, distance: 40.3
click at [293, 242] on div "* Supplier: Select 123 REG.co.uk 1Password 3 4Gon AA Jones Electric Ltd Abzorb …" at bounding box center [346, 178] width 676 height 345
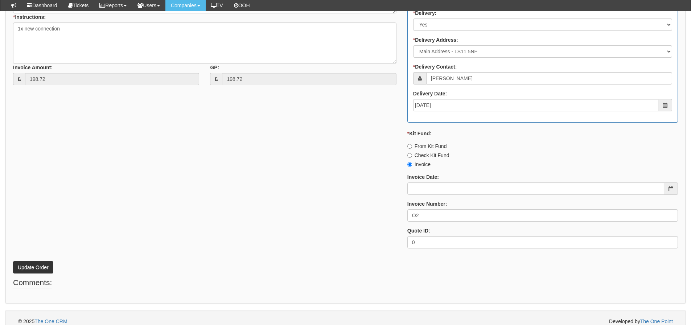
scroll to position [322, 0]
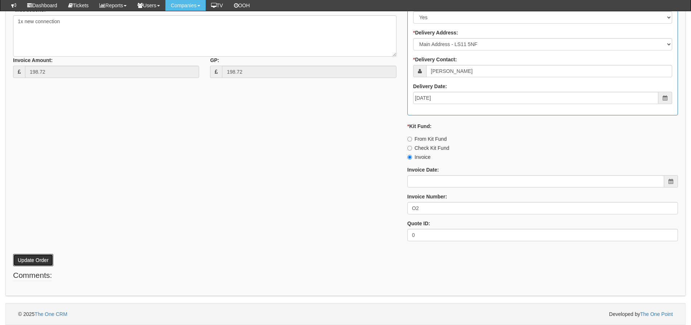
click at [32, 260] on button "Update Order" at bounding box center [33, 260] width 40 height 12
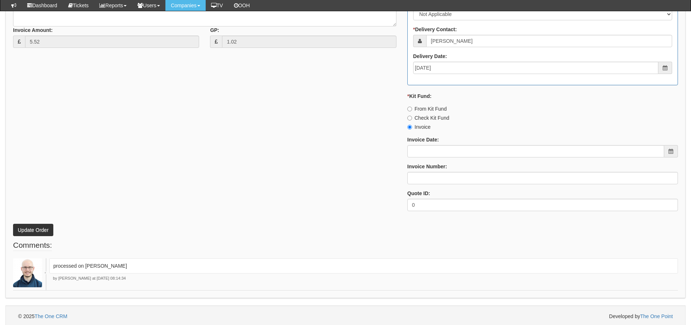
scroll to position [354, 0]
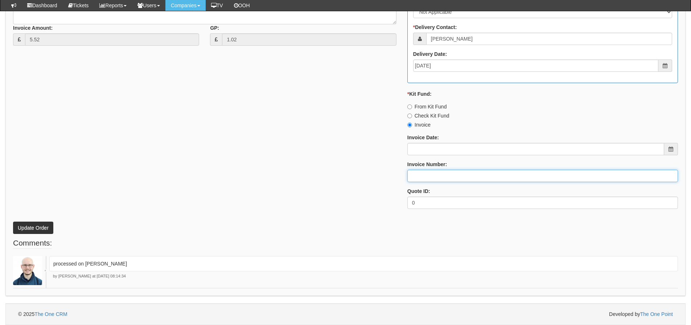
click at [455, 178] on input "Invoice Number:" at bounding box center [542, 176] width 271 height 12
type input "[PERSON_NAME]"
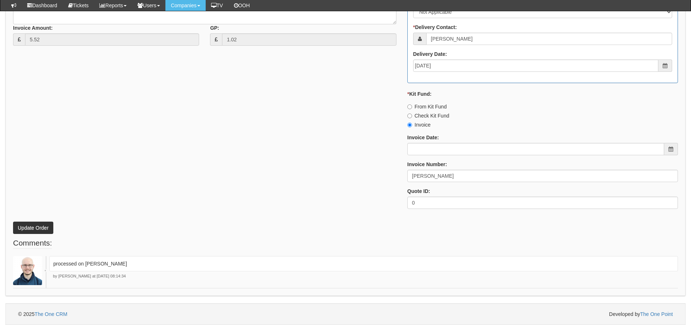
click at [247, 176] on div "* Supplier: Select 123 REG.co.uk 1Password 3 4Gon AA Jones Electric Ltd Abzorb …" at bounding box center [346, 42] width 676 height 345
click at [47, 230] on button "Update Order" at bounding box center [33, 228] width 40 height 12
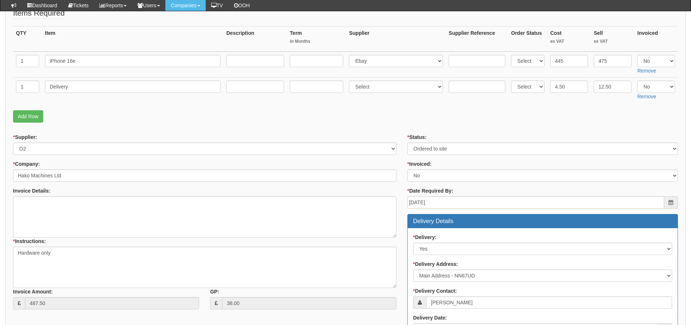
scroll to position [94, 0]
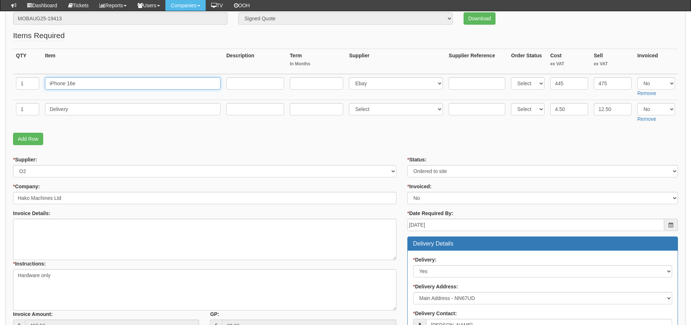
drag, startPoint x: 107, startPoint y: 86, endPoint x: -61, endPoint y: 96, distance: 167.9
click at [0, 96] on html "× Send Email × Add Appointment × Create Ticket × Create Proactive Activity × Ad…" at bounding box center [345, 242] width 691 height 672
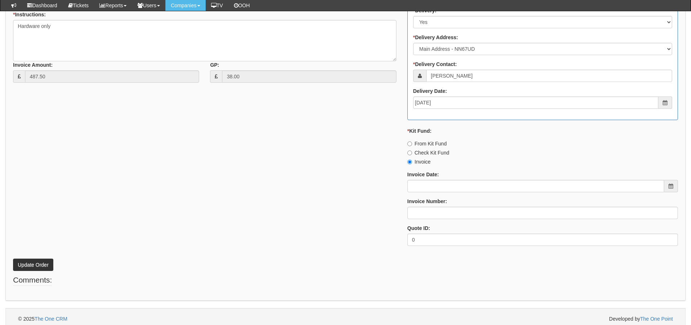
scroll to position [347, 0]
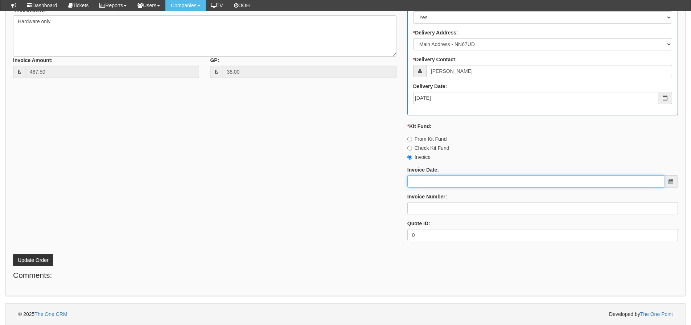
click at [434, 178] on input "Invoice Date:" at bounding box center [535, 181] width 257 height 12
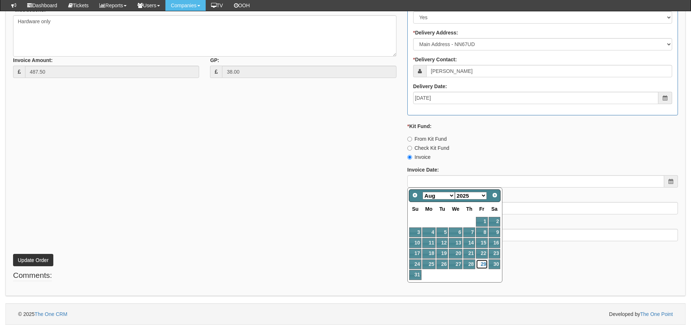
drag, startPoint x: 483, startPoint y: 264, endPoint x: 473, endPoint y: 249, distance: 18.4
click at [482, 263] on link "29" at bounding box center [482, 264] width 12 height 10
type input "2025-08-29"
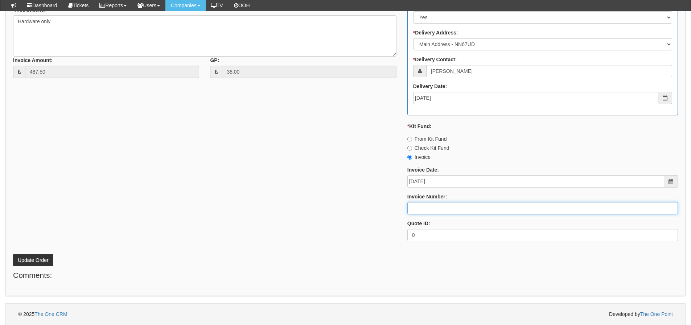
click at [431, 208] on input "Invoice Number:" at bounding box center [542, 208] width 271 height 12
type input "205183"
click at [13, 254] on button "Update Order" at bounding box center [33, 260] width 40 height 12
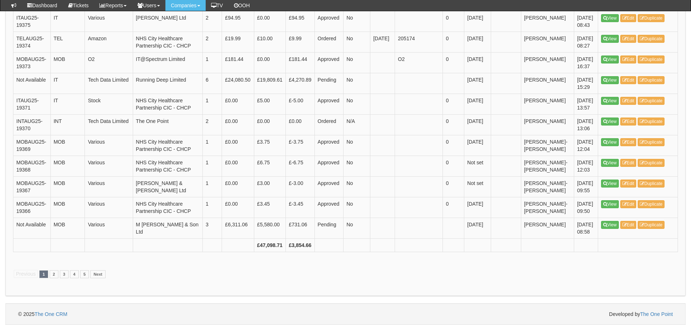
scroll to position [1401, 0]
click at [55, 278] on link "2" at bounding box center [54, 274] width 9 height 8
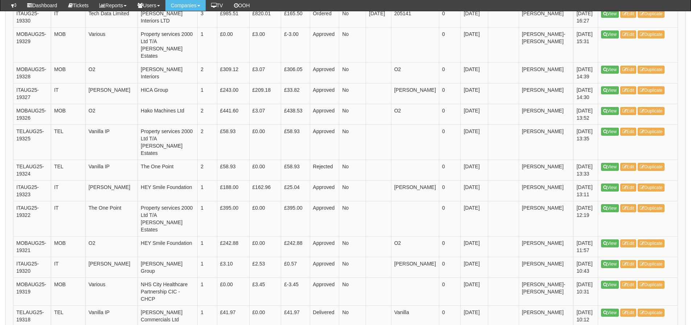
scroll to position [1052, 0]
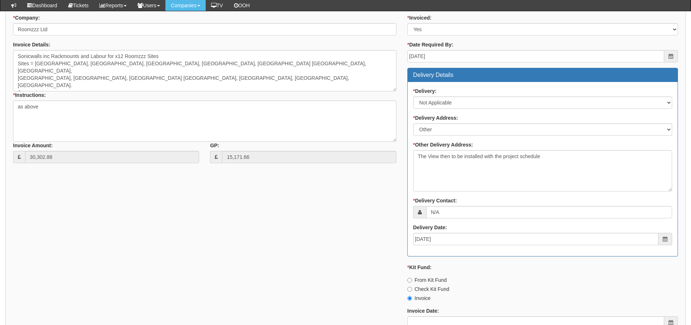
scroll to position [326, 0]
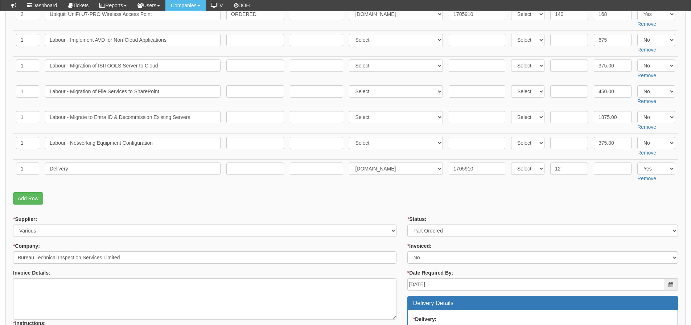
scroll to position [255, 0]
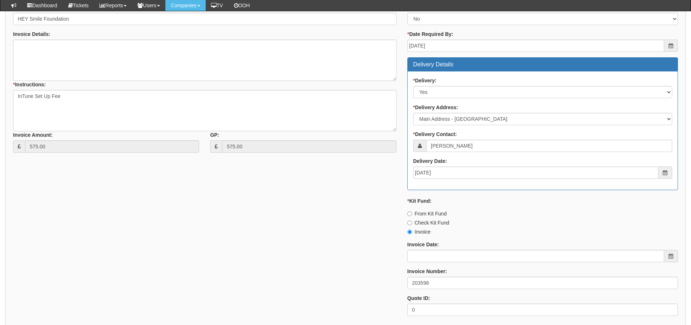
scroll to position [290, 0]
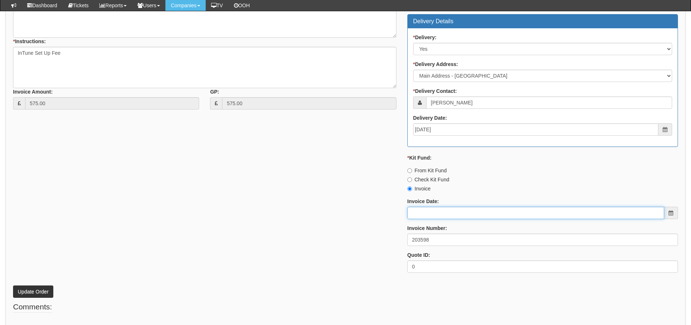
click at [417, 210] on input "Invoice Date:" at bounding box center [535, 213] width 257 height 12
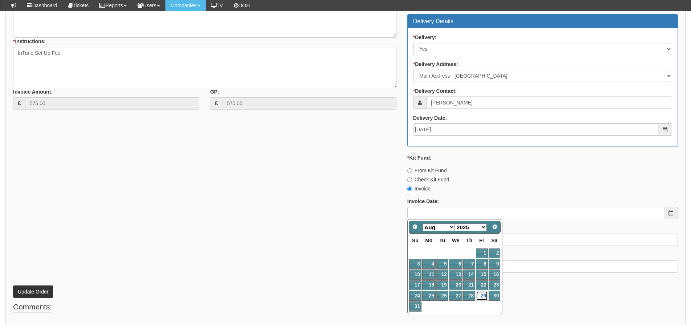
click at [483, 294] on link "29" at bounding box center [482, 296] width 12 height 10
type input "[DATE]"
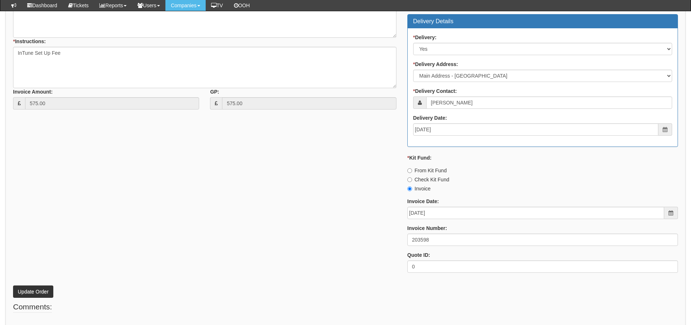
click at [301, 233] on div "* Supplier: Select 123 REG.co.uk 1Password 3 4Gon AA Jones Electric Ltd Abzorb …" at bounding box center [346, 106] width 676 height 345
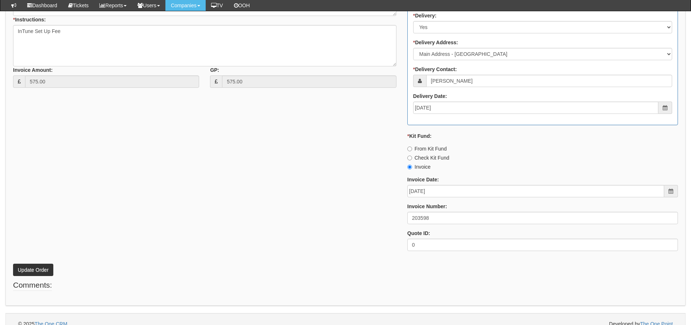
scroll to position [322, 0]
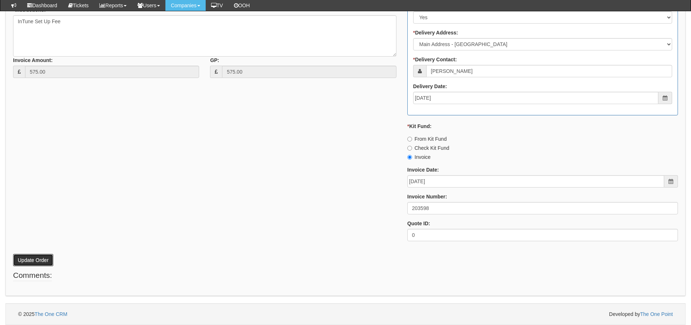
click at [23, 261] on button "Update Order" at bounding box center [33, 260] width 40 height 12
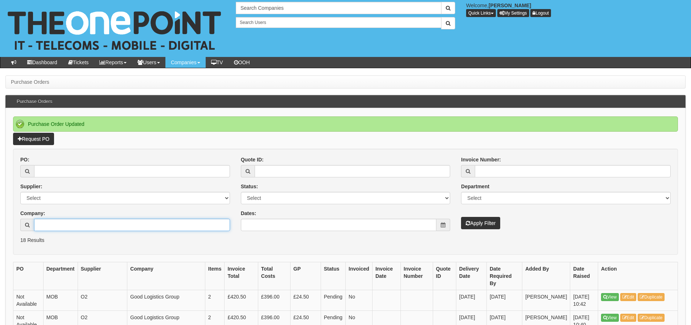
click at [51, 227] on input "Company:" at bounding box center [132, 225] width 196 height 12
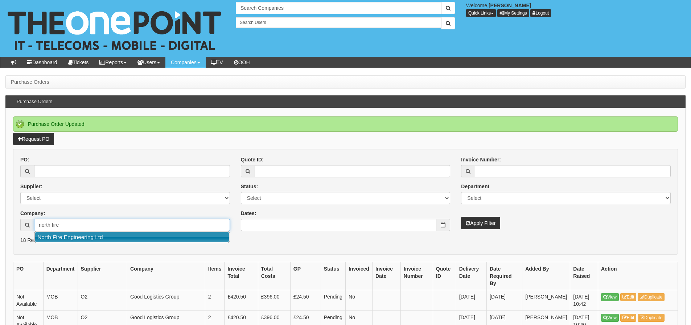
click at [57, 238] on link "North Fire Engineering Ltd" at bounding box center [132, 237] width 194 height 11
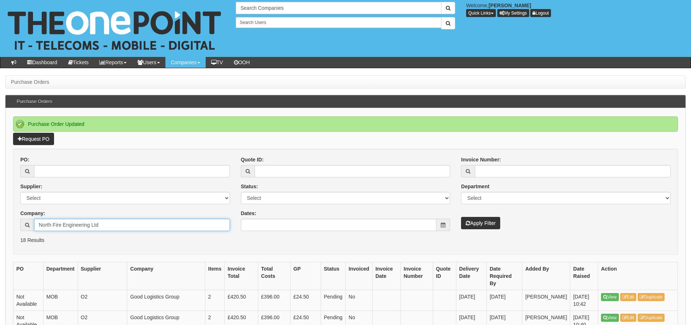
type input "North Fire Engineering Ltd"
click at [461, 217] on button "Apply Filter" at bounding box center [480, 223] width 39 height 12
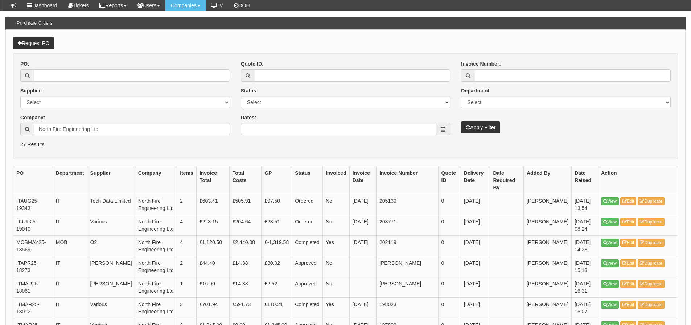
scroll to position [73, 0]
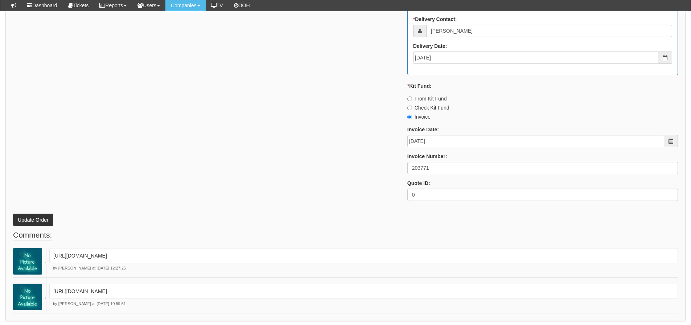
scroll to position [520, 0]
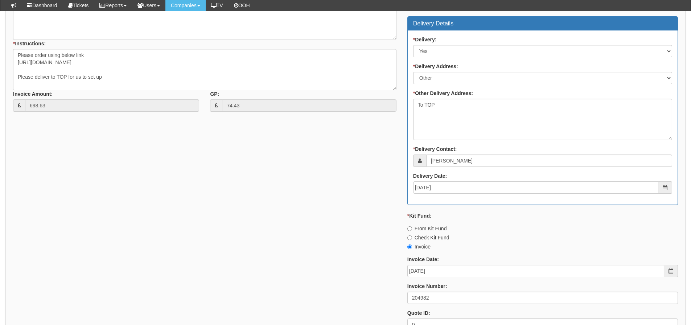
scroll to position [326, 0]
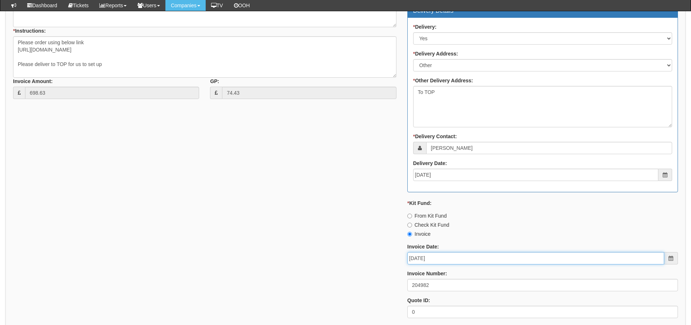
click at [441, 262] on input "[DATE]" at bounding box center [535, 258] width 257 height 12
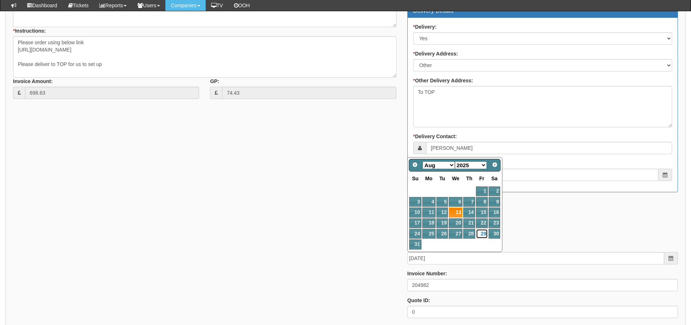
click at [487, 235] on link "29" at bounding box center [482, 234] width 12 height 10
type input "[DATE]"
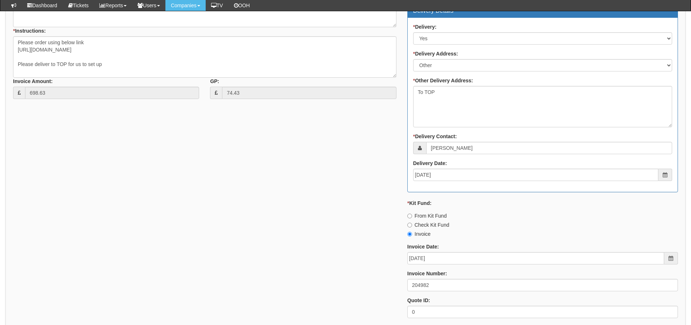
click at [211, 235] on div "* Supplier: Select 123 REG.co.uk 1Password 3 4Gon AA Jones Electric Ltd Abzorb …" at bounding box center [346, 123] width 676 height 401
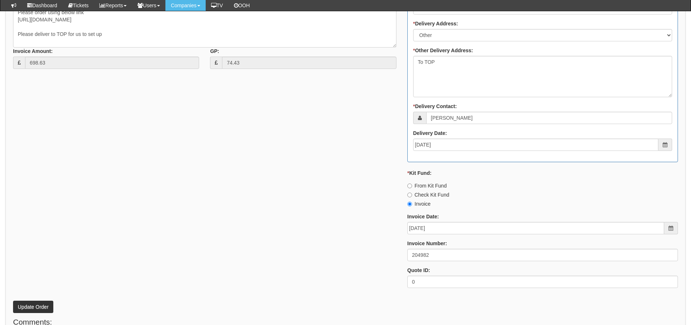
scroll to position [403, 0]
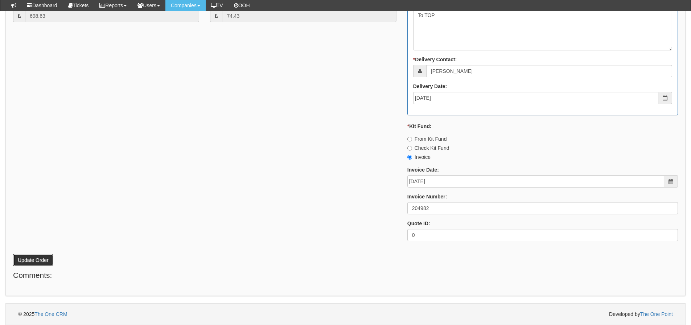
click at [40, 258] on button "Update Order" at bounding box center [33, 260] width 40 height 12
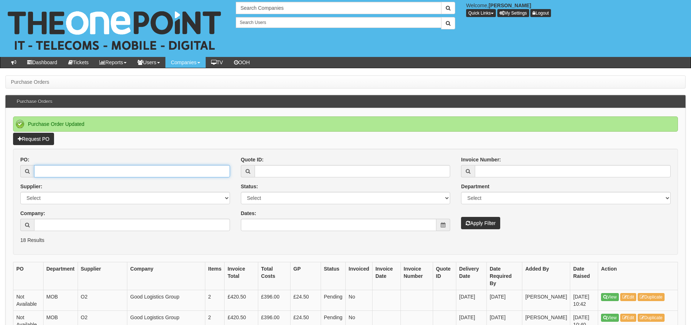
click at [101, 174] on input "PO:" at bounding box center [132, 171] width 196 height 12
type input "19277"
click at [461, 217] on button "Apply Filter" at bounding box center [480, 223] width 39 height 12
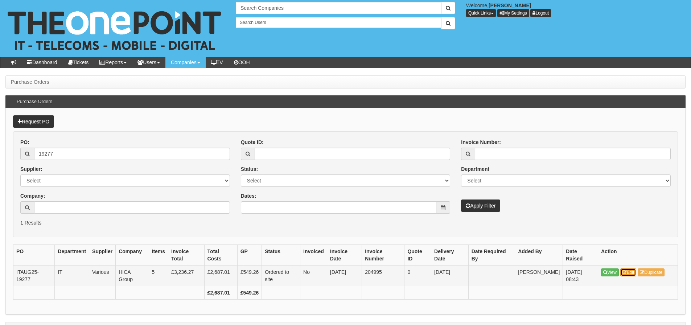
click at [632, 269] on link "Edit" at bounding box center [628, 272] width 16 height 8
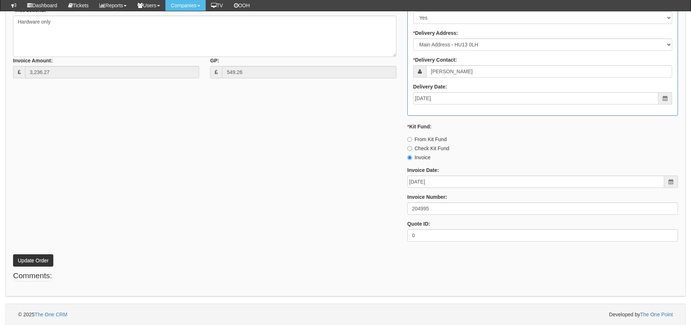
scroll to position [425, 0]
click at [467, 183] on input "2025-08-13" at bounding box center [535, 181] width 257 height 12
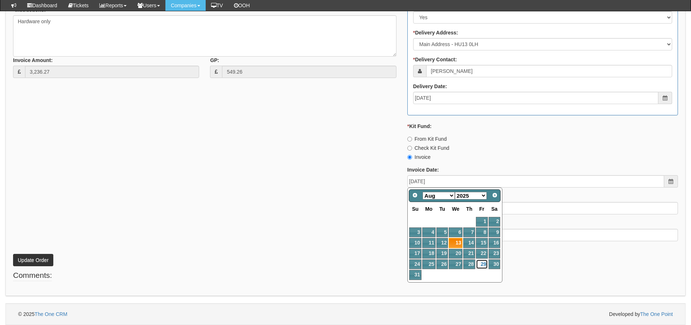
click at [480, 264] on link "29" at bounding box center [482, 264] width 12 height 10
type input "[DATE]"
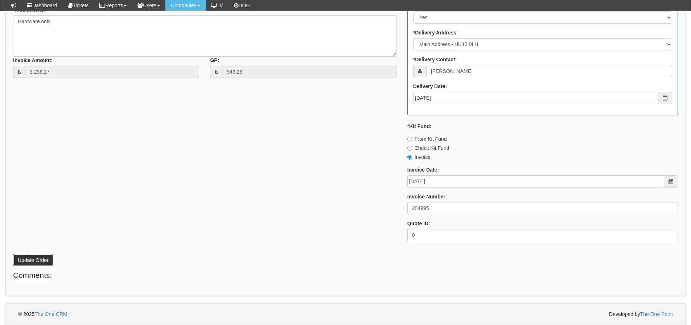
click at [44, 259] on button "Update Order" at bounding box center [33, 260] width 40 height 12
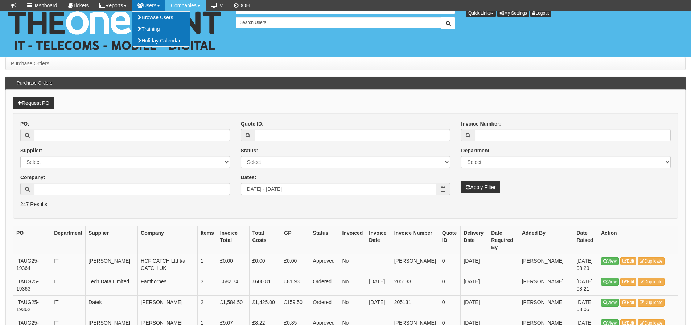
scroll to position [1052, 0]
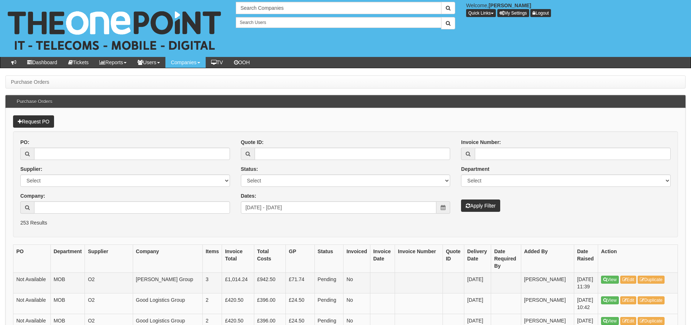
click at [66, 277] on td "MOB" at bounding box center [67, 282] width 34 height 21
click at [347, 213] on input "2025-07-31 - 2025-08-29" at bounding box center [339, 207] width 196 height 12
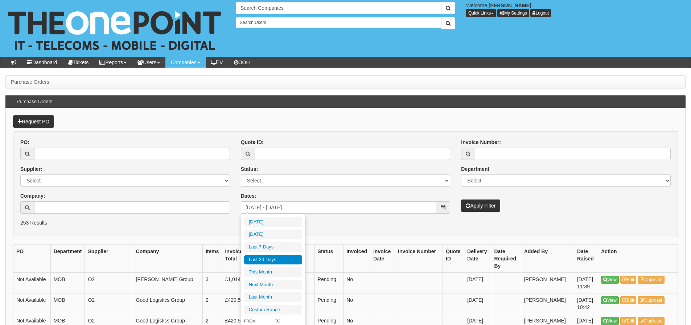
click at [294, 259] on li "Last 30 Days" at bounding box center [273, 260] width 58 height 10
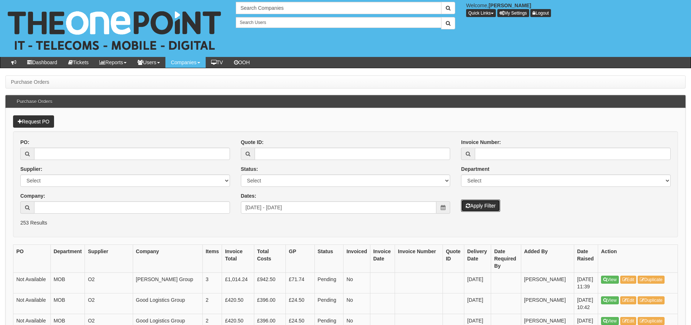
click at [481, 207] on button "Apply Filter" at bounding box center [480, 205] width 39 height 12
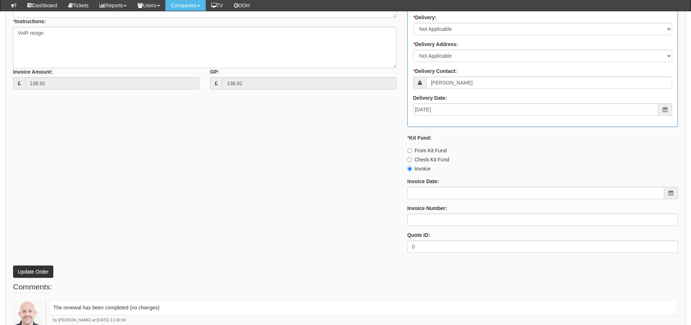
scroll to position [399, 0]
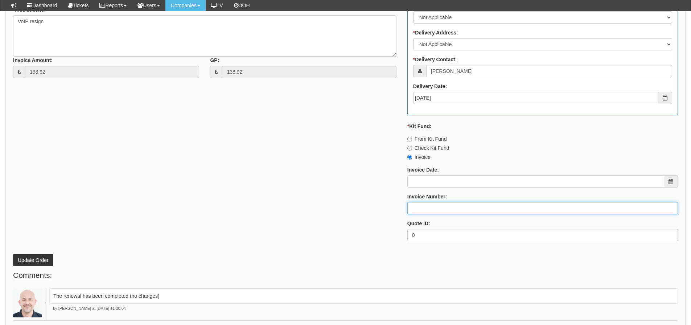
click at [429, 206] on input "Invoice Number:" at bounding box center [542, 208] width 271 height 12
type input "Vanilla"
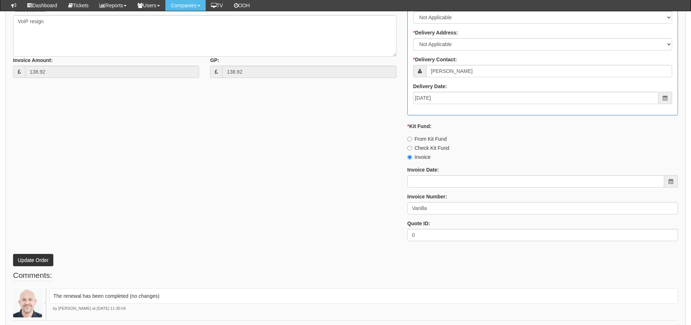
click at [225, 209] on div "* Supplier: Select 123 REG.co.uk 1Password 3 4Gon AA Jones Electric Ltd Abzorb …" at bounding box center [346, 74] width 676 height 345
click at [25, 259] on button "Update Order" at bounding box center [33, 260] width 40 height 12
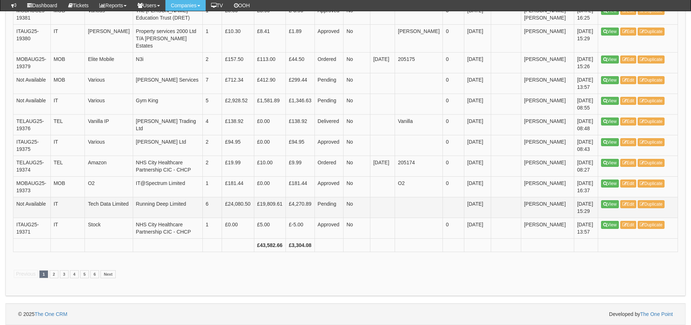
scroll to position [1412, 0]
click at [54, 273] on link "2" at bounding box center [54, 274] width 9 height 8
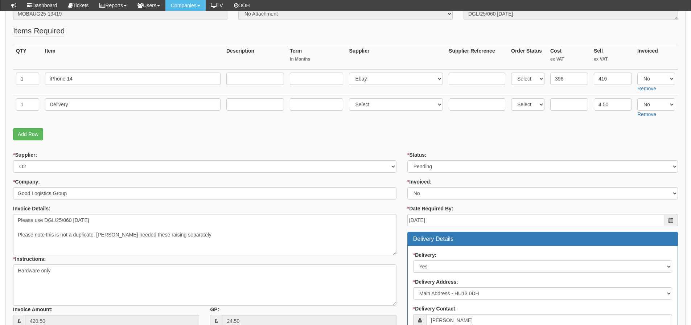
scroll to position [109, 0]
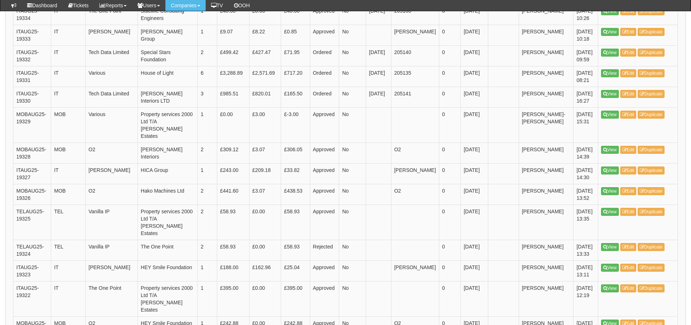
scroll to position [1049, 0]
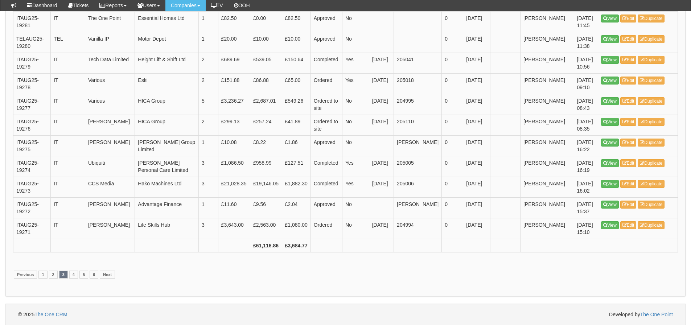
scroll to position [1052, 0]
click at [75, 278] on link "4" at bounding box center [73, 274] width 9 height 8
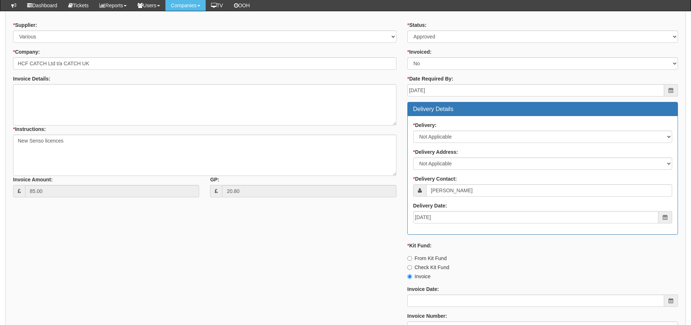
scroll to position [373, 0]
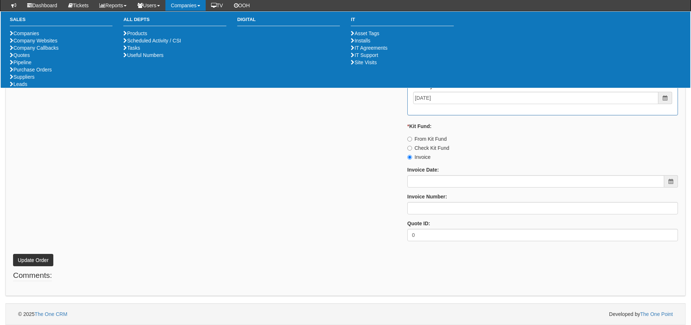
click at [209, 177] on div "* Supplier: Select 123 [DOMAIN_NAME] 1Password 3 4Gon [PERSON_NAME] Electric Lt…" at bounding box center [346, 74] width 676 height 345
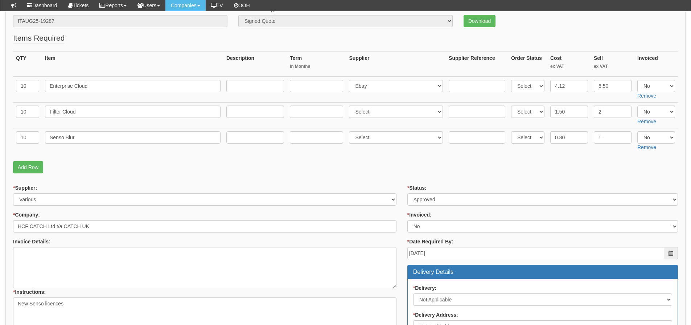
scroll to position [83, 0]
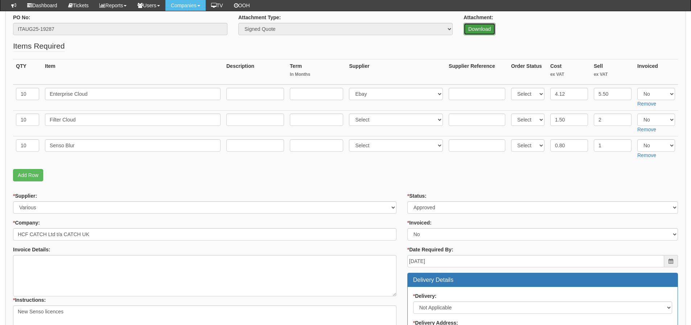
click at [467, 31] on link "Download" at bounding box center [479, 29] width 32 height 12
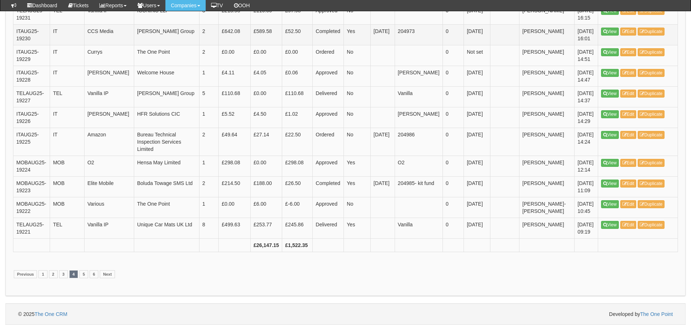
scroll to position [1451, 0]
click at [84, 278] on link "5" at bounding box center [83, 274] width 9 height 8
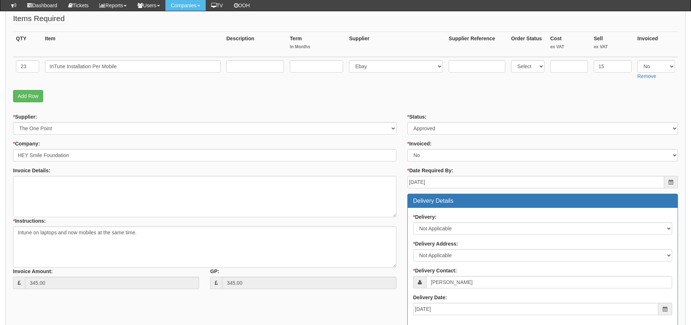
scroll to position [73, 0]
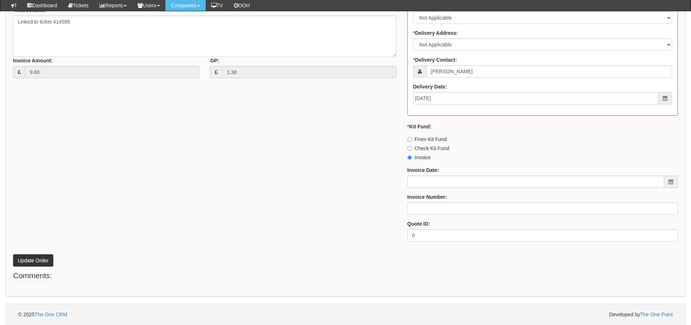
scroll to position [322, 0]
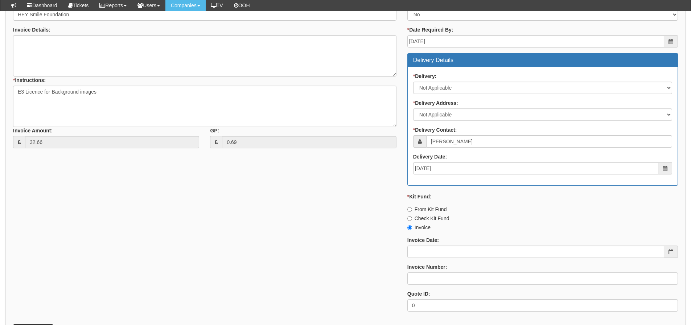
scroll to position [322, 0]
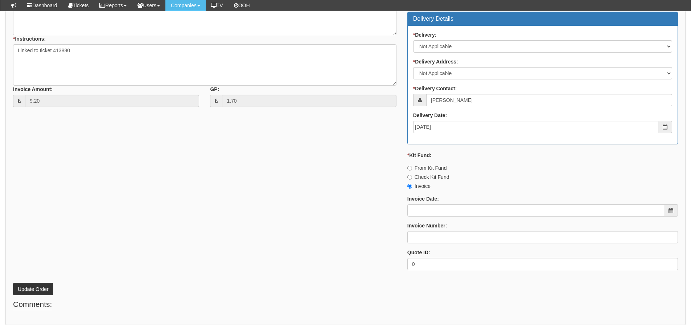
scroll to position [322, 0]
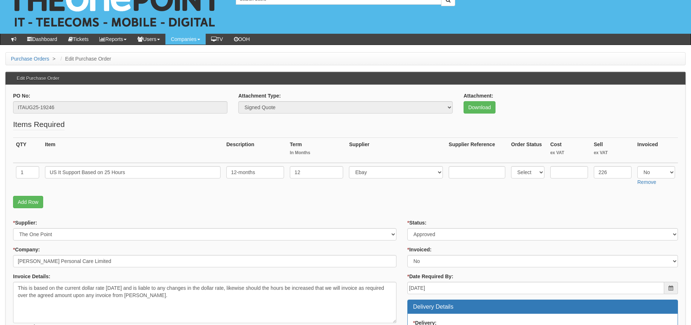
scroll to position [36, 0]
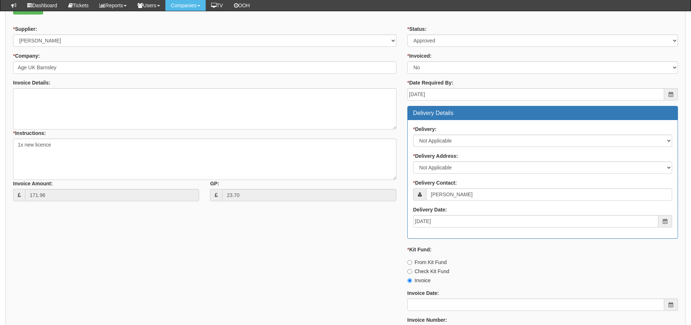
scroll to position [322, 0]
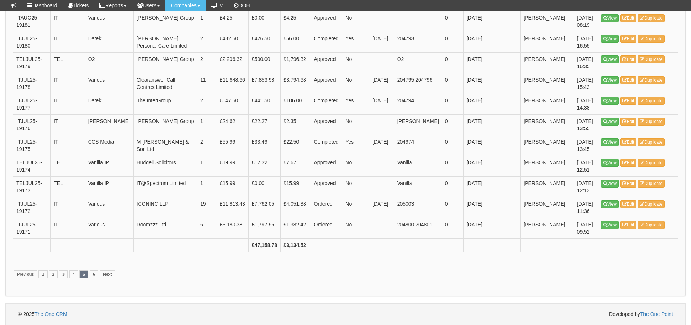
scroll to position [1114, 0]
click at [93, 273] on link "6" at bounding box center [94, 274] width 9 height 8
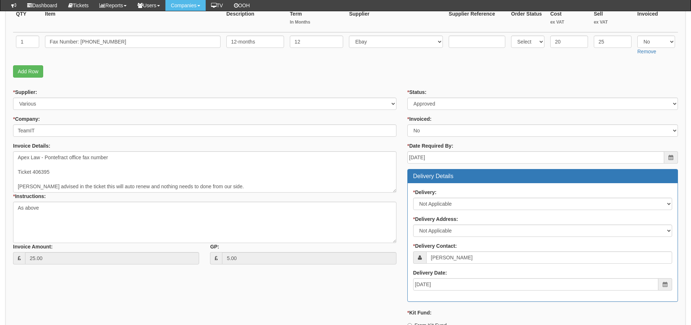
scroll to position [73, 0]
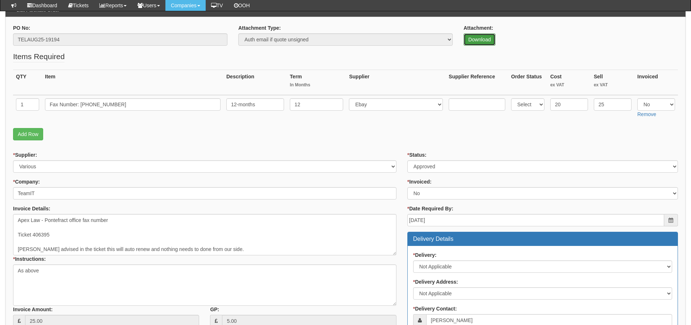
click at [479, 38] on link "Download" at bounding box center [479, 39] width 32 height 12
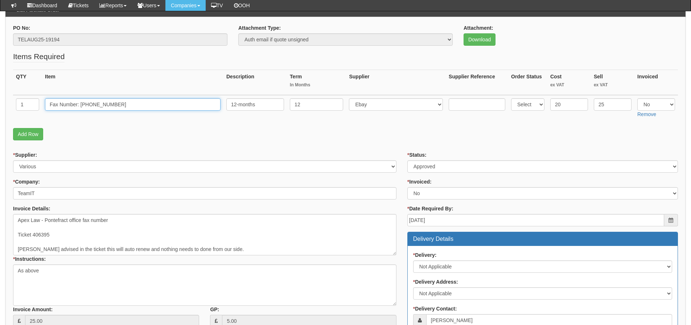
drag, startPoint x: 148, startPoint y: 106, endPoint x: 38, endPoint y: 101, distance: 110.0
click at [38, 101] on tr "1 Fax Number: 01977232250 12-months 12 Select 123 REG.co.uk 1Password 3 4Gon AA…" at bounding box center [345, 108] width 665 height 26
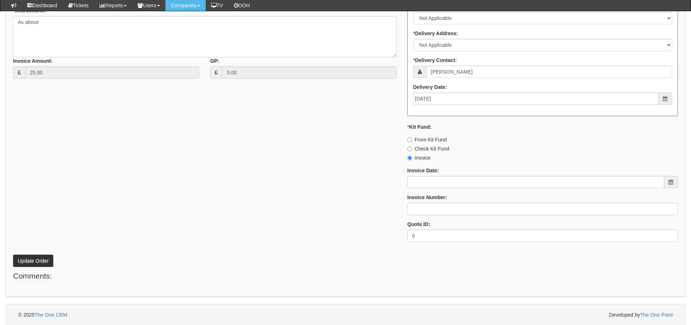
scroll to position [322, 0]
click at [415, 186] on input "Invoice Date:" at bounding box center [535, 181] width 257 height 12
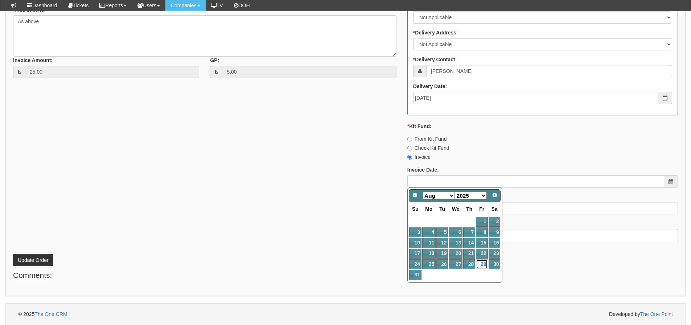
drag, startPoint x: 485, startPoint y: 267, endPoint x: 480, endPoint y: 252, distance: 15.0
click at [485, 266] on link "29" at bounding box center [482, 264] width 12 height 10
type input "2025-08-29"
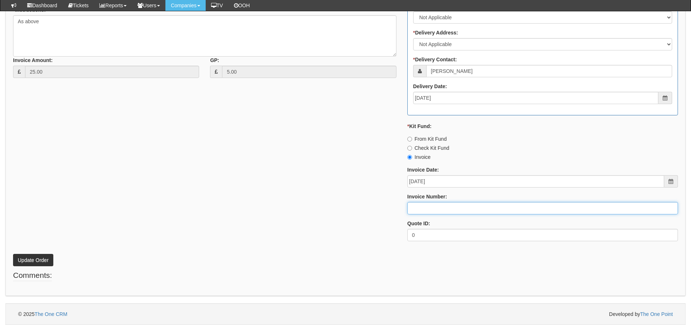
click at [457, 210] on input "Invoice Number:" at bounding box center [542, 208] width 271 height 12
type input "205186"
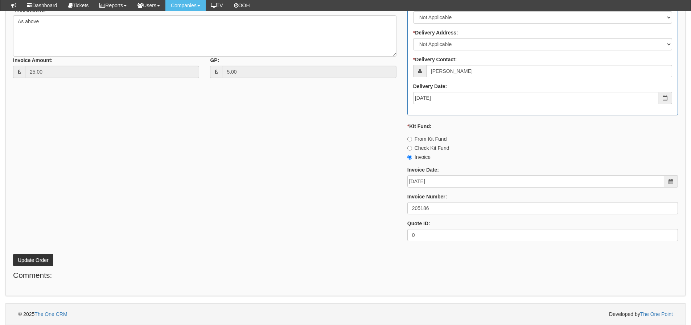
click at [333, 179] on div "* Supplier: Select 123 [DOMAIN_NAME] 1Password 3 4Gon [PERSON_NAME] Electric Lt…" at bounding box center [346, 74] width 676 height 345
click at [41, 259] on button "Update Order" at bounding box center [33, 260] width 40 height 12
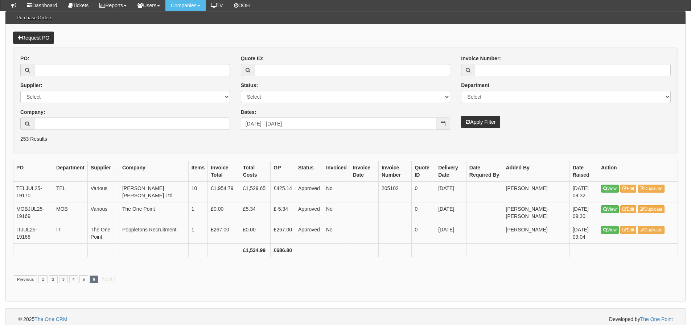
scroll to position [70, 0]
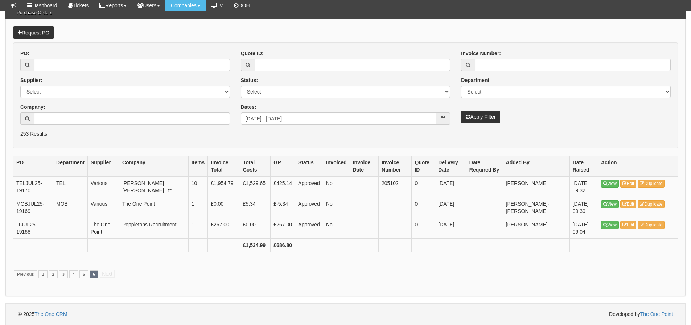
click at [325, 157] on th "Invoiced" at bounding box center [336, 166] width 27 height 21
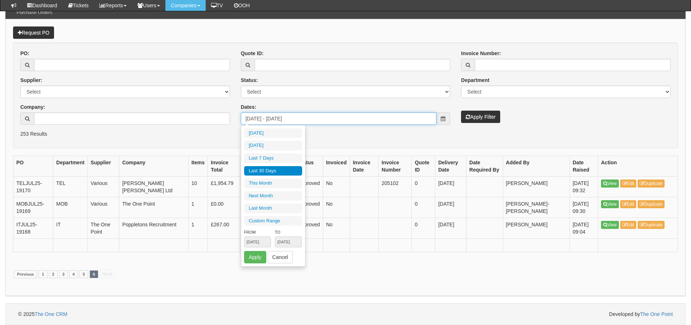
click at [336, 117] on input "2025-07-31 - 2025-08-29" at bounding box center [339, 118] width 196 height 12
type input "[DATE]"
type input "2025-08-31"
type input "[DATE]"
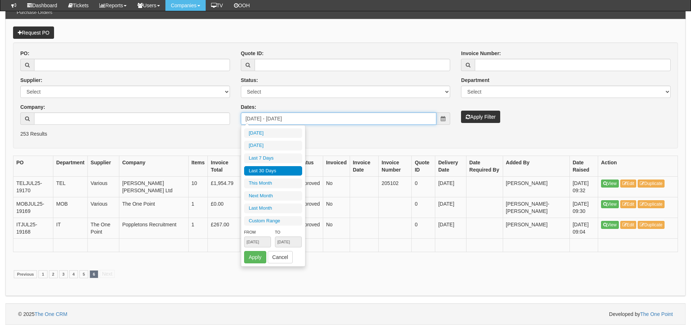
type input "2025-09-01"
type input "2025-09-30"
type input "2025-07-31"
type input "[DATE]"
type input "2025-07-01"
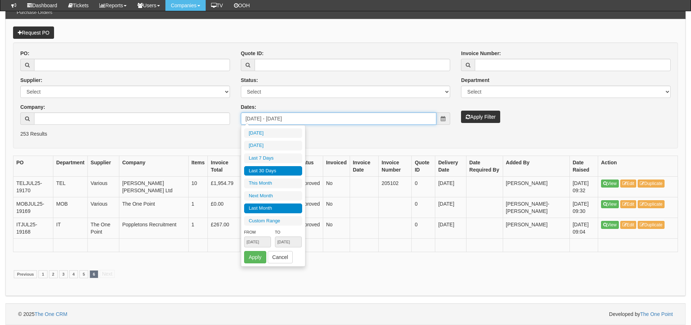
type input "2025-07-31"
click at [268, 210] on li "Last Month" at bounding box center [273, 208] width 58 height 10
type input "2025-07-01 - 2025-07-31"
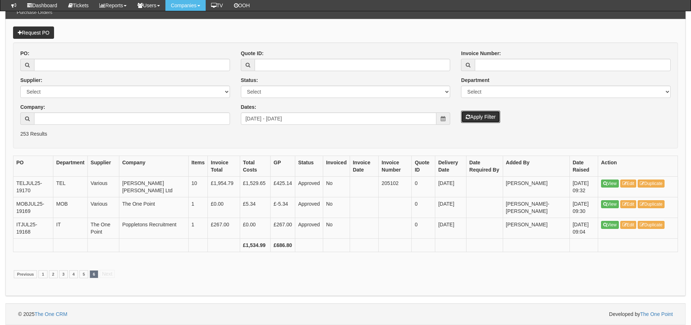
click at [487, 117] on button "Apply Filter" at bounding box center [480, 117] width 39 height 12
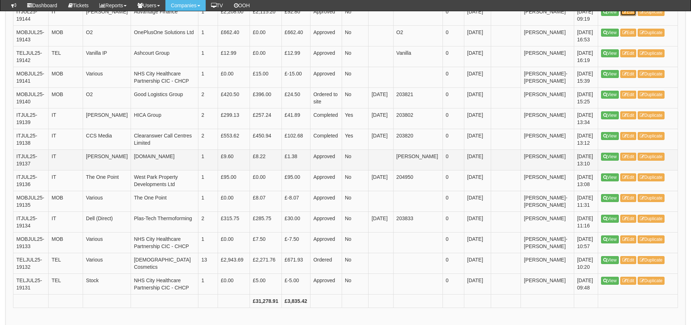
scroll to position [1015, 0]
click at [54, 325] on link "2" at bounding box center [54, 330] width 9 height 8
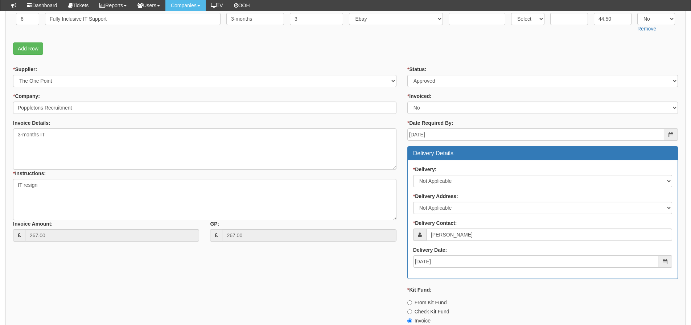
scroll to position [218, 0]
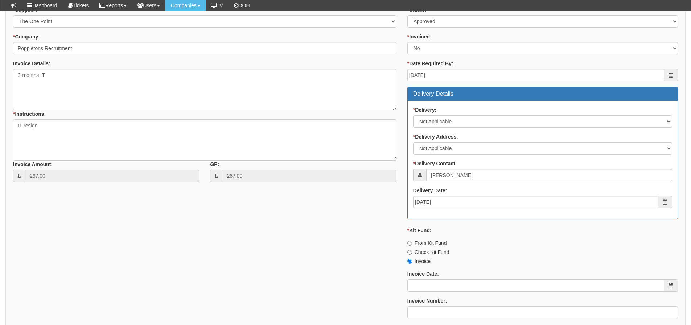
click at [344, 268] on div "* Supplier: Select 123 [DOMAIN_NAME] 1Password 3 4Gon [PERSON_NAME] Electric Lt…" at bounding box center [346, 178] width 676 height 345
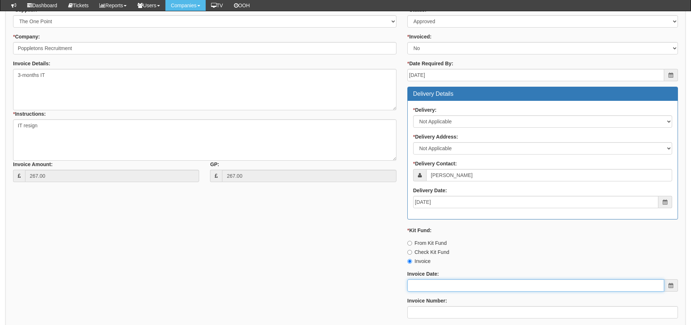
click at [427, 289] on input "Invoice Date:" at bounding box center [535, 285] width 257 height 12
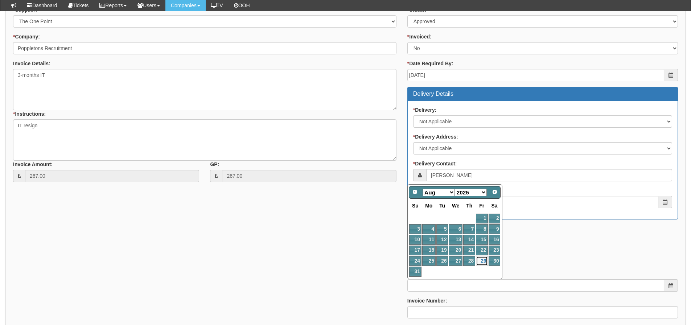
click at [484, 262] on link "29" at bounding box center [482, 261] width 12 height 10
type input "[DATE]"
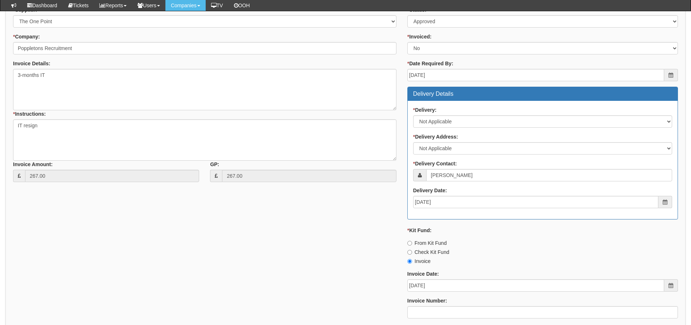
click at [354, 259] on div "* Supplier: Select 123 REG.co.uk 1Password 3 4Gon AA Jones Electric Ltd Abzorb …" at bounding box center [346, 178] width 676 height 345
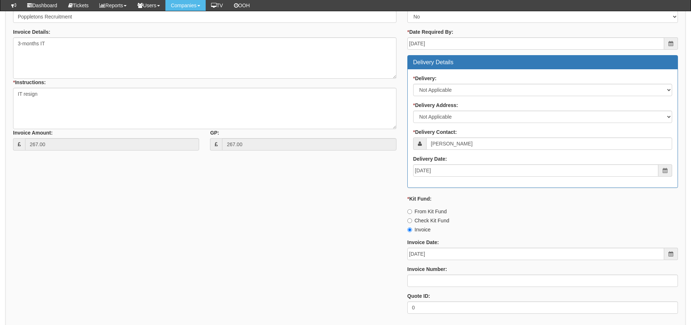
scroll to position [290, 0]
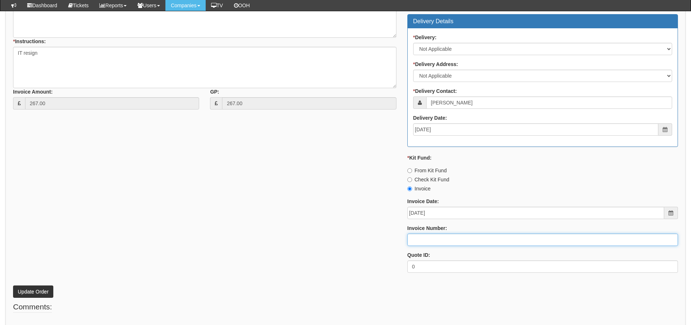
click at [415, 246] on input "Invoice Number:" at bounding box center [542, 240] width 271 height 12
type input "204774"
click at [245, 228] on div "* Supplier: Select 123 REG.co.uk 1Password 3 4Gon AA Jones Electric Ltd Abzorb …" at bounding box center [346, 106] width 676 height 345
click at [28, 290] on button "Update Order" at bounding box center [33, 291] width 40 height 12
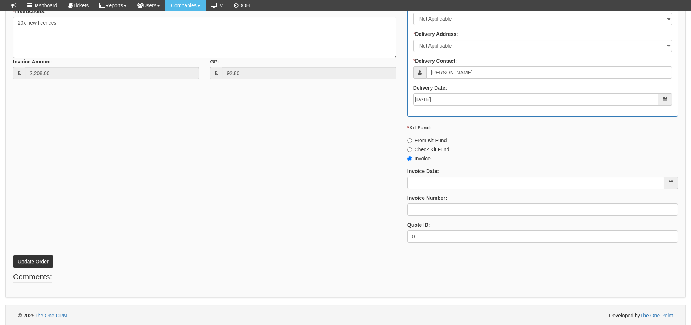
scroll to position [322, 0]
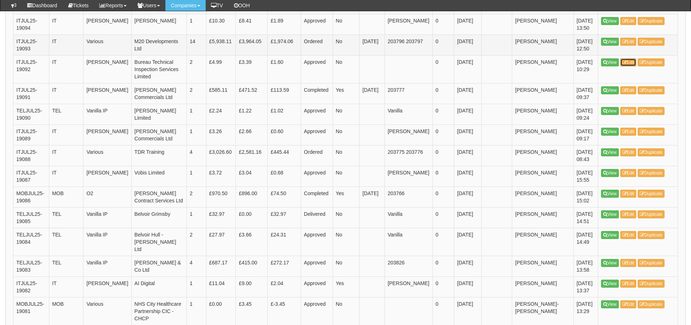
scroll to position [1052, 0]
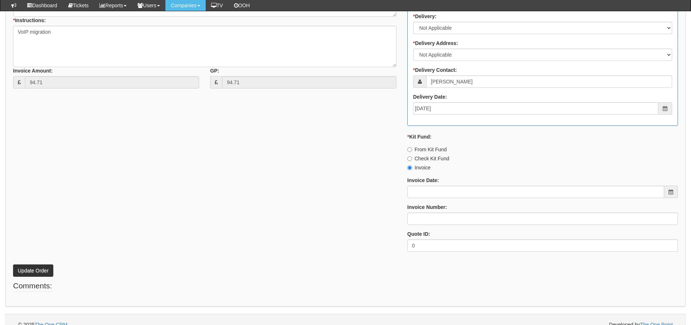
scroll to position [373, 0]
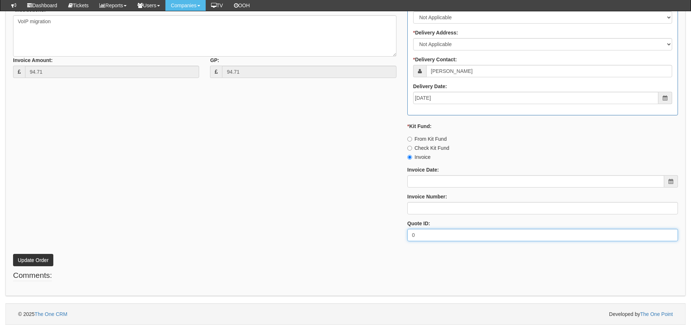
click at [130, 241] on div "* Supplier: Select 123 REG.co.uk 1Password 3 4Gon AA Jones Electric Ltd Abzorb …" at bounding box center [346, 74] width 676 height 345
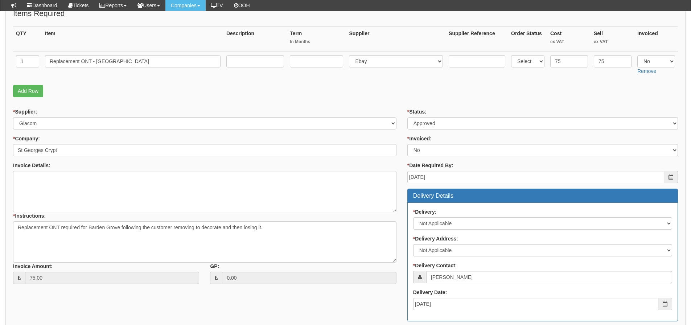
scroll to position [68, 0]
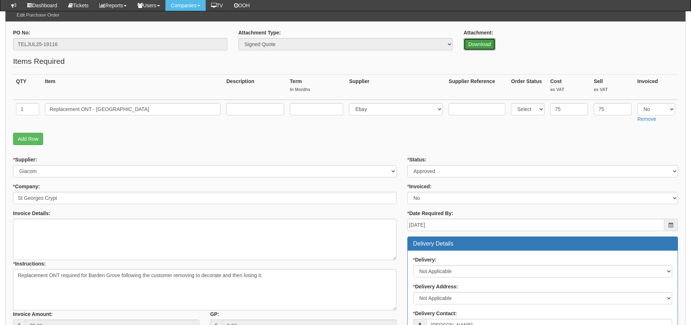
click at [469, 44] on link "Download" at bounding box center [479, 44] width 32 height 12
drag, startPoint x: 146, startPoint y: 109, endPoint x: 25, endPoint y: 112, distance: 120.8
click at [25, 112] on tr "1 Replacement ONT - Barden Grove Select 123 REG.co.uk 1Password 3 4Gon AA Jones…" at bounding box center [345, 113] width 665 height 26
click at [81, 110] on input "Replacement ONT - Barden Grove" at bounding box center [133, 109] width 176 height 12
drag, startPoint x: 92, startPoint y: 107, endPoint x: 13, endPoint y: 115, distance: 78.7
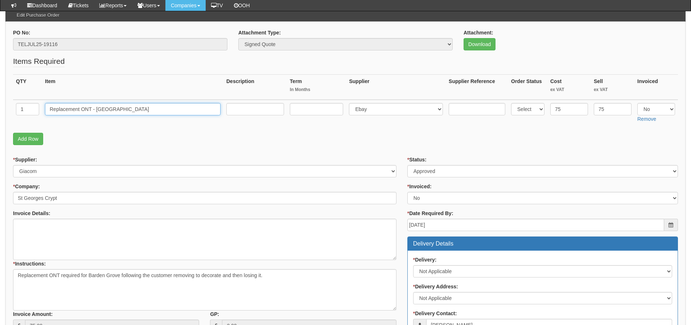
click at [13, 115] on tr "1 Replacement ONT - Barden Grove Select 123 REG.co.uk 1Password 3 4Gon AA Jones…" at bounding box center [345, 113] width 665 height 26
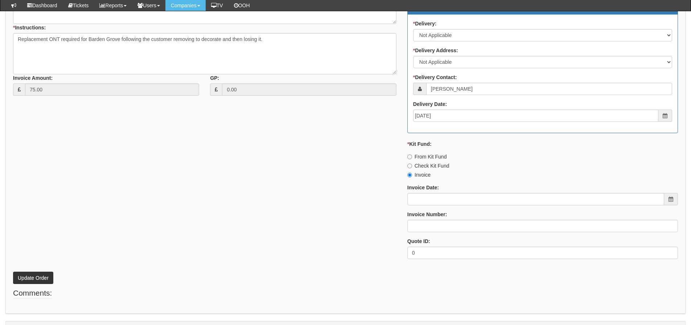
scroll to position [322, 0]
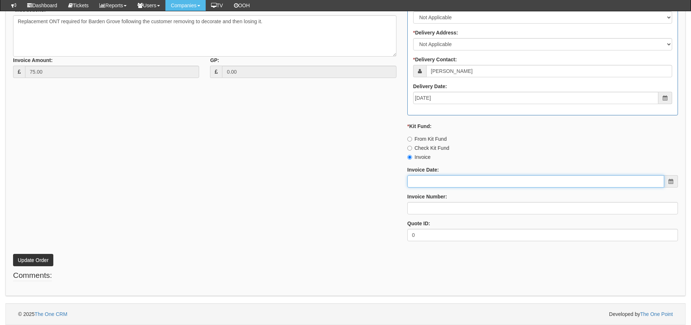
click at [436, 178] on input "Invoice Date:" at bounding box center [535, 181] width 257 height 12
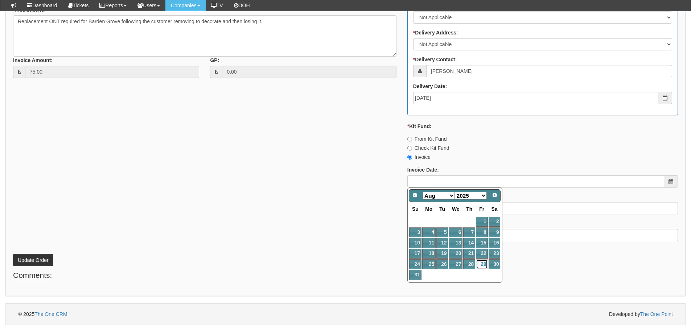
click at [483, 264] on link "29" at bounding box center [482, 264] width 12 height 10
type input "2025-08-29"
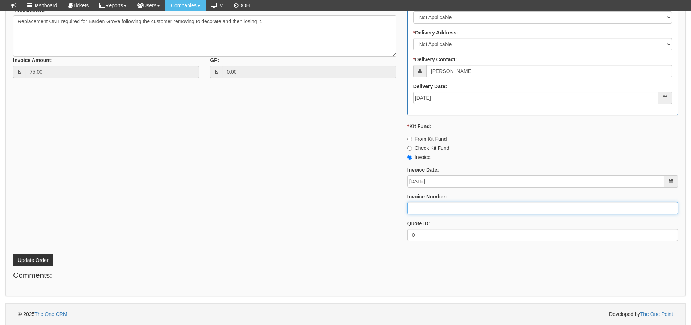
click at [450, 209] on input "Invoice Number:" at bounding box center [542, 208] width 271 height 12
type input "205187"
click at [13, 254] on button "Update Order" at bounding box center [33, 260] width 40 height 12
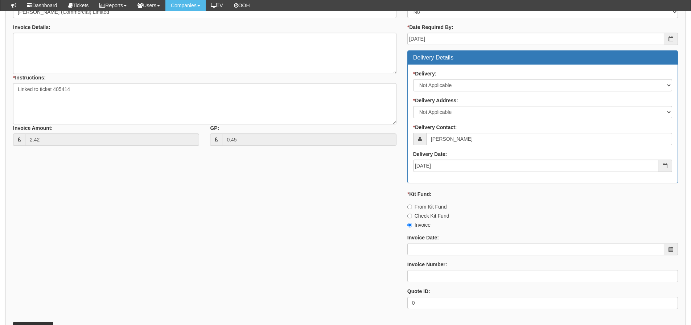
scroll to position [322, 0]
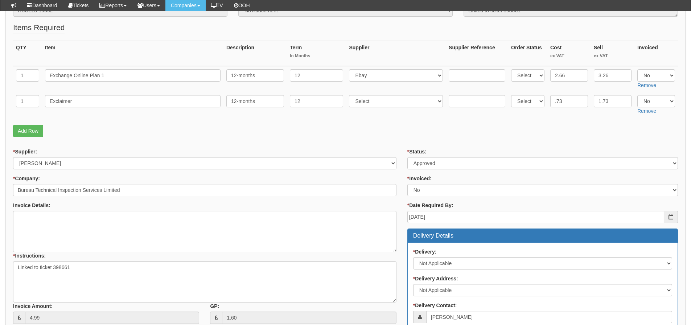
scroll to position [90, 0]
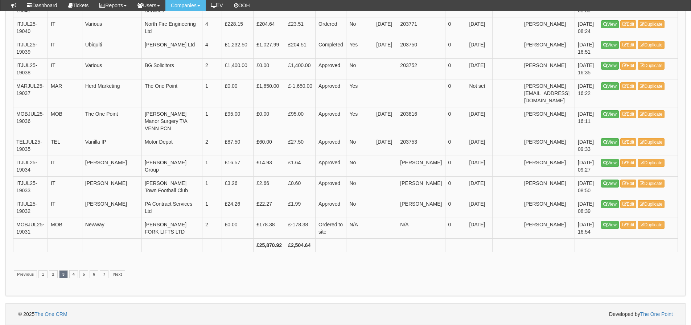
scroll to position [1412, 0]
click at [74, 272] on link "4" at bounding box center [73, 274] width 9 height 8
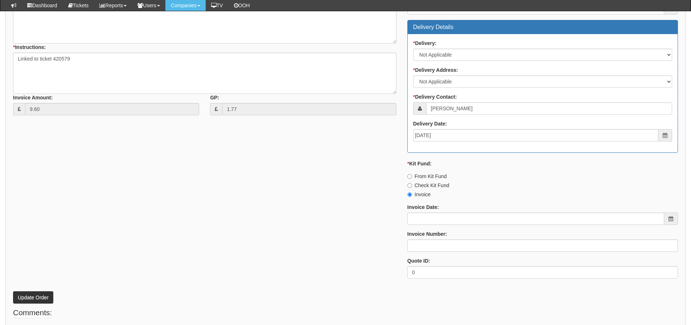
scroll to position [322, 0]
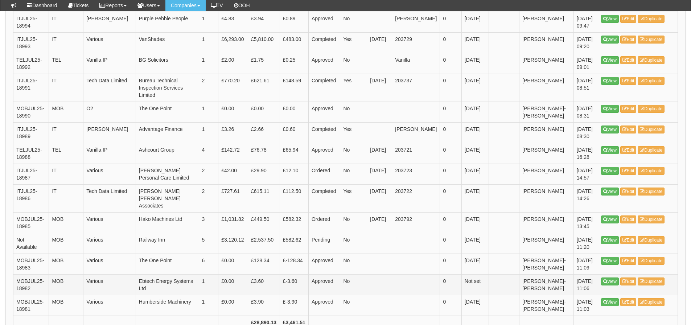
scroll to position [1052, 0]
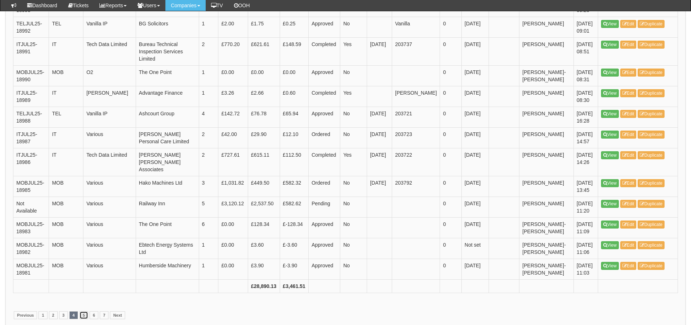
click at [81, 311] on link "5" at bounding box center [83, 315] width 9 height 8
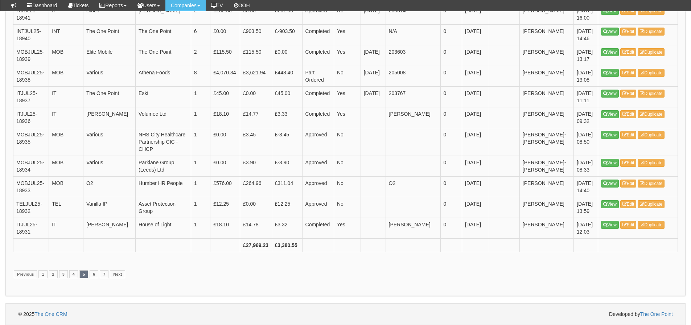
scroll to position [1404, 0]
click at [94, 273] on link "6" at bounding box center [94, 274] width 9 height 8
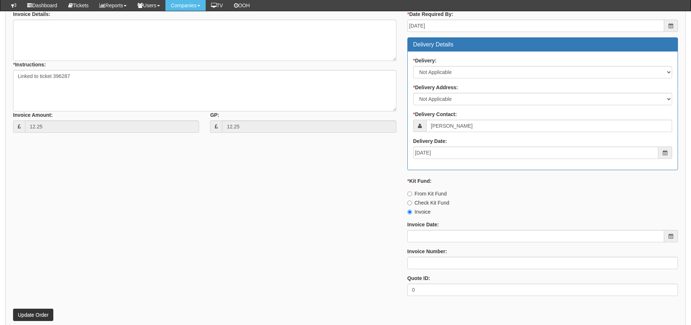
scroll to position [322, 0]
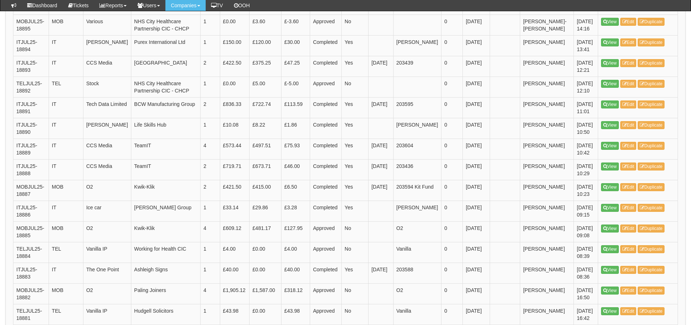
scroll to position [1015, 0]
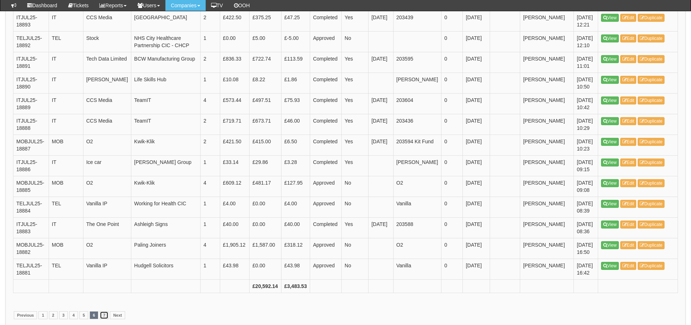
click at [103, 315] on link "7" at bounding box center [104, 315] width 9 height 8
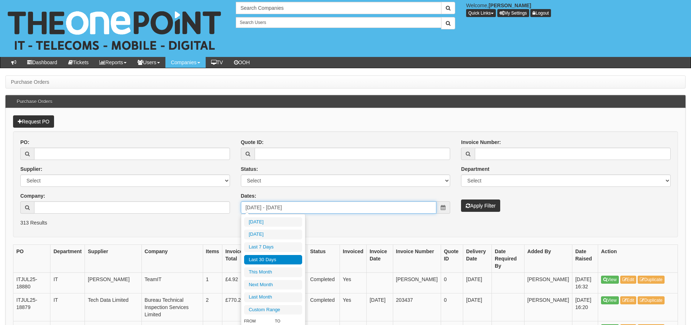
click at [271, 211] on input "2025-07-01 - 2025-07-31" at bounding box center [339, 207] width 196 height 12
type input "2025-09-01"
type input "2025-09-30"
type input "2025-07-31"
type input "2025-08-29"
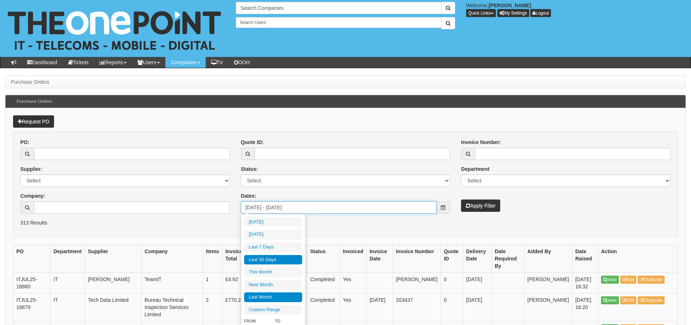
type input "2025-07-01"
type input "2025-07-31"
type input "2025-08-29"
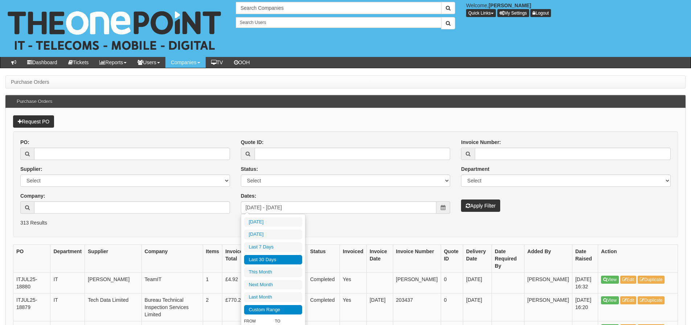
click at [273, 308] on li "Custom Range" at bounding box center [273, 310] width 58 height 10
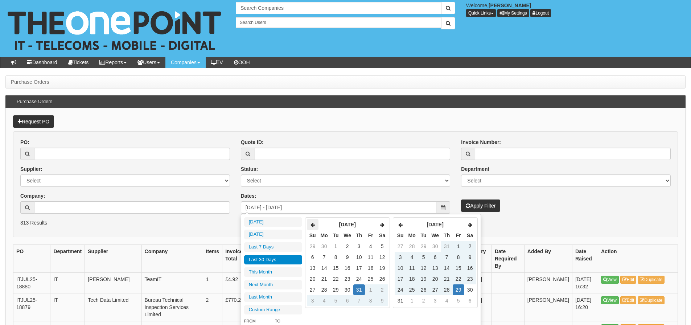
click at [316, 223] on th at bounding box center [313, 224] width 12 height 11
click at [311, 256] on td "1" at bounding box center [313, 257] width 12 height 11
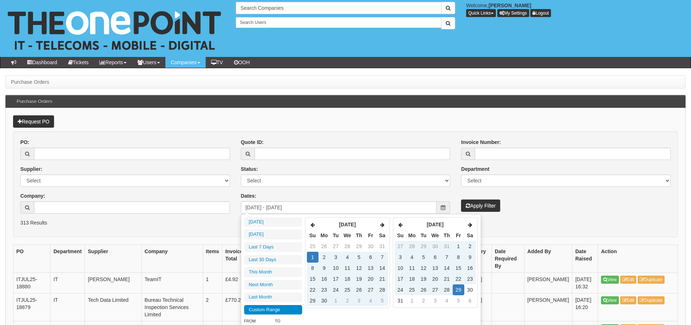
type input "2025-06-01"
click at [403, 225] on th at bounding box center [401, 224] width 12 height 11
click at [416, 304] on td "30" at bounding box center [412, 300] width 12 height 11
type input "2025-06-30"
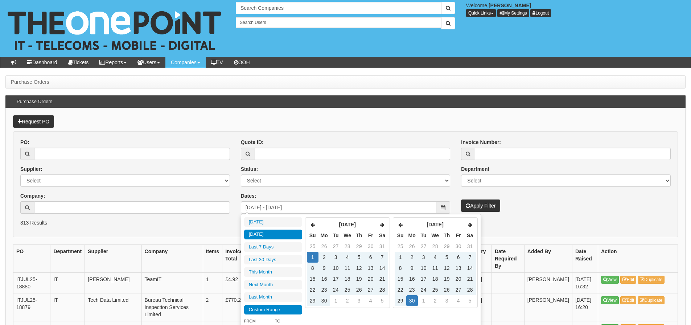
type input "2025-08-28"
type input "2025-06-01"
type input "2025-06-30"
type input "2025-08-23"
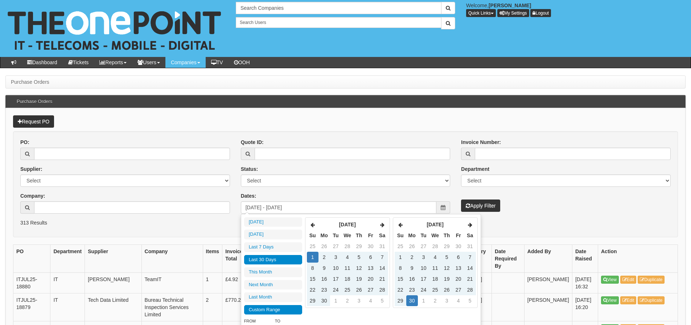
type input "[DATE]"
type input "2025-06-01"
type input "2025-06-30"
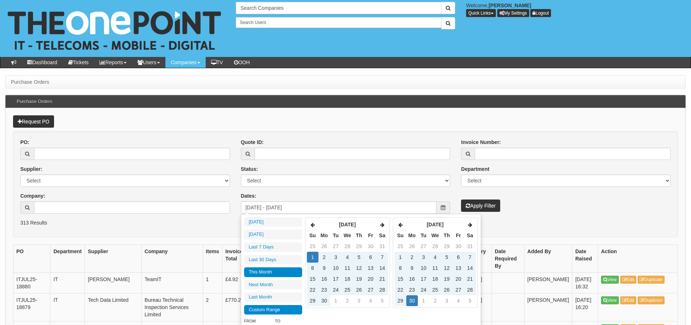
type input "2025-08-01"
type input "2025-08-31"
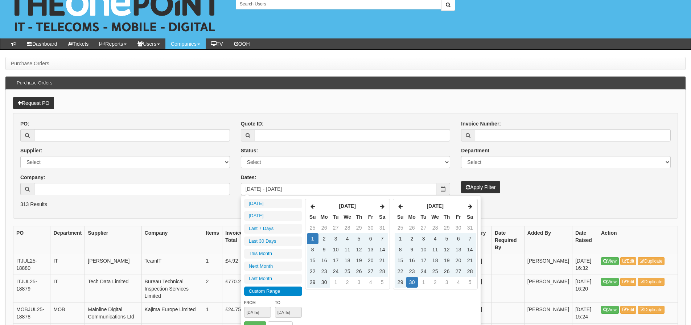
type input "2025-06-01"
type input "2025-06-30"
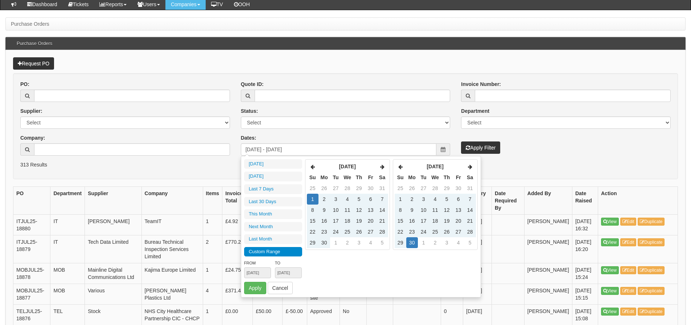
scroll to position [73, 0]
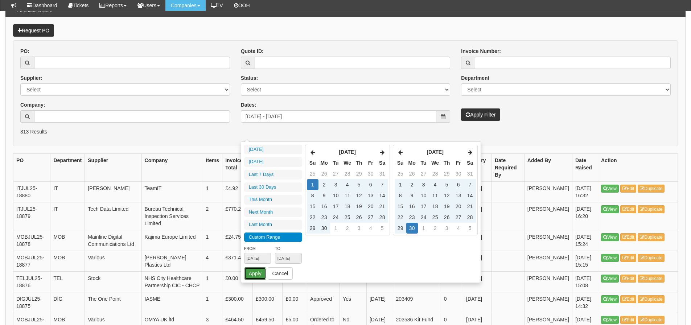
click at [258, 273] on button "Apply" at bounding box center [255, 273] width 22 height 12
type input "2025-06-01 - 2025-06-30"
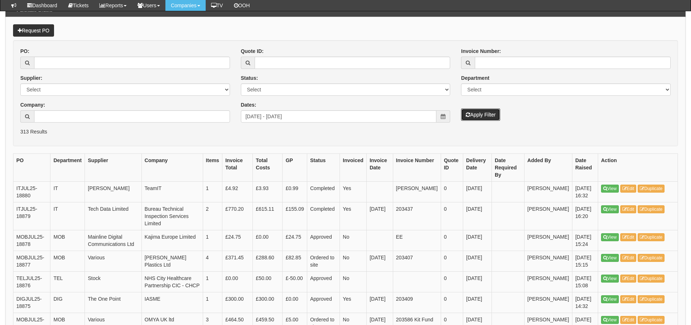
click at [469, 116] on icon "submit" at bounding box center [468, 114] width 4 height 5
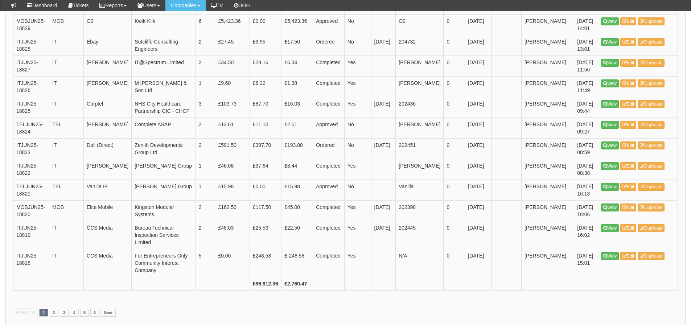
scroll to position [1049, 0]
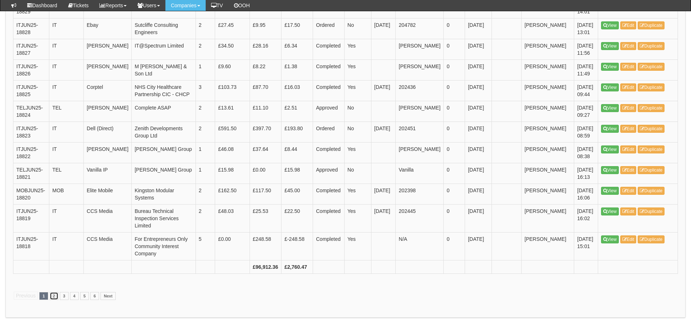
click at [55, 292] on link "2" at bounding box center [54, 296] width 9 height 8
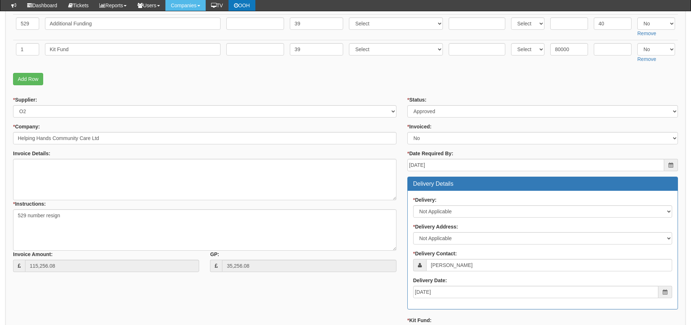
scroll to position [218, 0]
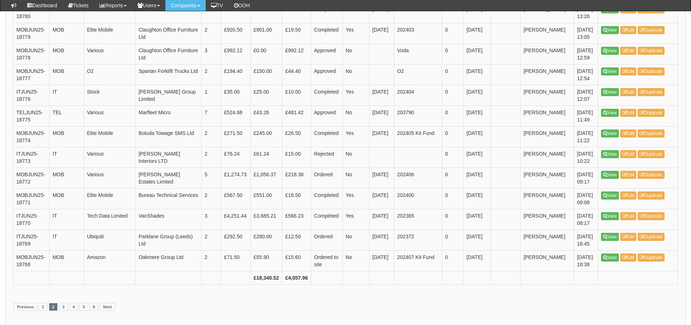
scroll to position [1052, 0]
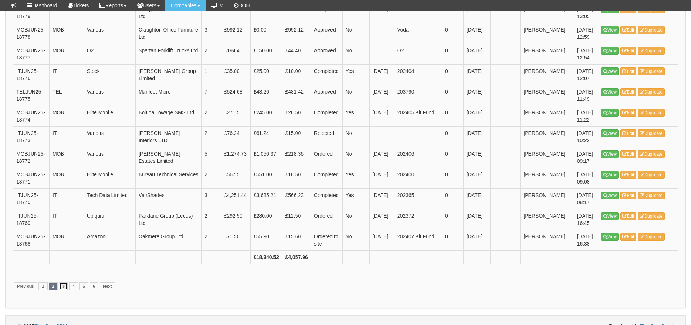
click at [62, 290] on link "3" at bounding box center [63, 286] width 9 height 8
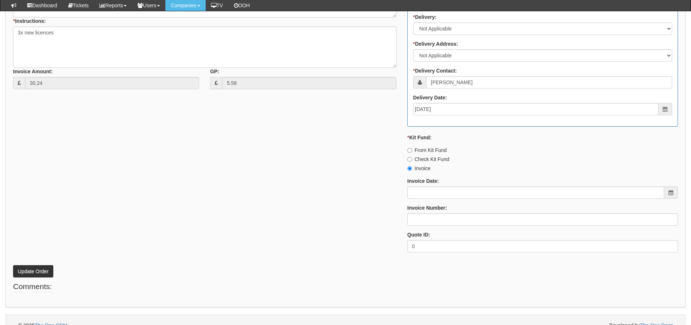
scroll to position [322, 0]
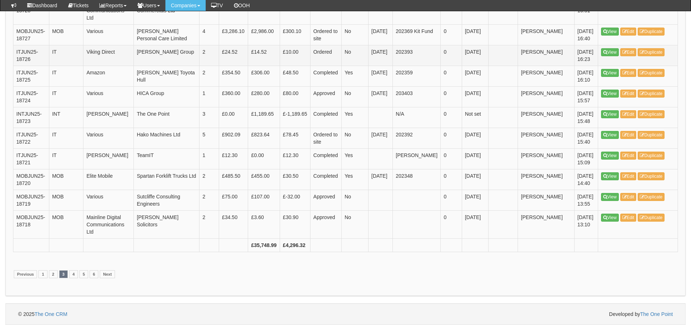
scroll to position [1378, 0]
click at [74, 278] on link "4" at bounding box center [73, 274] width 9 height 8
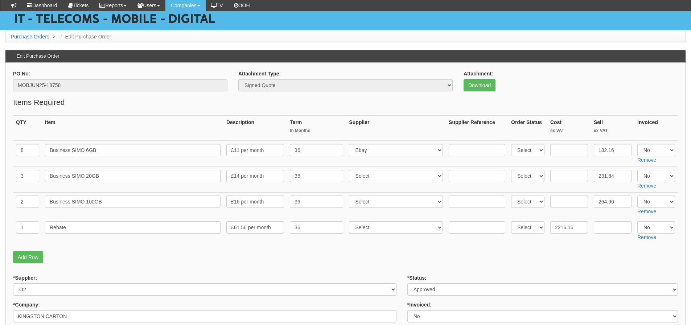
scroll to position [145, 0]
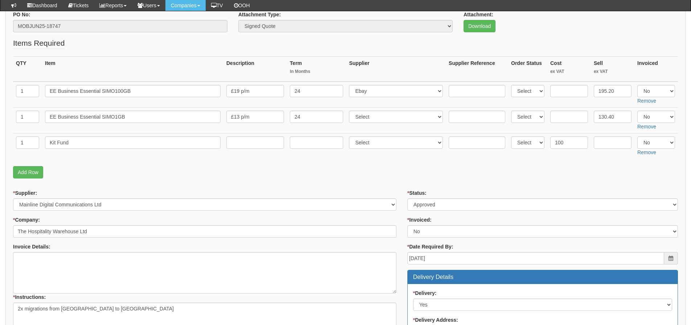
scroll to position [83, 0]
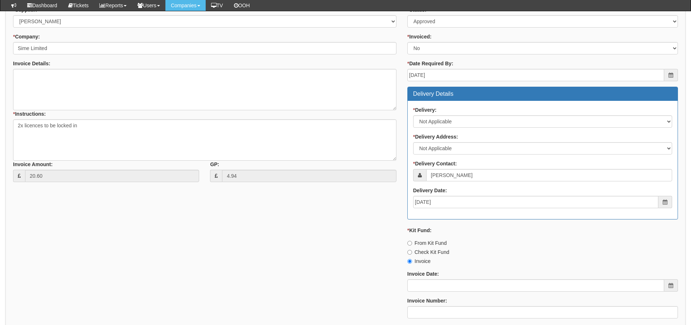
scroll to position [322, 0]
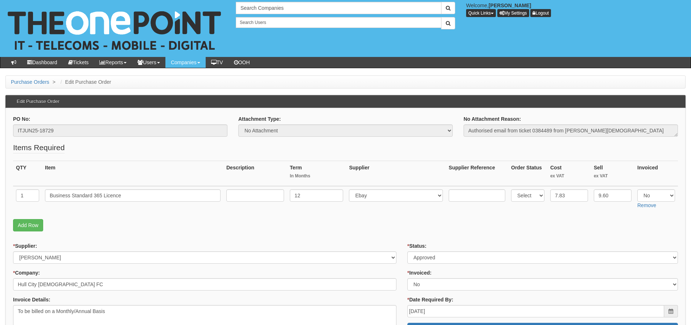
click at [99, 232] on fieldset "Items Required QTY Item Description Term In Months Supplier Supplier Reference …" at bounding box center [345, 188] width 665 height 93
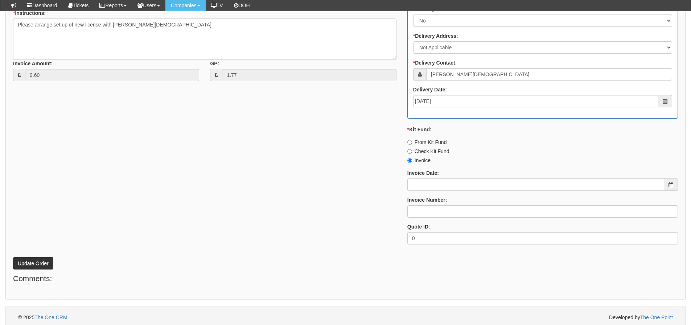
scroll to position [322, 0]
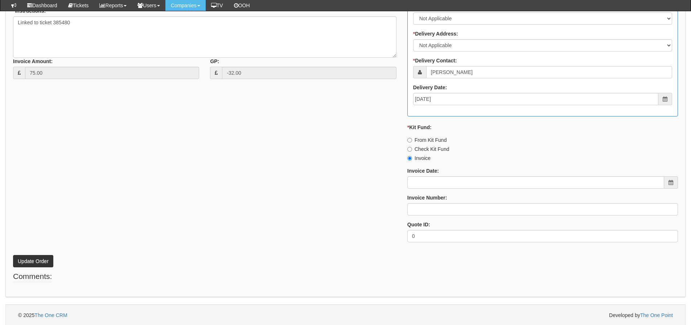
scroll to position [347, 0]
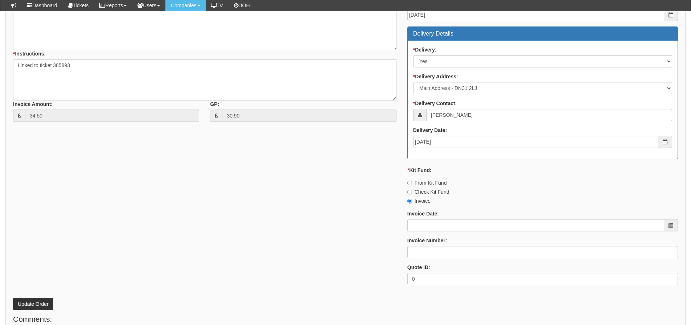
scroll to position [326, 0]
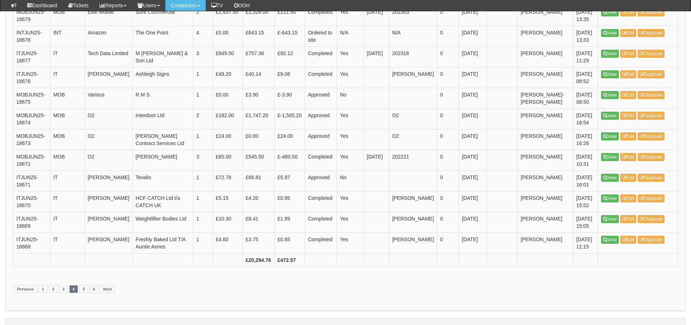
scroll to position [1085, 0]
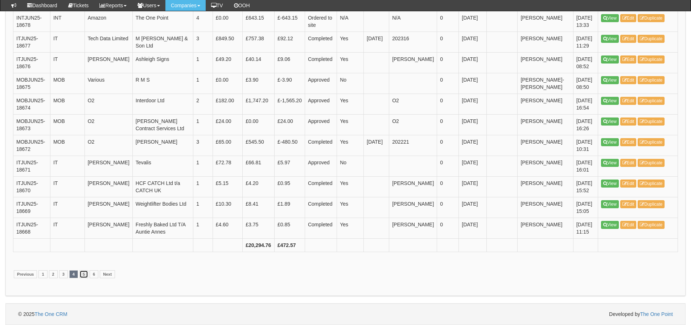
click at [81, 273] on link "5" at bounding box center [83, 274] width 9 height 8
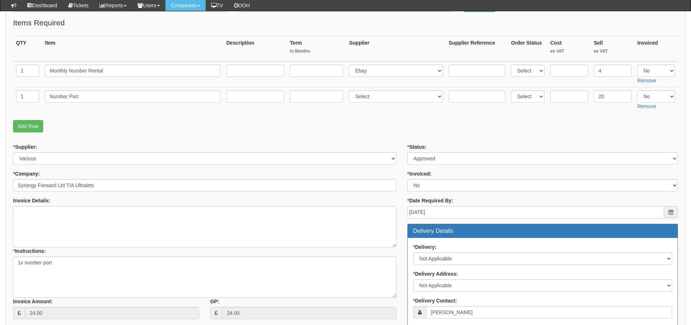
scroll to position [94, 0]
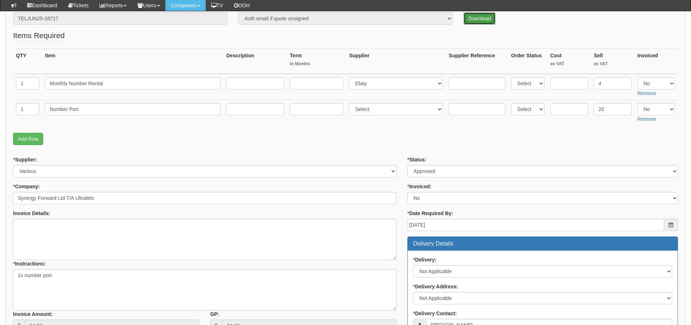
click at [470, 20] on link "Download" at bounding box center [479, 18] width 32 height 12
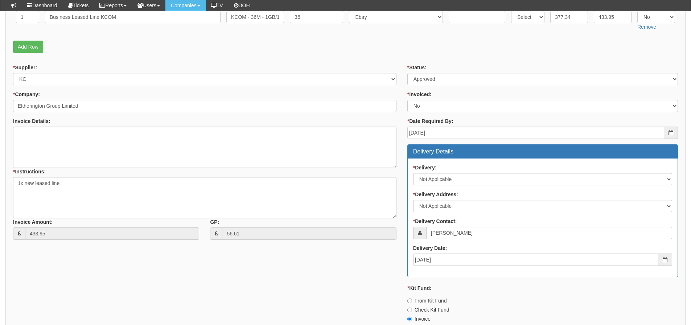
scroll to position [140, 0]
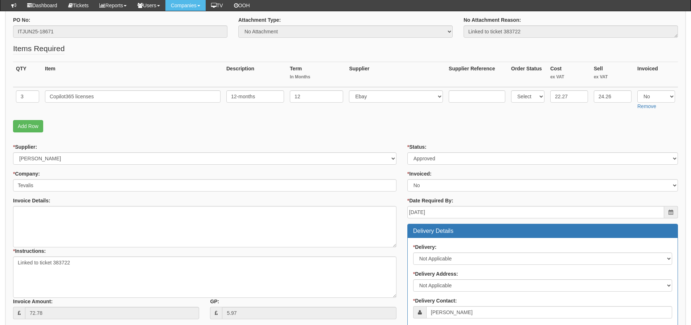
scroll to position [68, 0]
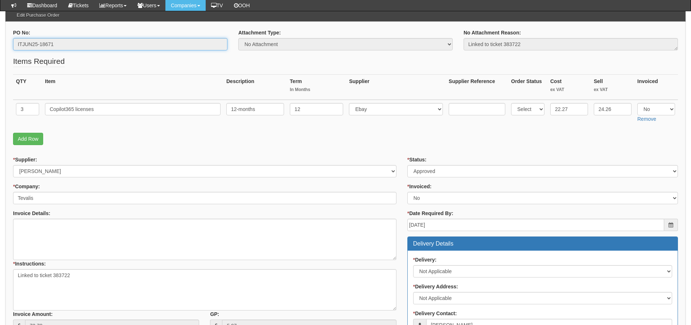
drag, startPoint x: 66, startPoint y: 47, endPoint x: -22, endPoint y: 43, distance: 88.6
click at [0, 43] on html "× Send Email × Add Appointment × Create Ticket × Create Proactive Activity × Ad…" at bounding box center [345, 255] width 691 height 647
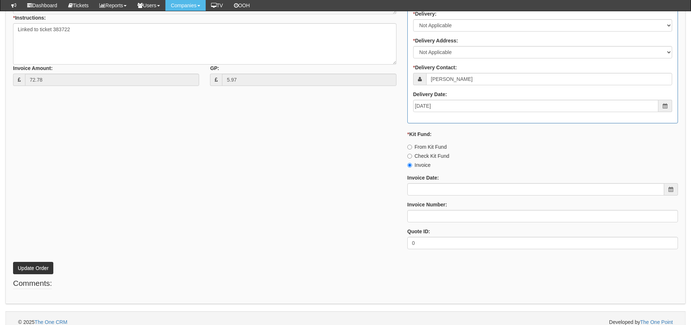
scroll to position [322, 0]
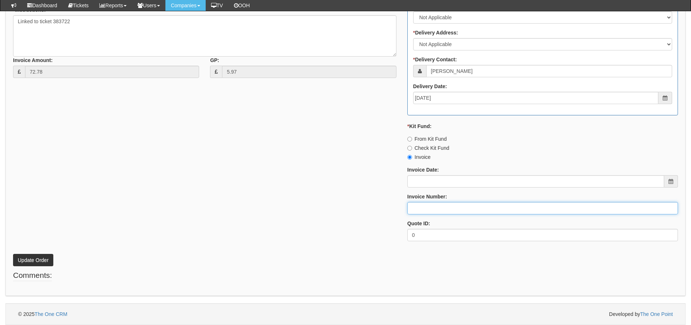
click at [447, 214] on input "Invoice Number:" at bounding box center [542, 208] width 271 height 12
type input "[PERSON_NAME]"
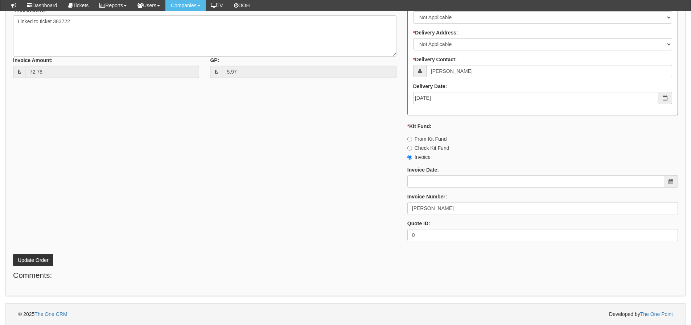
click at [184, 194] on div "* Supplier: Select 123 REG.co.uk 1Password 3 4Gon AA Jones Electric Ltd Abzorb …" at bounding box center [346, 74] width 676 height 345
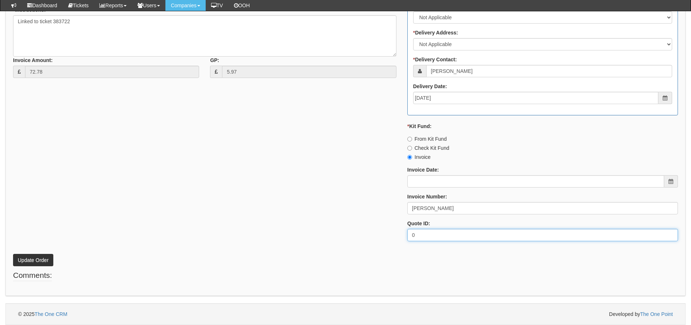
click at [5, 211] on div "Purchase Orders > Edit Purchase Order Edit Purchase Order PO No: ITJUN25-18671 …" at bounding box center [345, 30] width 691 height 590
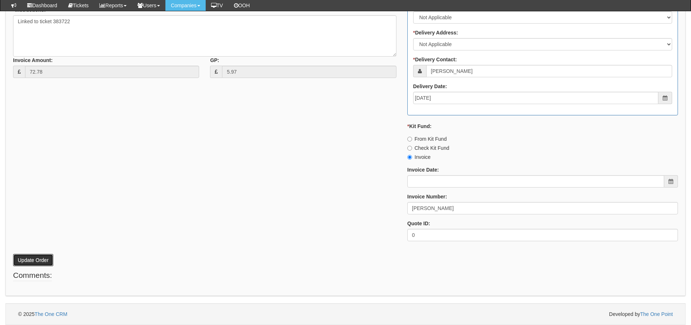
click at [25, 257] on button "Update Order" at bounding box center [33, 260] width 40 height 12
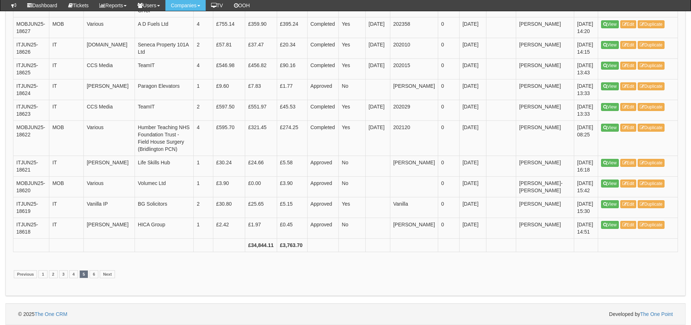
scroll to position [1414, 0]
click at [92, 278] on link "6" at bounding box center [94, 274] width 9 height 8
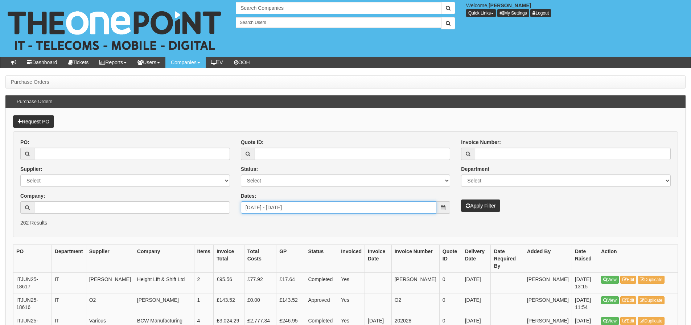
click at [279, 210] on input "[DATE] - [DATE]" at bounding box center [339, 207] width 196 height 12
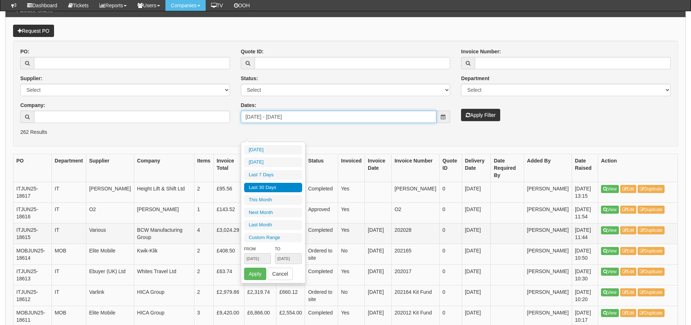
scroll to position [73, 0]
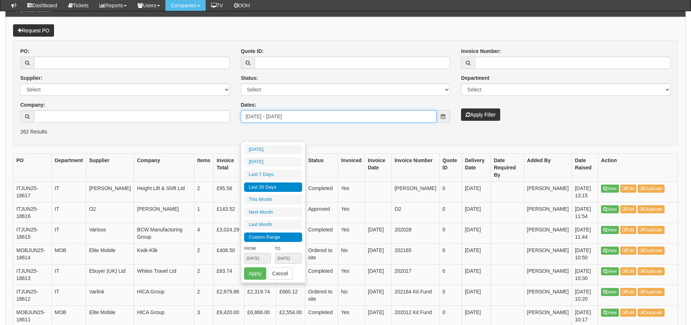
type input "[DATE]"
click at [271, 238] on li "Custom Range" at bounding box center [273, 237] width 58 height 10
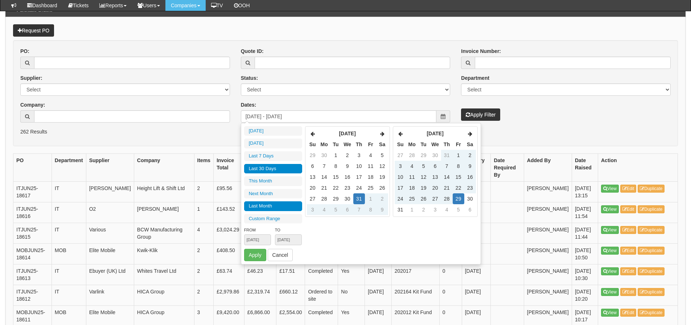
type input "2025-07-01"
type input "2025-07-31"
type input "2025-08-29"
type input "2025-09-01"
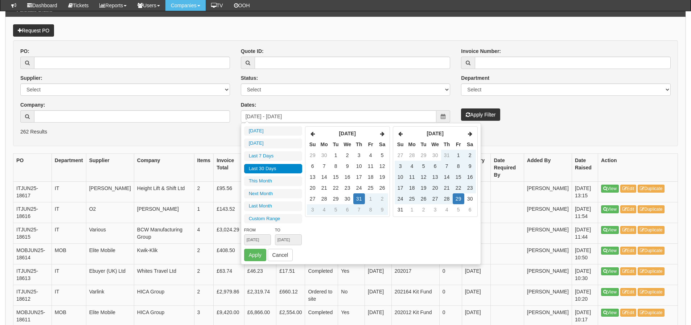
type input "2025-09-30"
type input "2025-07-31"
type input "2025-08-29"
type input "2025-08-01"
type input "2025-08-31"
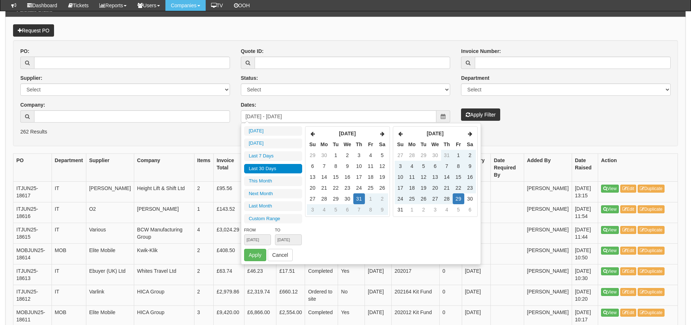
type input "2025-07-31"
type input "2025-08-29"
type input "2025-08-28"
type input "2025-07-31"
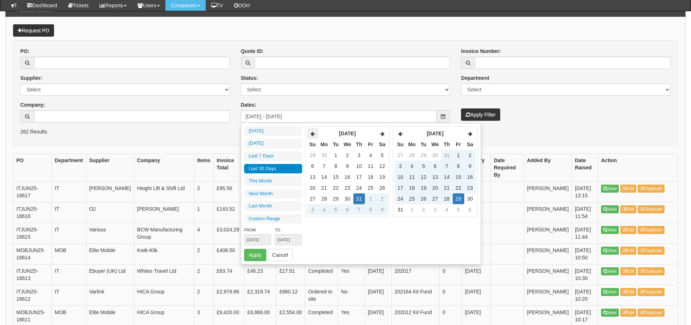
type input "2025-08-29"
click at [309, 135] on th at bounding box center [313, 133] width 12 height 11
type input "2025-05-01"
click at [356, 151] on td "1" at bounding box center [359, 155] width 12 height 11
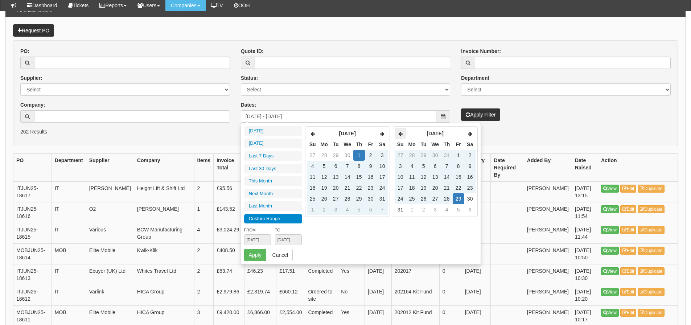
click at [399, 134] on icon at bounding box center [400, 133] width 4 height 5
click at [470, 202] on td "31" at bounding box center [470, 198] width 12 height 11
type input "2025-05-31"
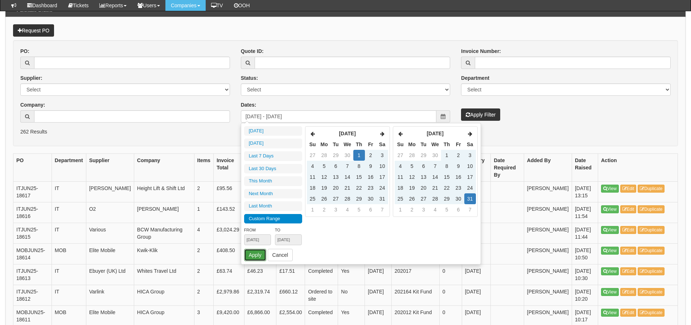
click at [257, 254] on button "Apply" at bounding box center [255, 255] width 22 height 12
type input "[DATE] - [DATE]"
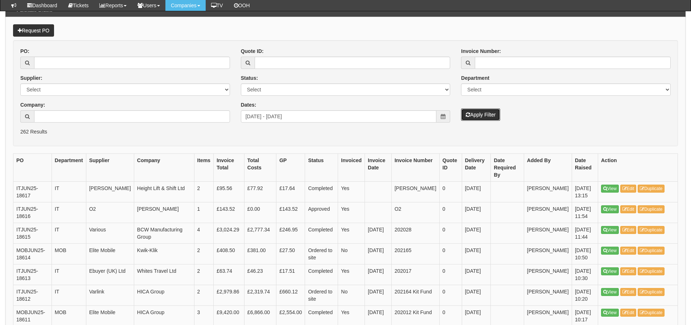
click at [483, 117] on button "Apply Filter" at bounding box center [480, 114] width 39 height 12
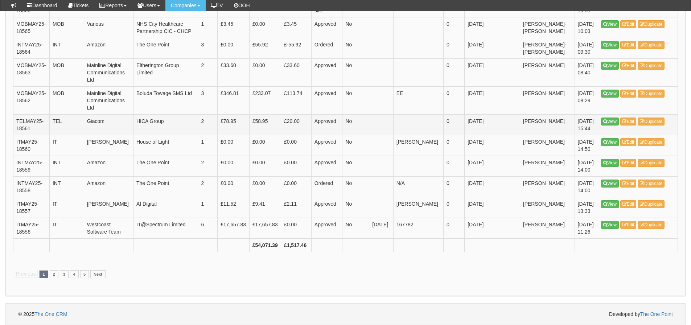
scroll to position [1774, 0]
click at [53, 273] on link "2" at bounding box center [54, 274] width 9 height 8
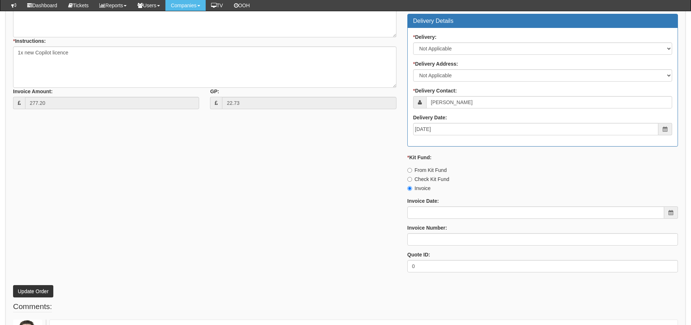
scroll to position [354, 0]
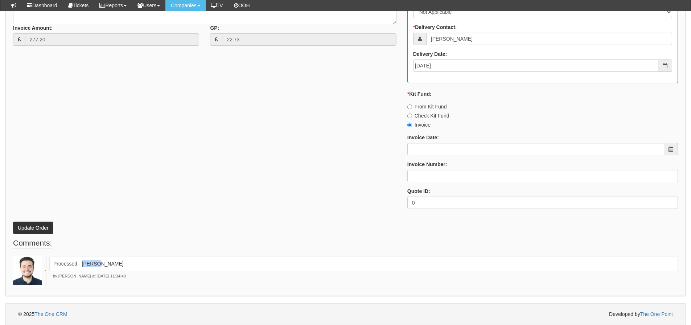
drag, startPoint x: 103, startPoint y: 264, endPoint x: 82, endPoint y: 265, distance: 21.0
click at [82, 265] on p "Processed - [PERSON_NAME]" at bounding box center [363, 263] width 620 height 7
copy p "[PERSON_NAME]"
click at [415, 168] on label "Invoice Number:" at bounding box center [427, 164] width 40 height 7
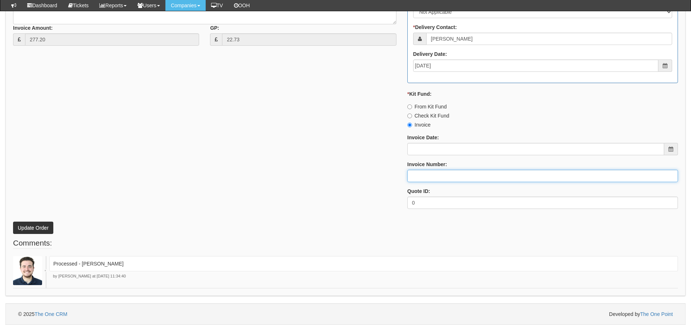
click at [415, 170] on input "Invoice Number:" at bounding box center [542, 176] width 271 height 12
click at [414, 173] on input "Invoice Number:" at bounding box center [542, 176] width 271 height 12
paste input "[PERSON_NAME]"
type input "[PERSON_NAME]"
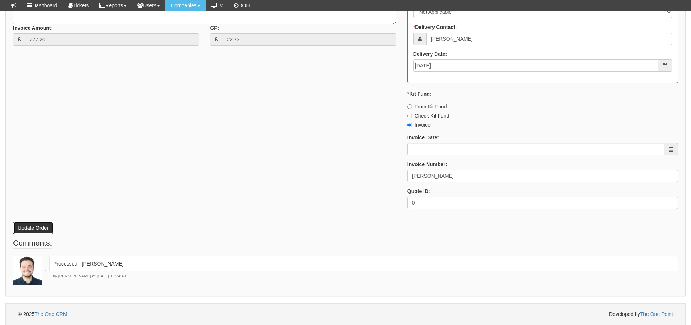
click at [45, 223] on button "Update Order" at bounding box center [33, 228] width 40 height 12
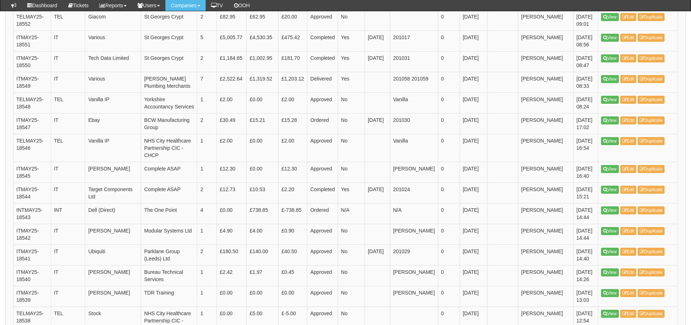
scroll to position [326, 0]
